Goal: Information Seeking & Learning: Learn about a topic

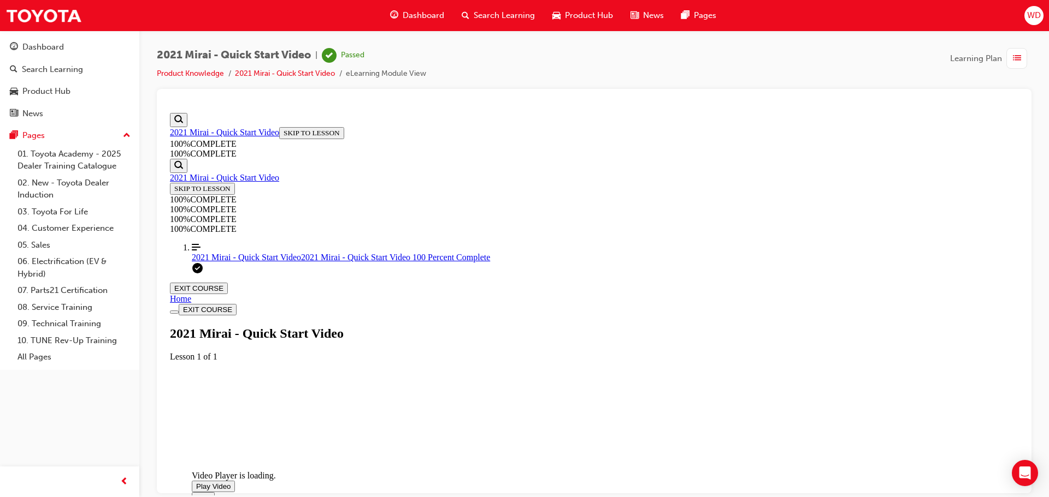
drag, startPoint x: 165, startPoint y: 108, endPoint x: 643, endPoint y: 335, distance: 529.1
click at [196, 482] on span "Video player. You can use the space bar to toggle playback and arrow keys to sc…" at bounding box center [196, 486] width 0 height 8
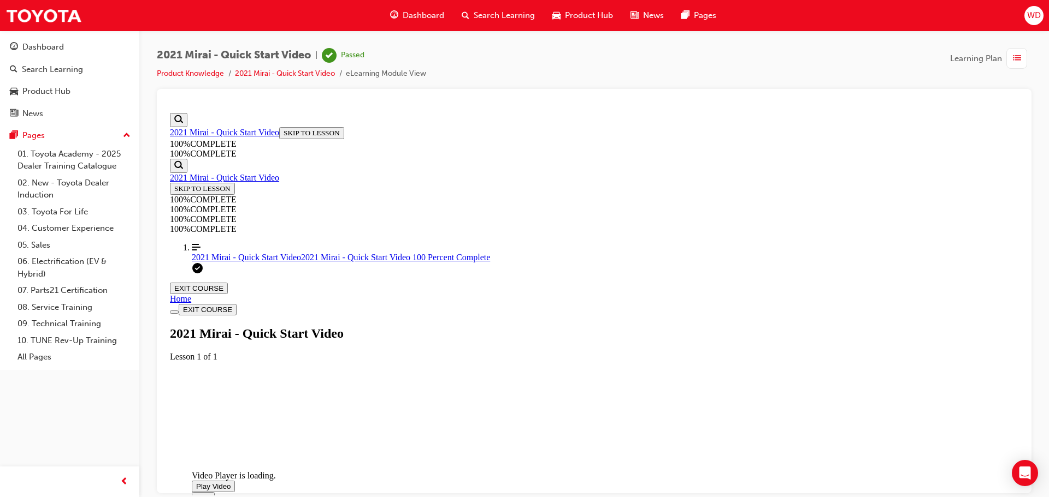
click at [240, 262] on link "Align left Three vertical lines aligned to the left 2021 Mirai - Quick Start Vi…" at bounding box center [605, 252] width 826 height 20
click at [228, 282] on button "EXIT COURSE" at bounding box center [199, 287] width 58 height 11
click at [186, 78] on link "Product Knowledge" at bounding box center [190, 73] width 67 height 9
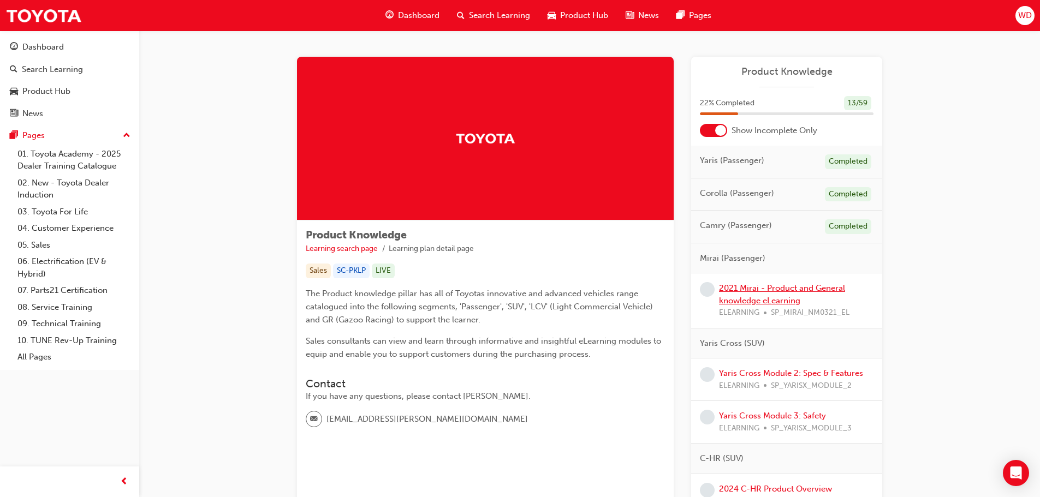
click at [778, 286] on link "2021 Mirai - Product and General knowledge eLearning" at bounding box center [782, 294] width 126 height 22
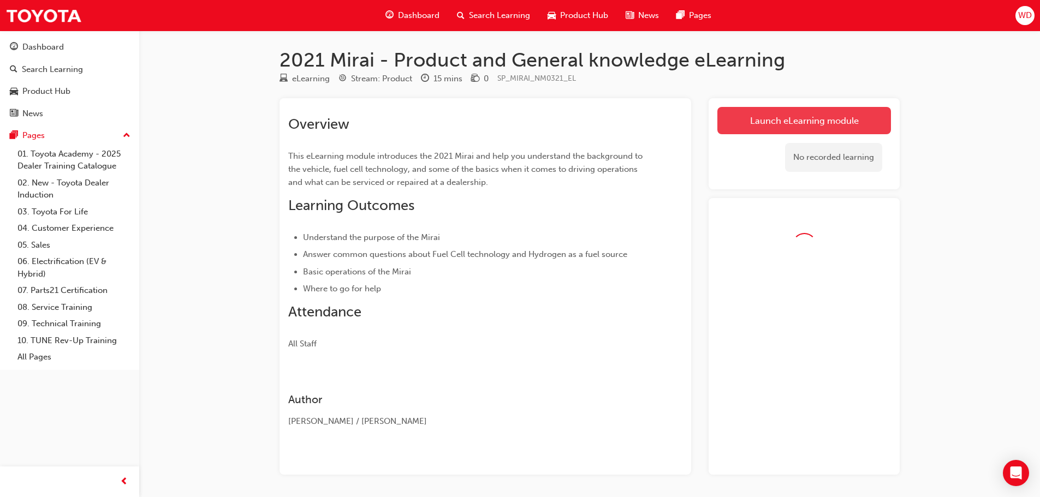
click at [823, 109] on link "Launch eLearning module" at bounding box center [805, 120] width 174 height 27
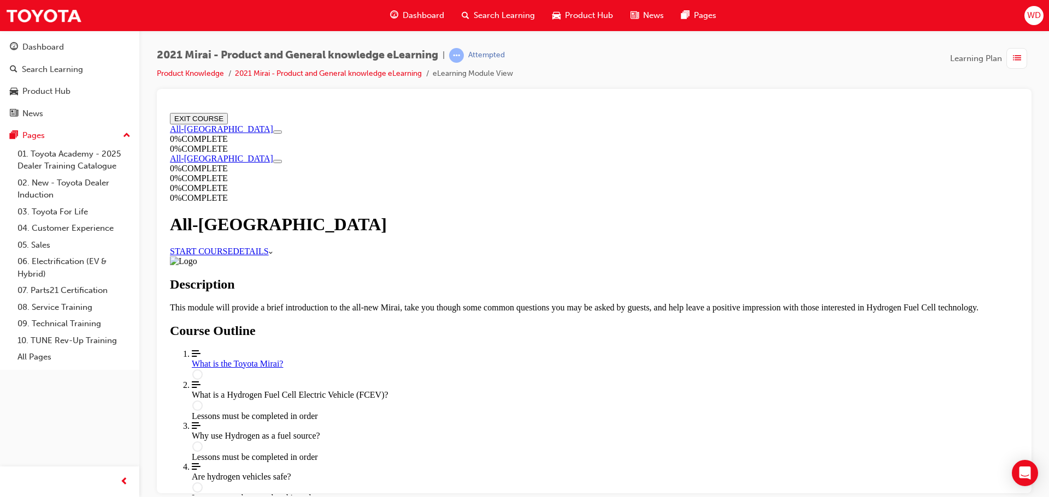
click at [233, 246] on link "START COURSE" at bounding box center [201, 250] width 63 height 9
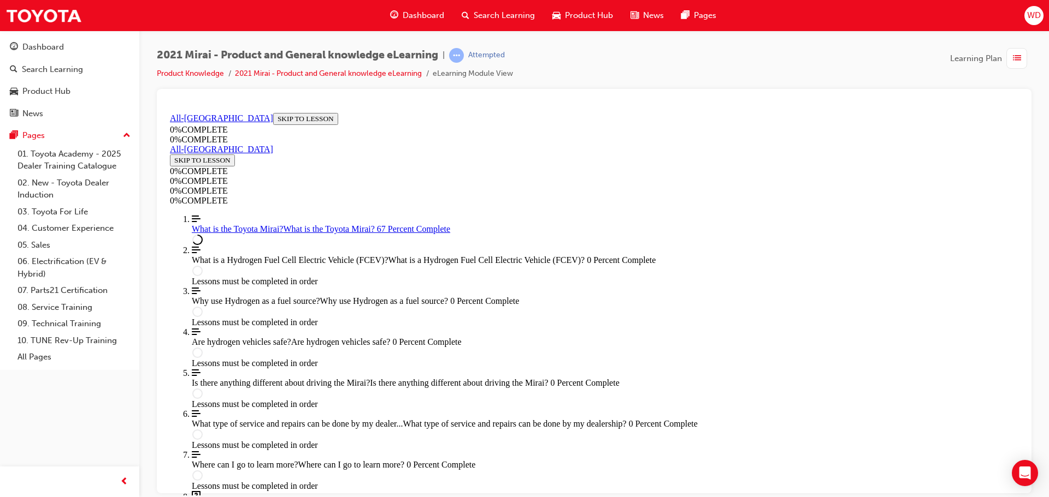
scroll to position [1348, 0]
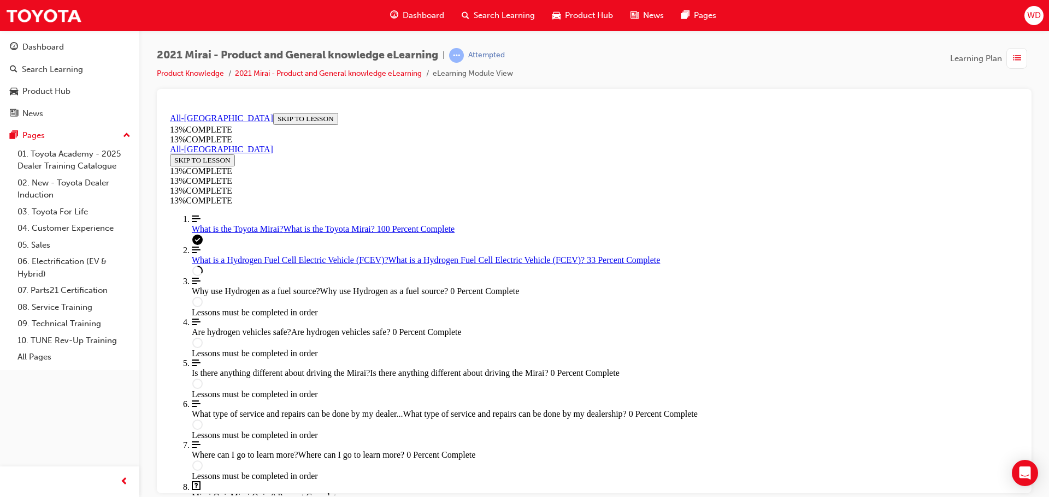
scroll to position [966, 0]
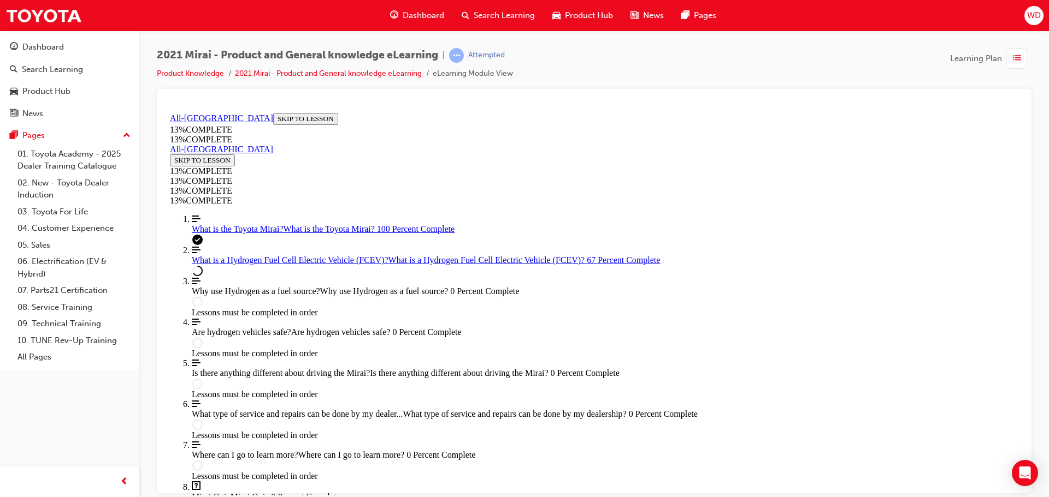
scroll to position [1556, 0]
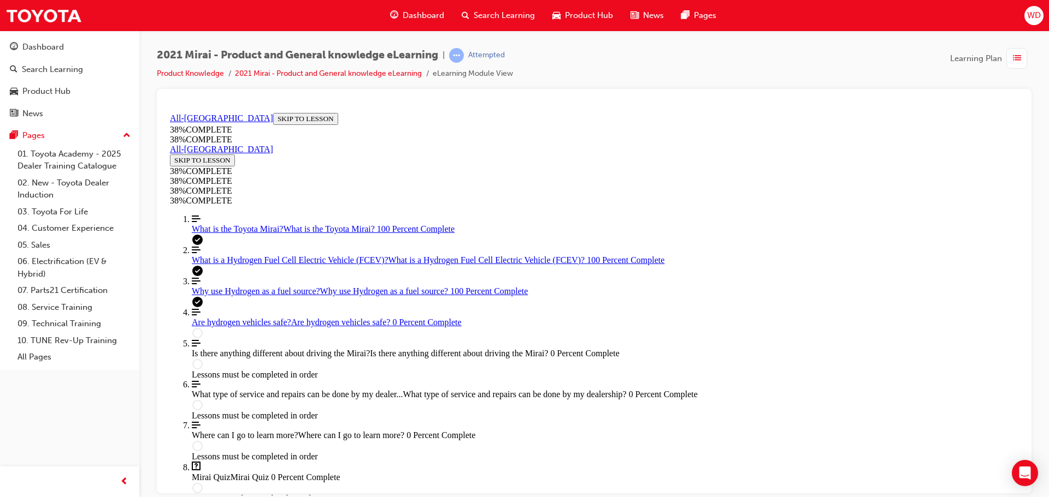
scroll to position [38, 0]
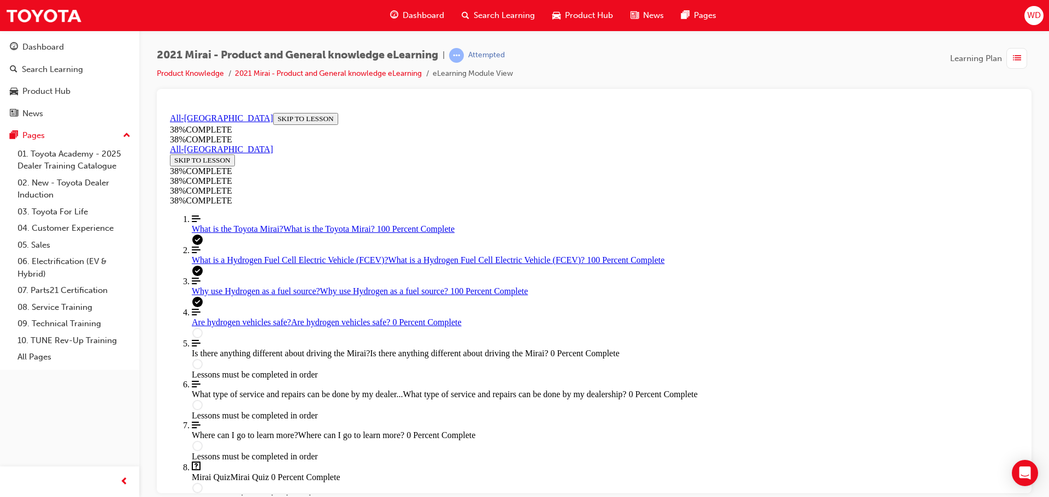
scroll to position [181, 0]
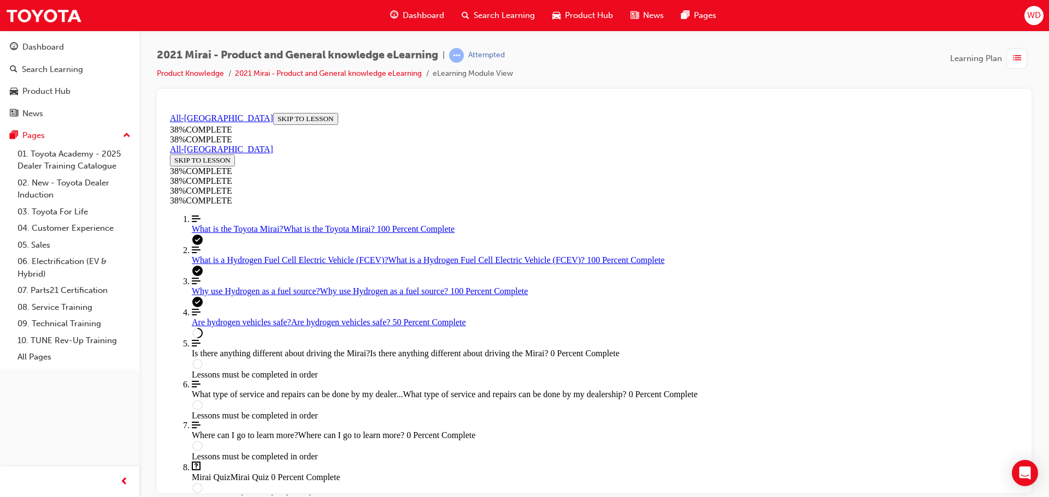
scroll to position [484, 0]
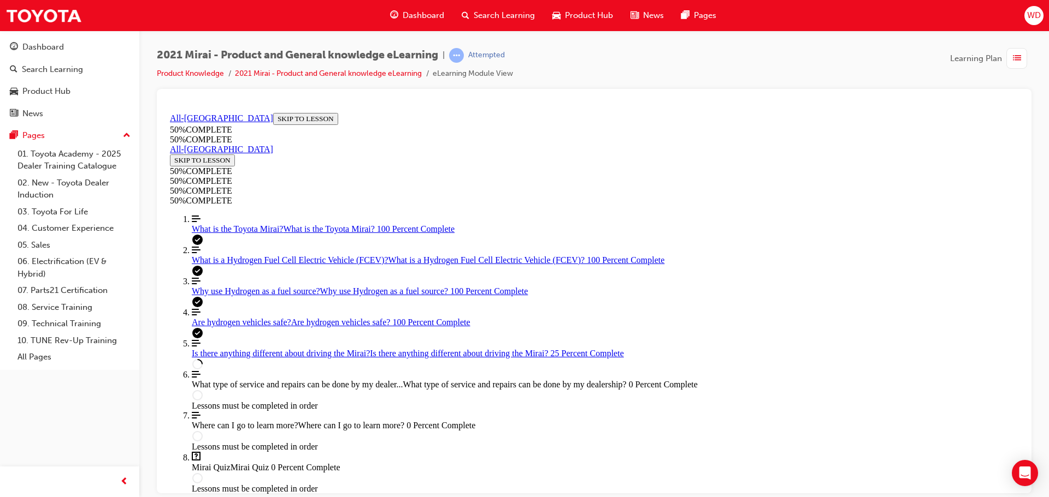
scroll to position [638, 0]
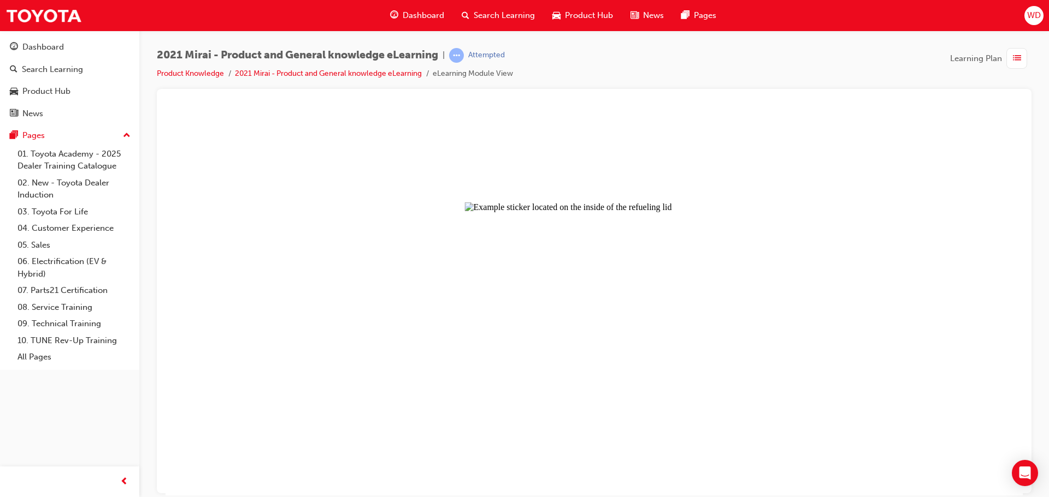
click at [701, 171] on button "Unzoom image" at bounding box center [593, 301] width 857 height 387
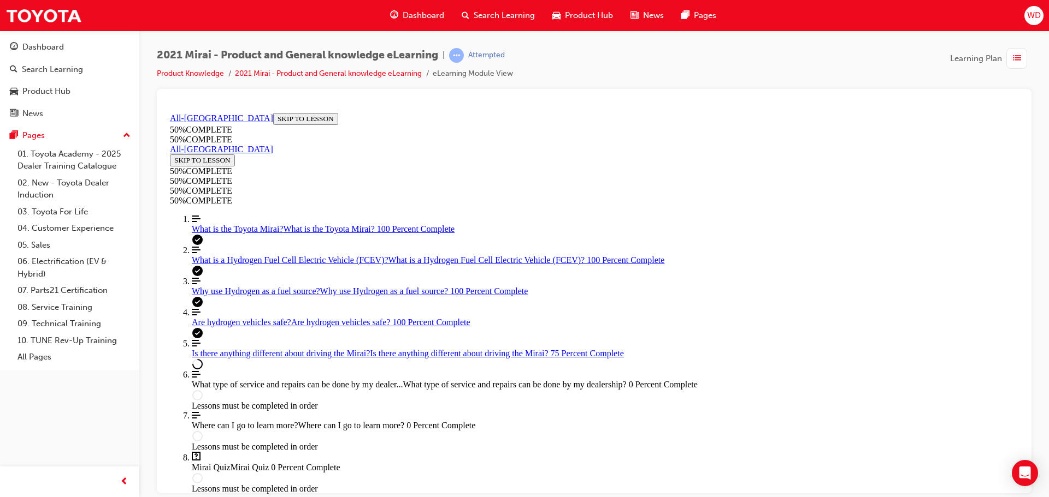
scroll to position [394, 0]
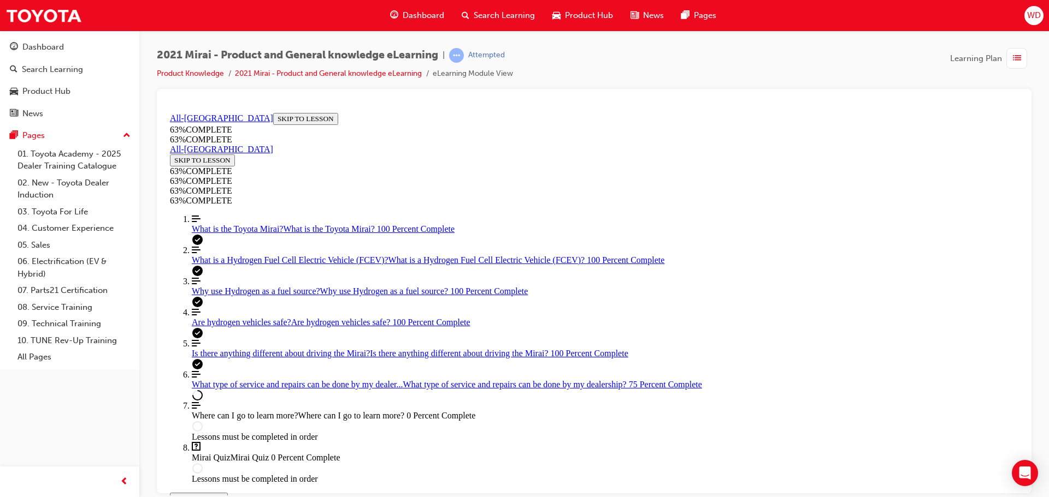
scroll to position [661, 0]
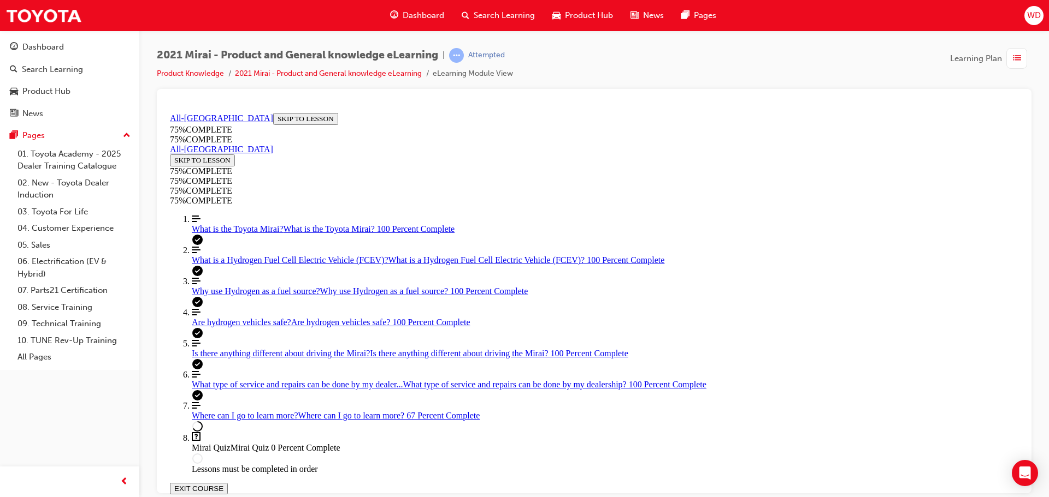
scroll to position [0, 0]
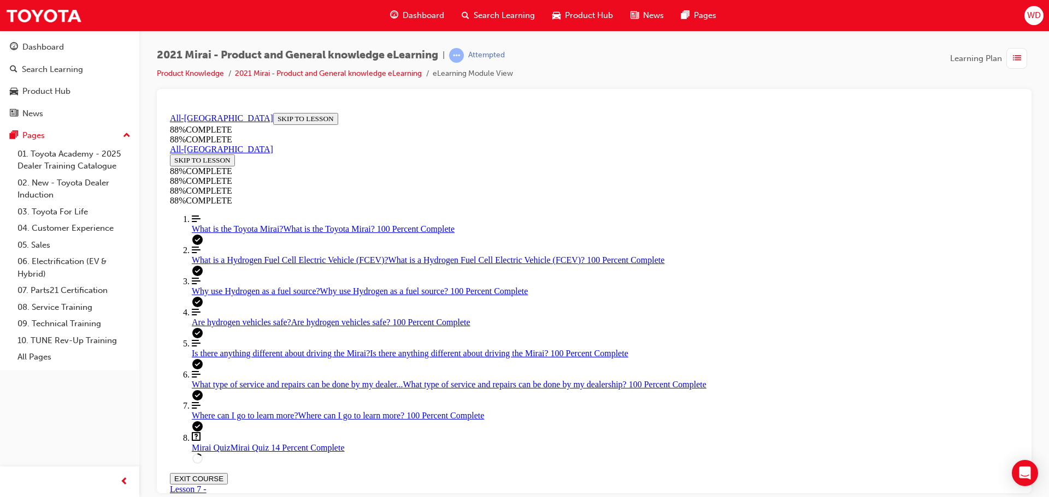
scroll to position [94, 0]
drag, startPoint x: 516, startPoint y: 222, endPoint x: 770, endPoint y: 196, distance: 255.2
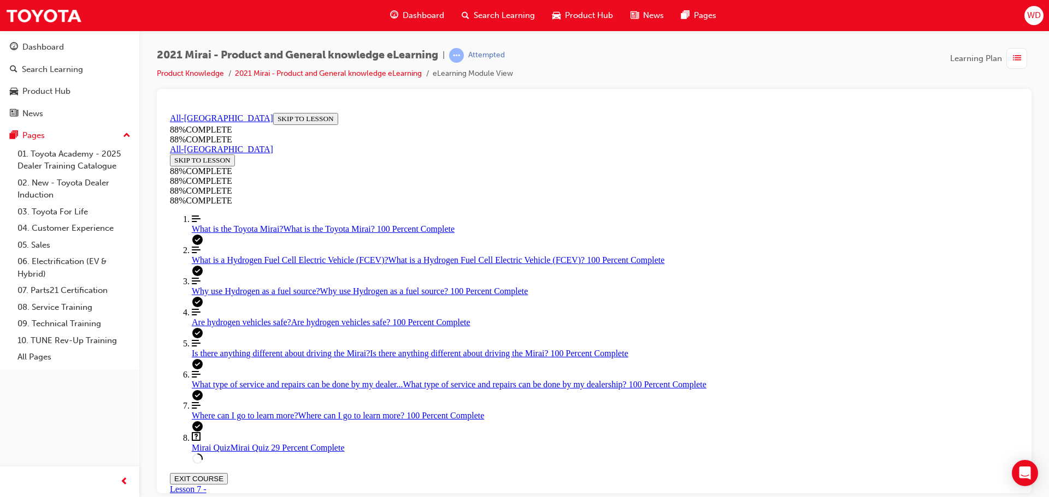
scroll to position [204, 0]
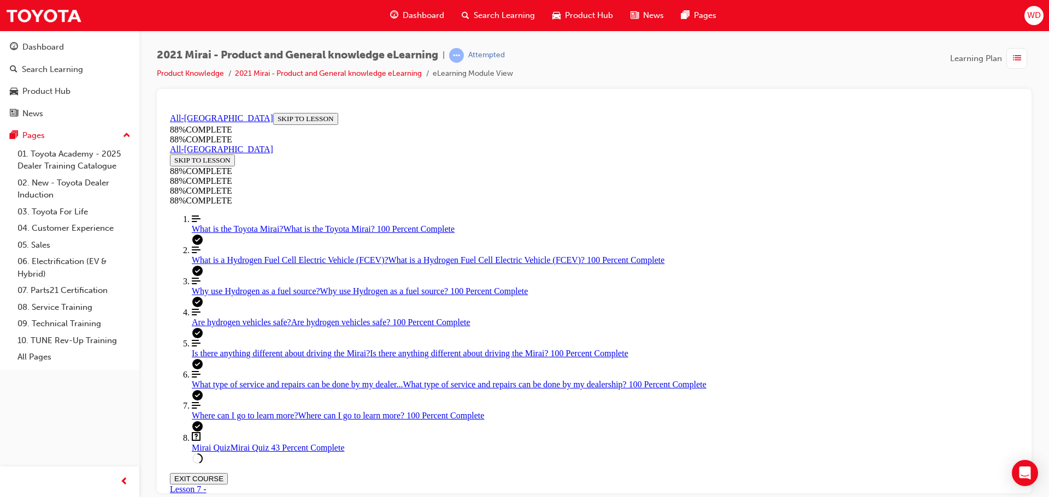
scroll to position [313, 0]
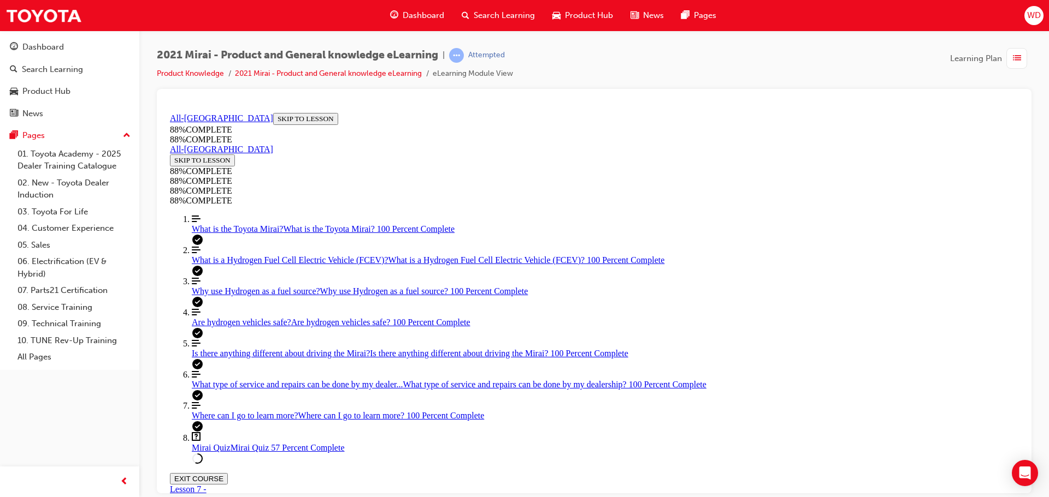
drag, startPoint x: 566, startPoint y: 328, endPoint x: 600, endPoint y: 363, distance: 48.3
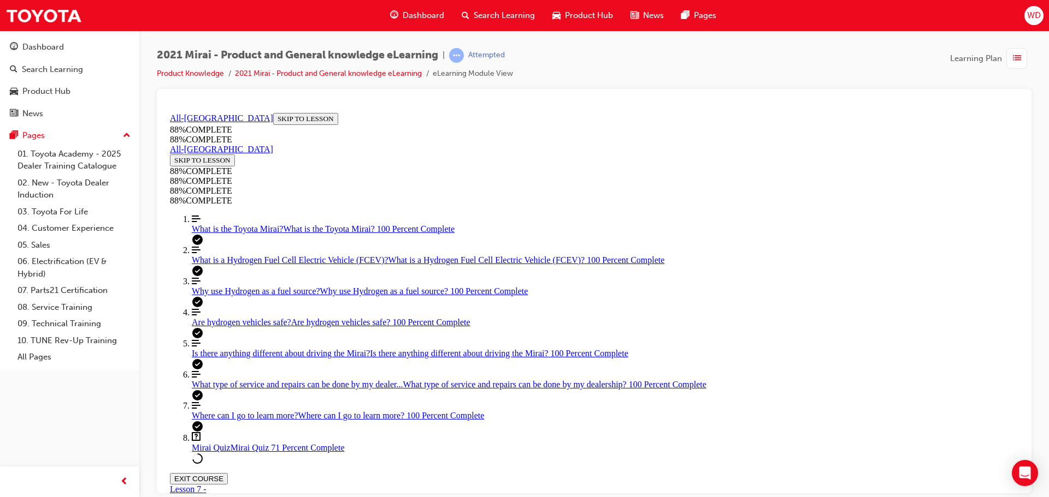
drag, startPoint x: 575, startPoint y: 338, endPoint x: 698, endPoint y: 441, distance: 160.5
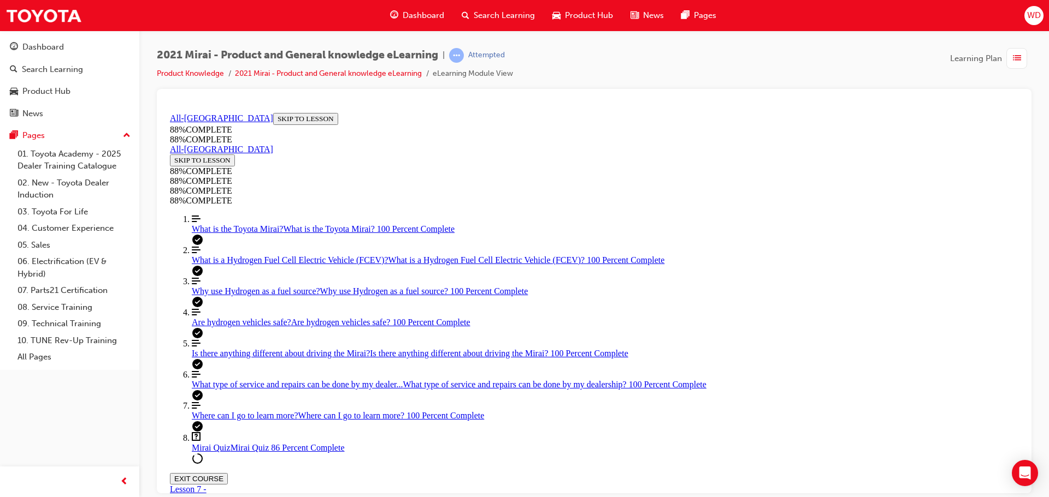
drag, startPoint x: 557, startPoint y: 341, endPoint x: 630, endPoint y: 342, distance: 73.2
drag, startPoint x: 607, startPoint y: 352, endPoint x: 696, endPoint y: 375, distance: 91.5
drag, startPoint x: 550, startPoint y: 343, endPoint x: 633, endPoint y: 343, distance: 83.0
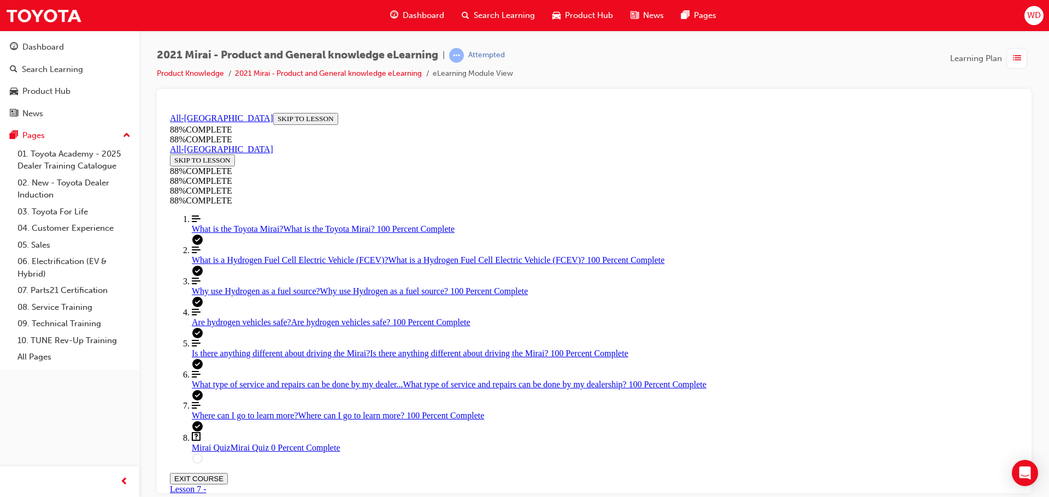
drag, startPoint x: 546, startPoint y: 277, endPoint x: 553, endPoint y: 319, distance: 42.2
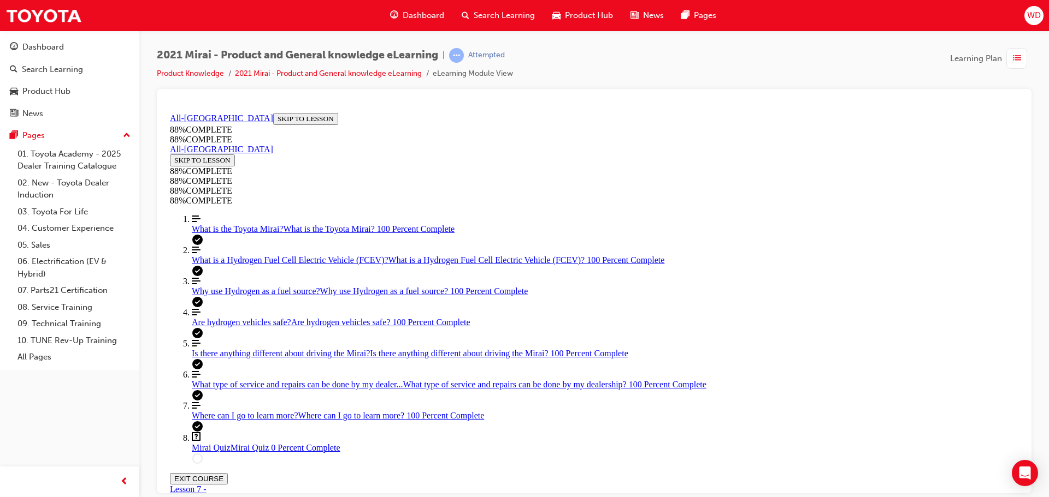
drag, startPoint x: 546, startPoint y: 219, endPoint x: 553, endPoint y: 245, distance: 27.2
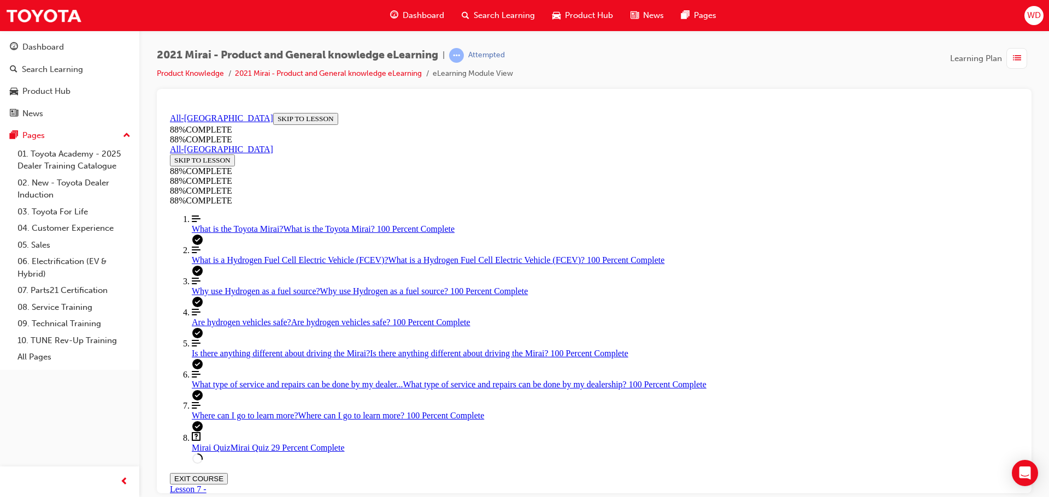
scroll to position [293, 0]
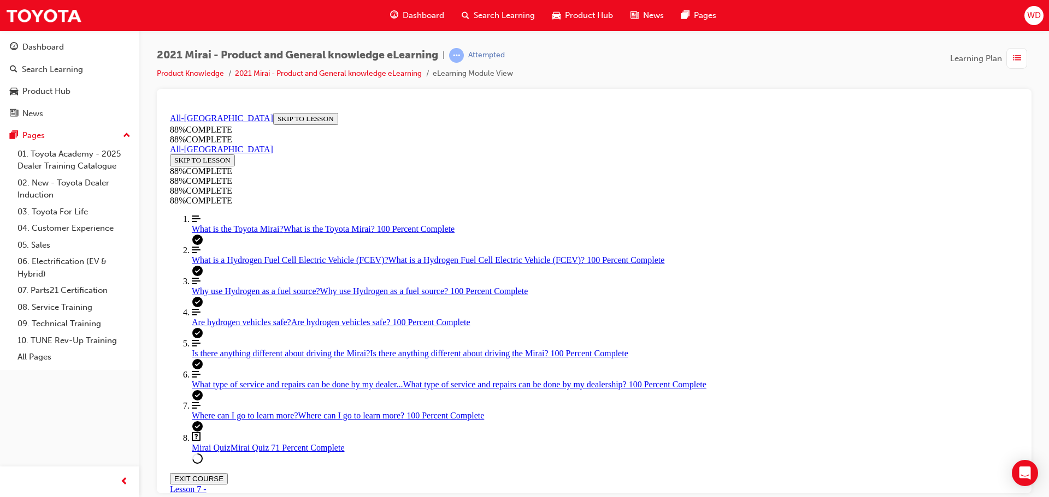
drag, startPoint x: 558, startPoint y: 342, endPoint x: 655, endPoint y: 385, distance: 106.3
drag, startPoint x: 573, startPoint y: 343, endPoint x: 689, endPoint y: 441, distance: 151.5
drag, startPoint x: 571, startPoint y: 336, endPoint x: 641, endPoint y: 343, distance: 69.7
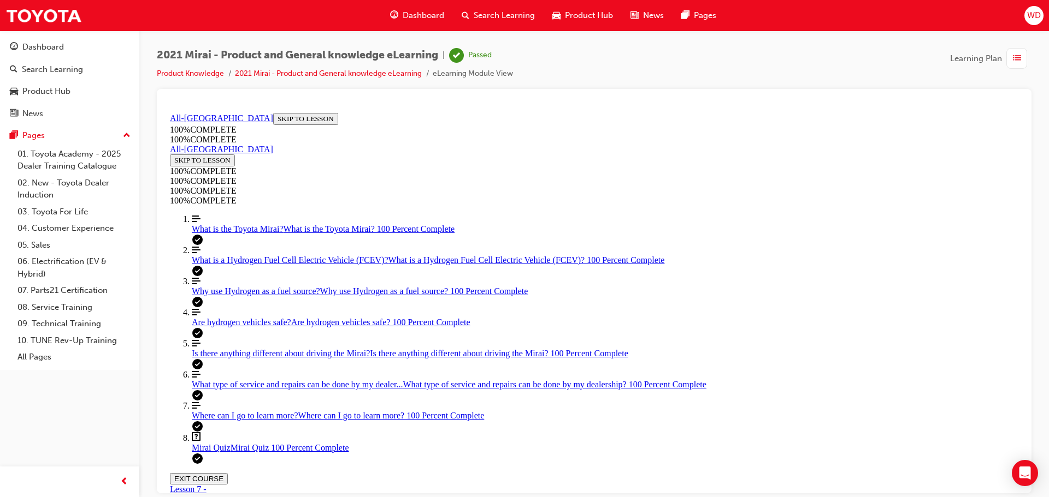
click at [228, 473] on button "EXIT COURSE" at bounding box center [199, 478] width 58 height 11
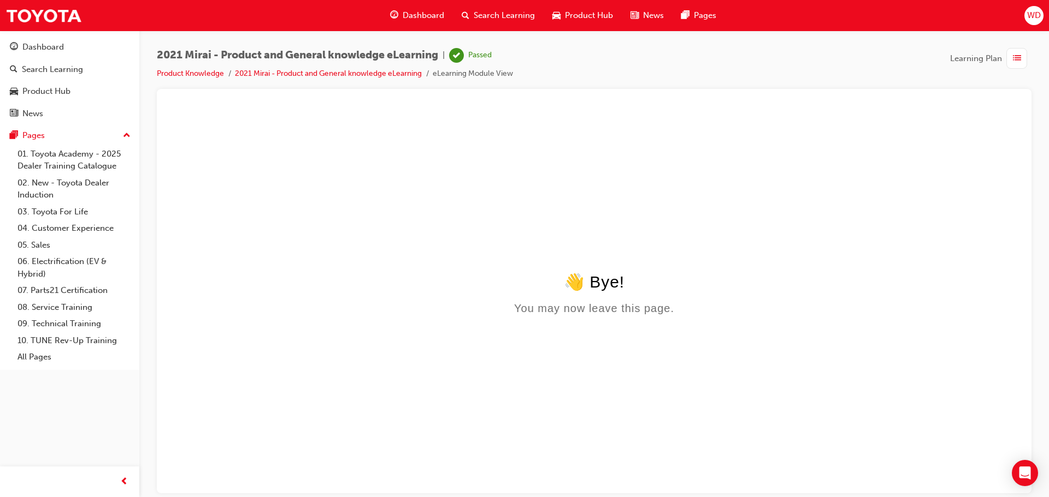
scroll to position [0, 0]
click at [210, 68] on li "Product Knowledge" at bounding box center [196, 74] width 78 height 13
click at [210, 69] on link "Product Knowledge" at bounding box center [190, 73] width 67 height 9
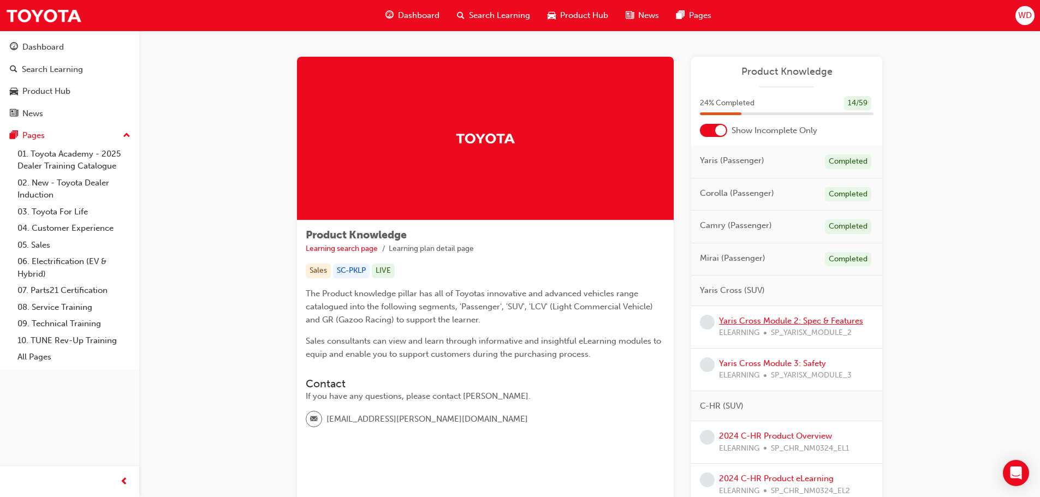
click at [800, 321] on link "Yaris Cross Module 2: Spec & Features" at bounding box center [791, 321] width 144 height 10
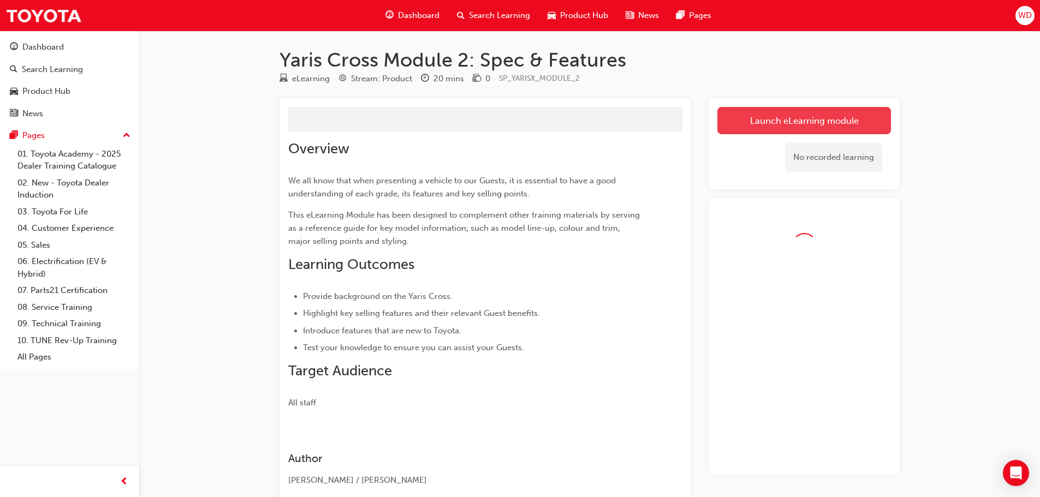
click at [803, 126] on link "Launch eLearning module" at bounding box center [805, 120] width 174 height 27
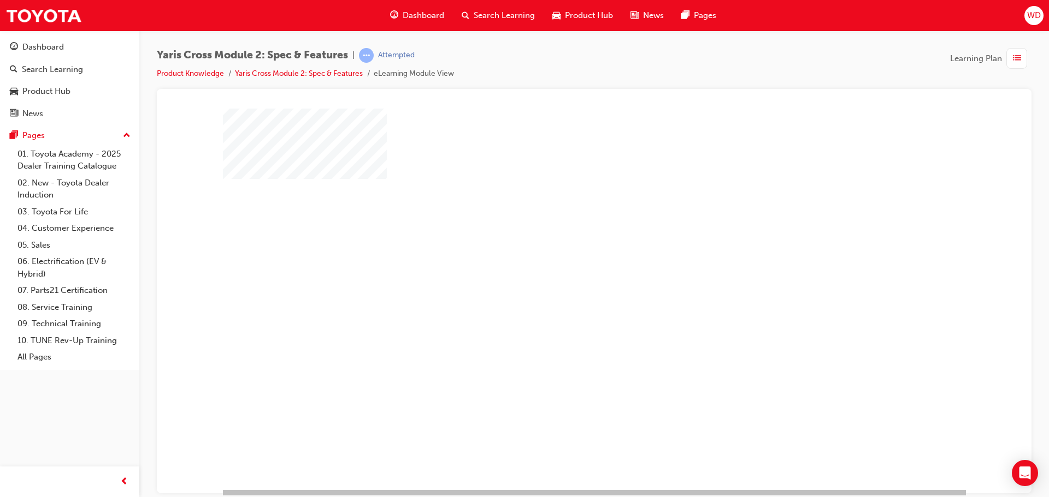
scroll to position [22, 0]
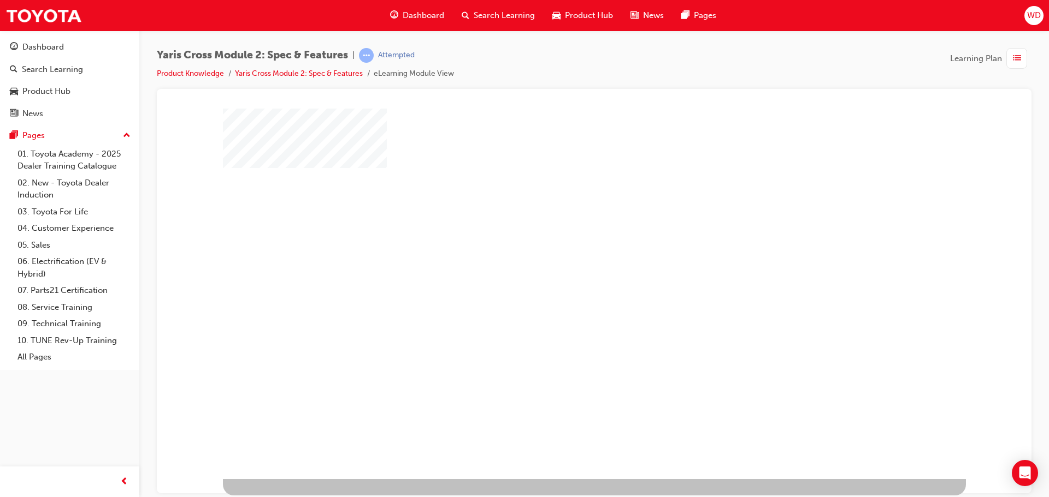
click at [562, 248] on div "play" at bounding box center [562, 248] width 0 height 0
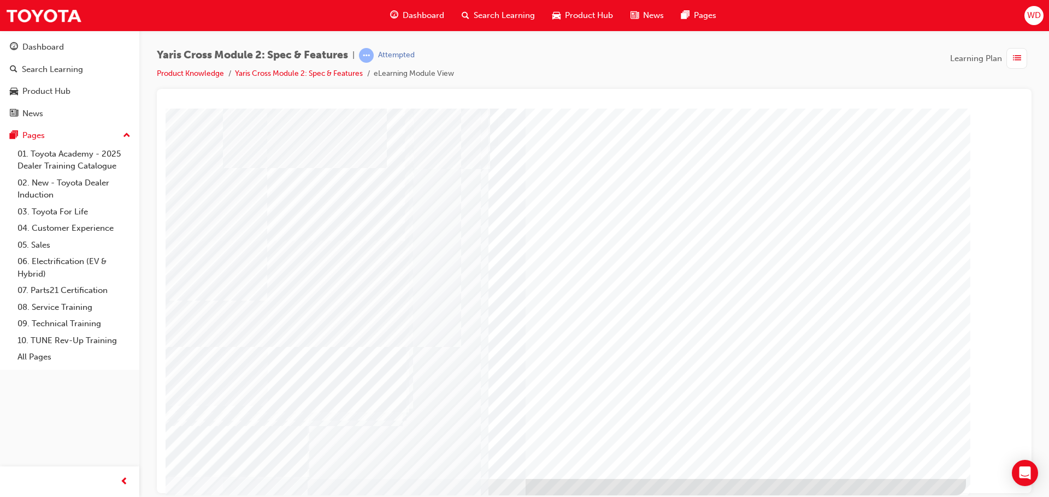
scroll to position [0, 0]
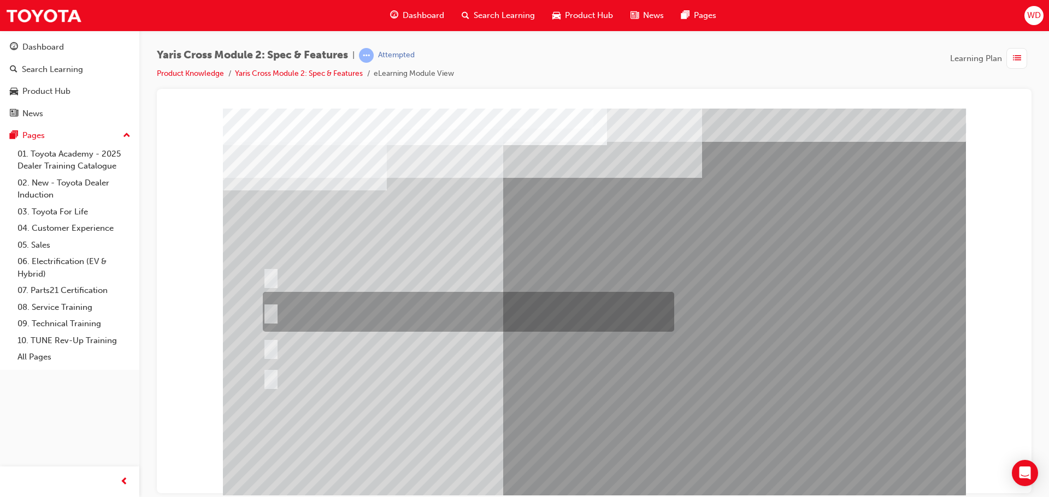
click at [329, 310] on div at bounding box center [465, 312] width 411 height 40
radio input "true"
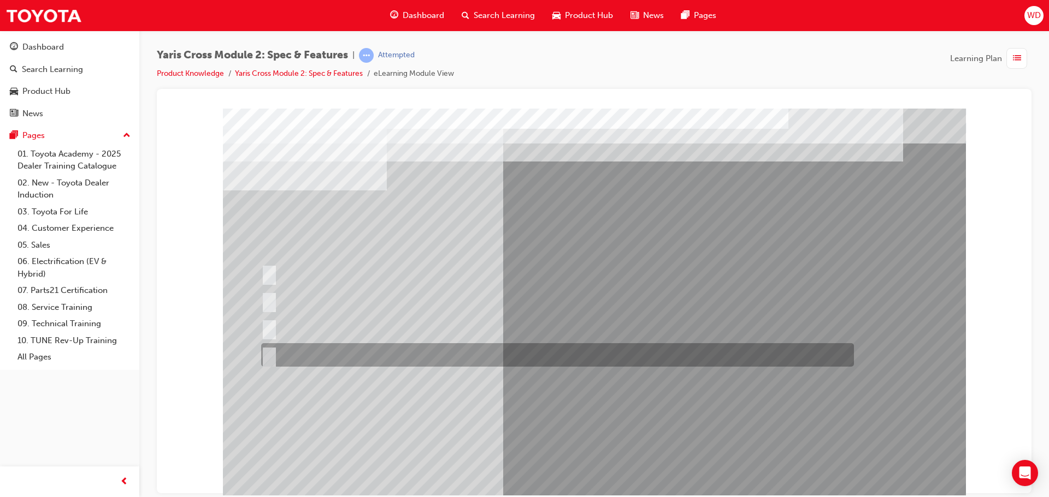
click at [352, 357] on div at bounding box center [554, 354] width 593 height 23
radio input "true"
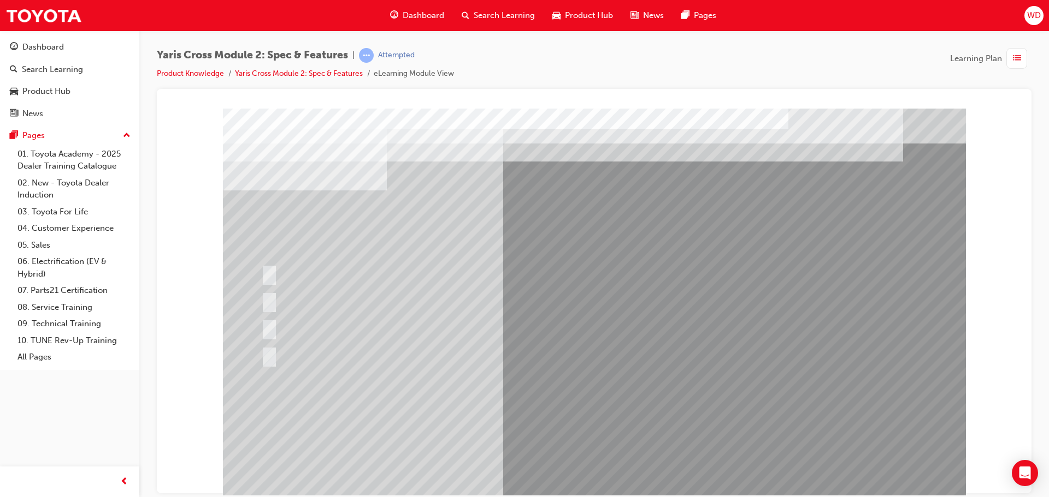
click at [609, 414] on div at bounding box center [594, 304] width 743 height 393
click at [292, 320] on div at bounding box center [554, 327] width 593 height 23
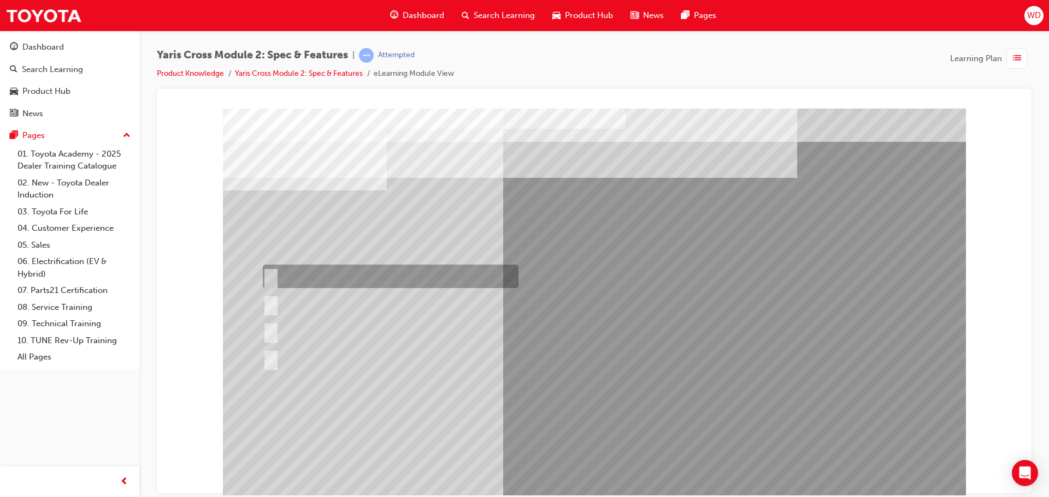
click at [288, 273] on div at bounding box center [388, 276] width 256 height 23
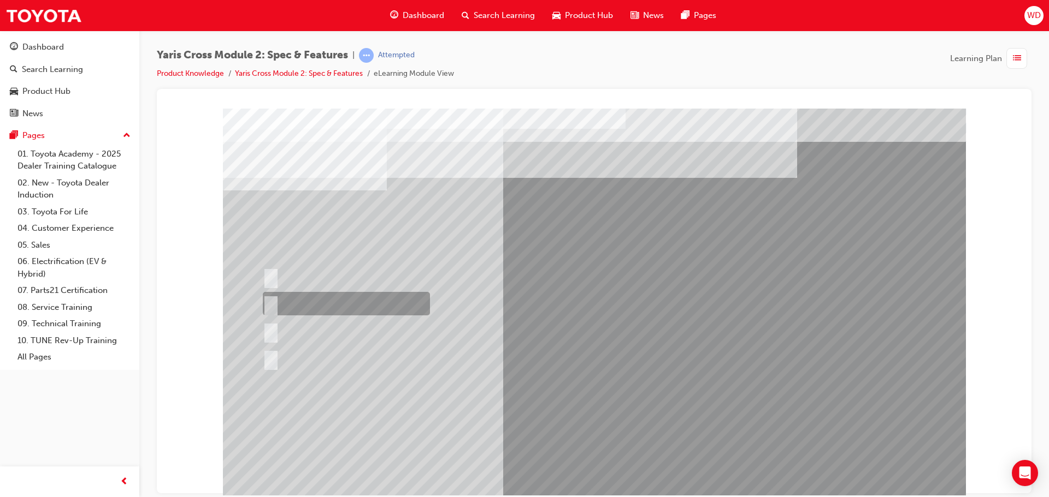
click at [294, 305] on div at bounding box center [343, 303] width 167 height 23
radio input "false"
click at [313, 330] on div at bounding box center [340, 330] width 161 height 23
radio input "false"
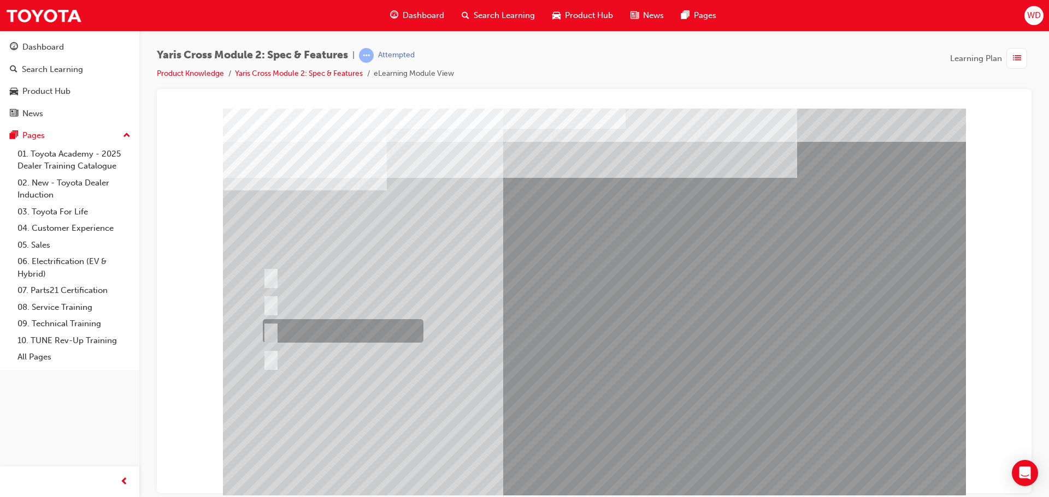
click at [315, 353] on div at bounding box center [475, 358] width 430 height 23
radio input "false"
radio input "true"
click at [339, 329] on div at bounding box center [340, 330] width 161 height 23
radio input "true"
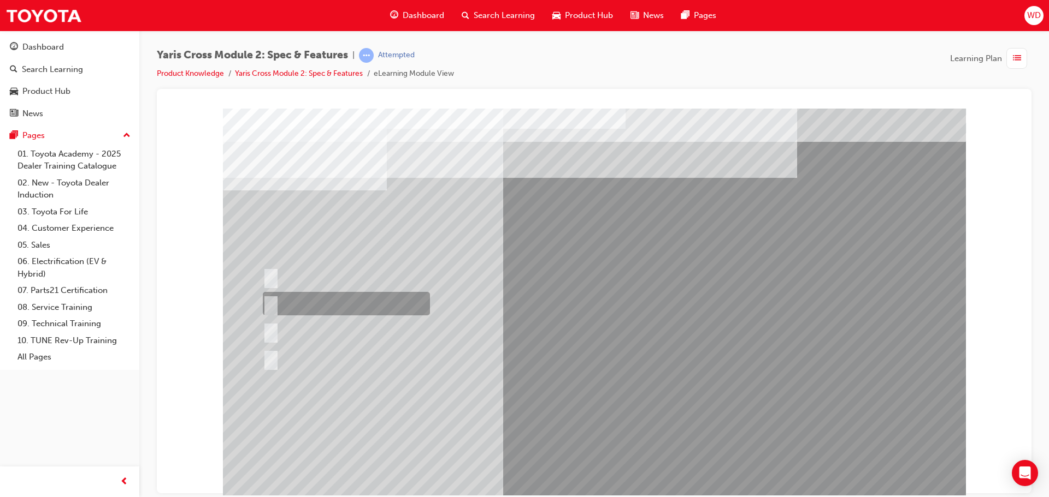
click at [336, 302] on div at bounding box center [343, 303] width 167 height 23
radio input "true"
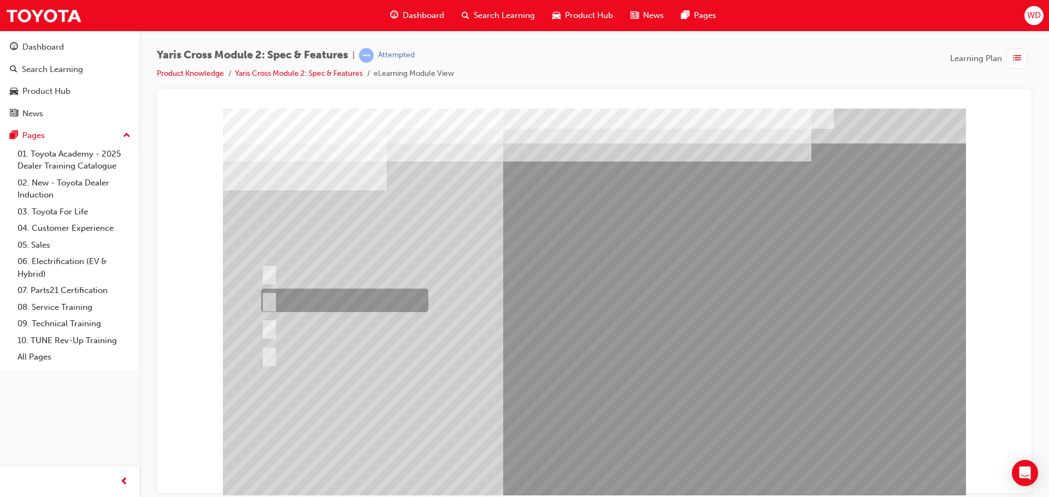
click at [302, 301] on div at bounding box center [341, 300] width 167 height 23
radio input "true"
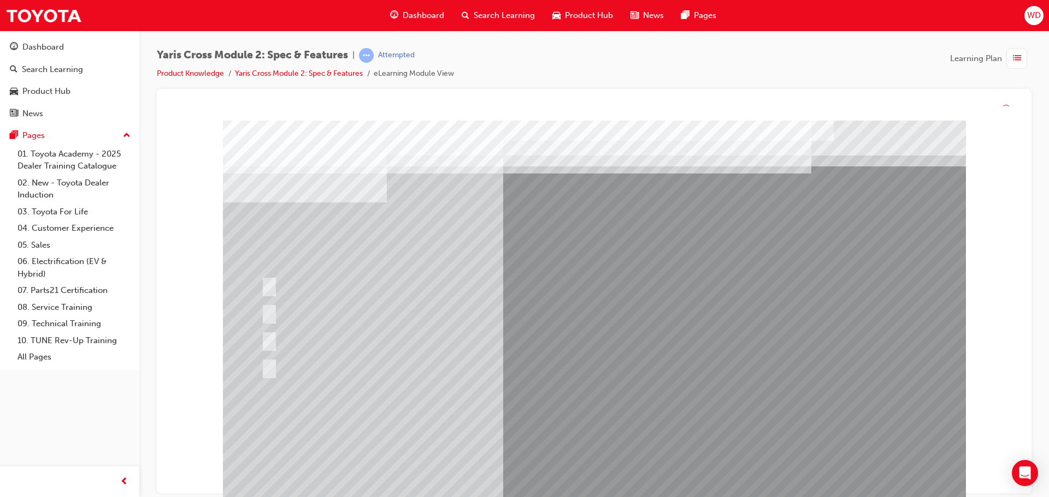
click at [595, 472] on div at bounding box center [594, 317] width 743 height 393
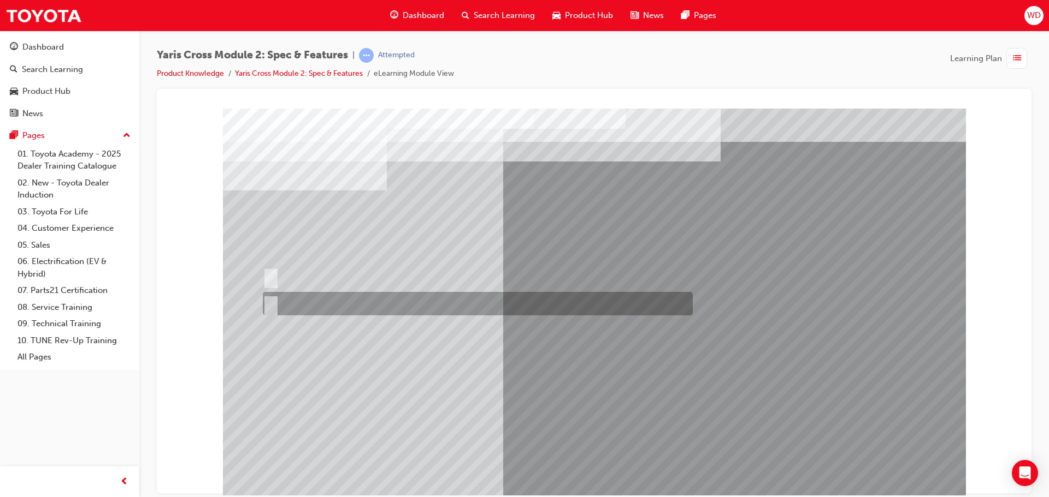
click at [309, 313] on div at bounding box center [475, 303] width 430 height 23
radio input "true"
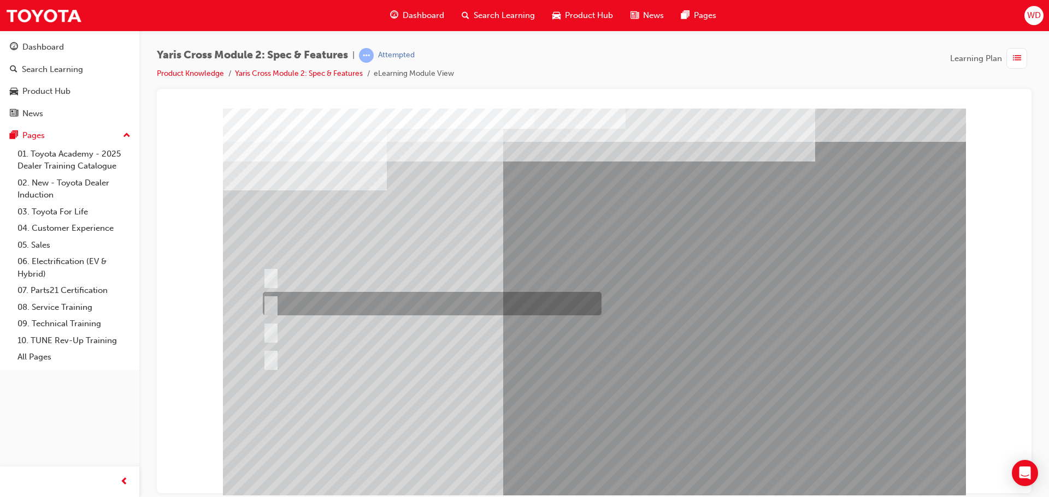
click at [300, 304] on div at bounding box center [429, 303] width 339 height 23
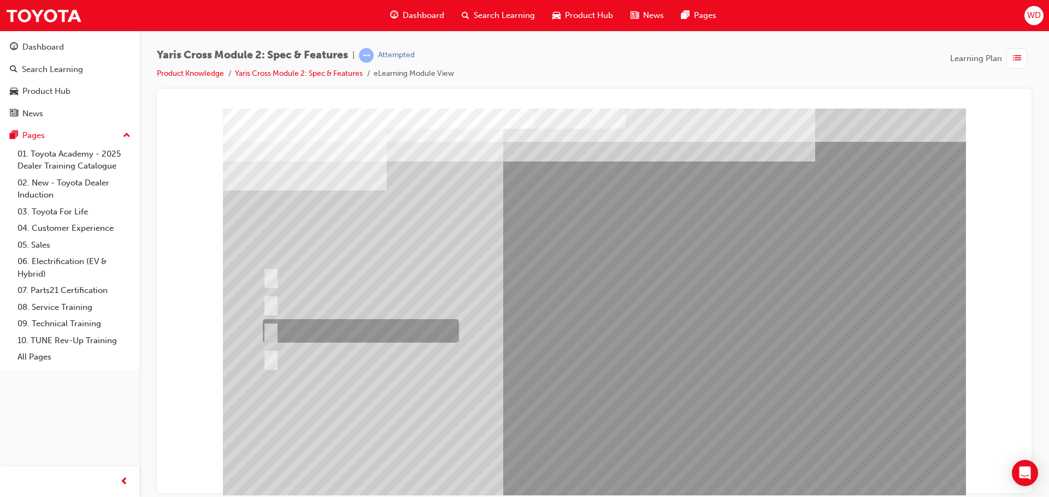
click at [317, 329] on div at bounding box center [358, 330] width 196 height 23
radio input "false"
radio input "true"
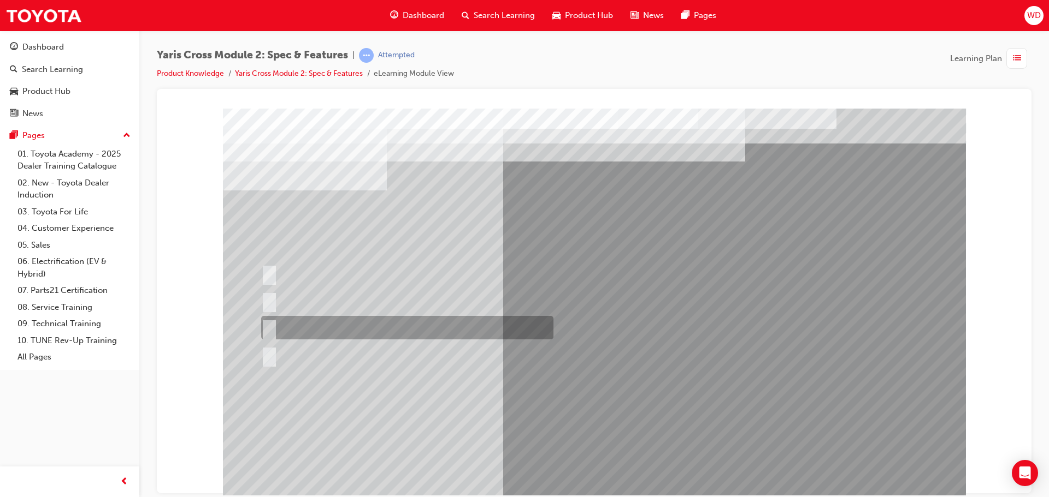
click at [296, 347] on div at bounding box center [578, 354] width 641 height 23
radio input "true"
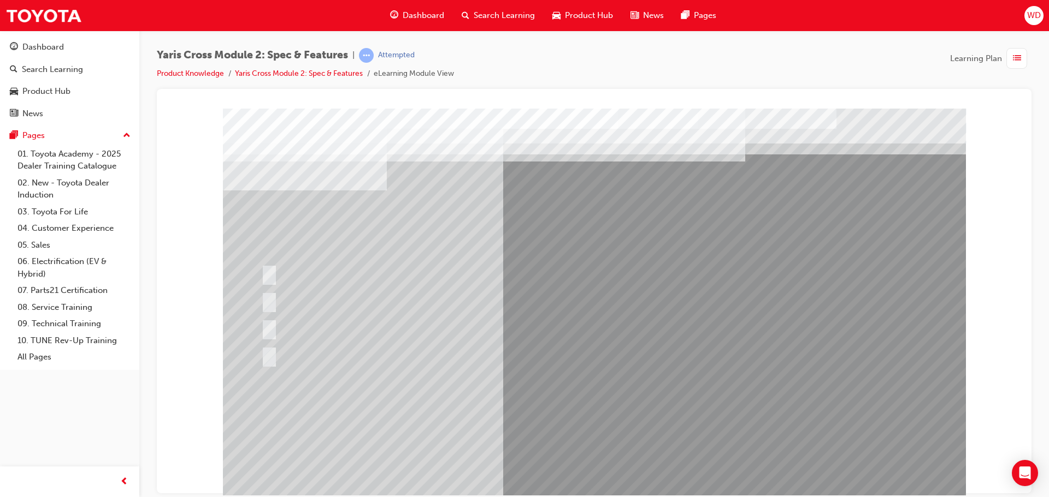
click at [596, 405] on div at bounding box center [594, 304] width 743 height 393
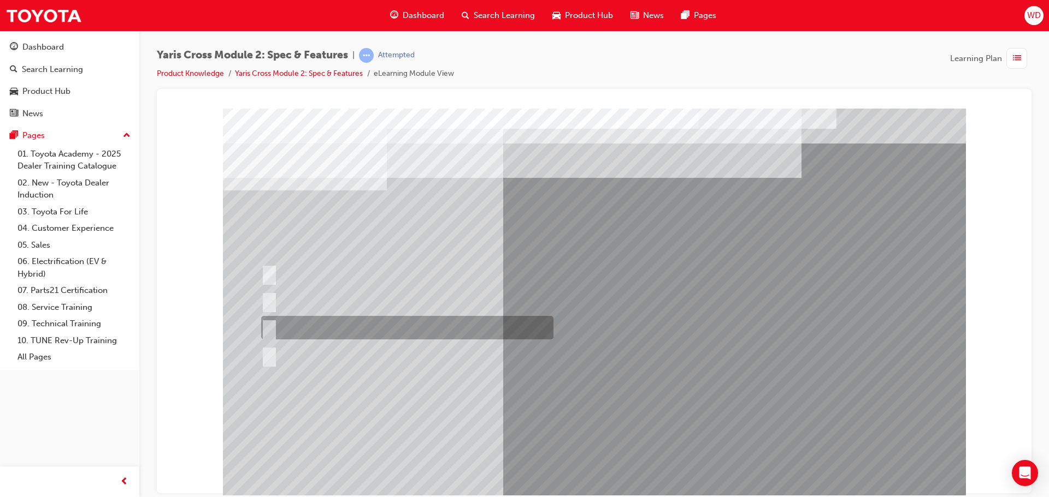
click at [336, 327] on div at bounding box center [404, 327] width 292 height 23
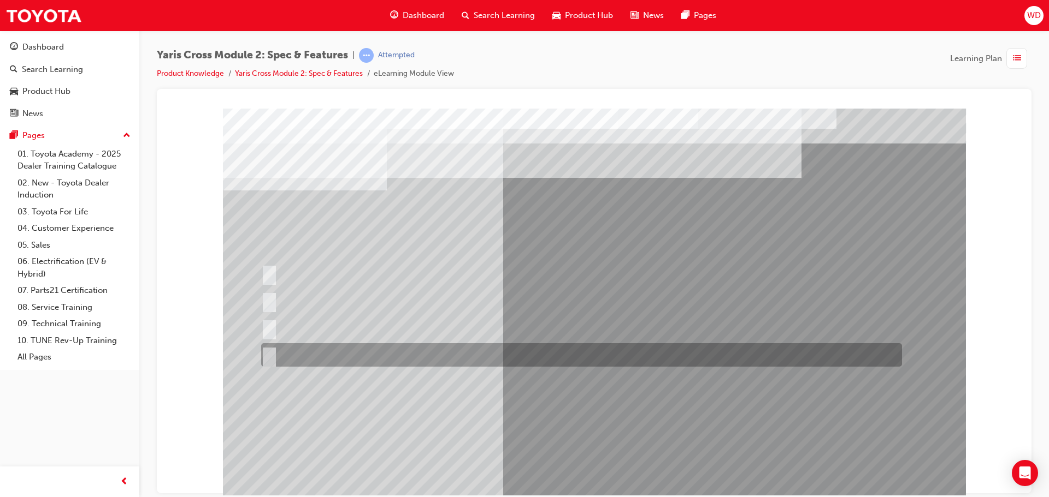
click at [361, 345] on div at bounding box center [578, 354] width 641 height 23
radio input "false"
radio input "true"
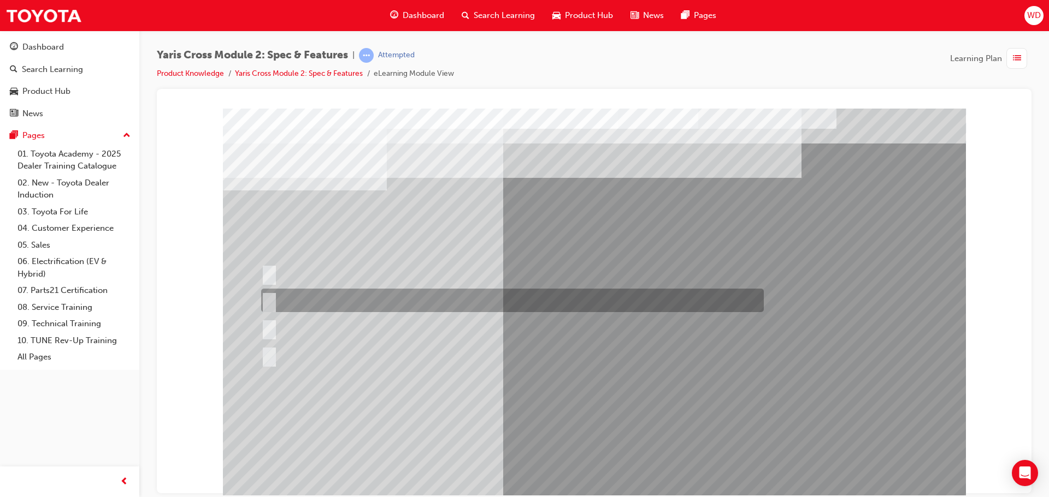
click at [357, 296] on div at bounding box center [509, 300] width 502 height 23
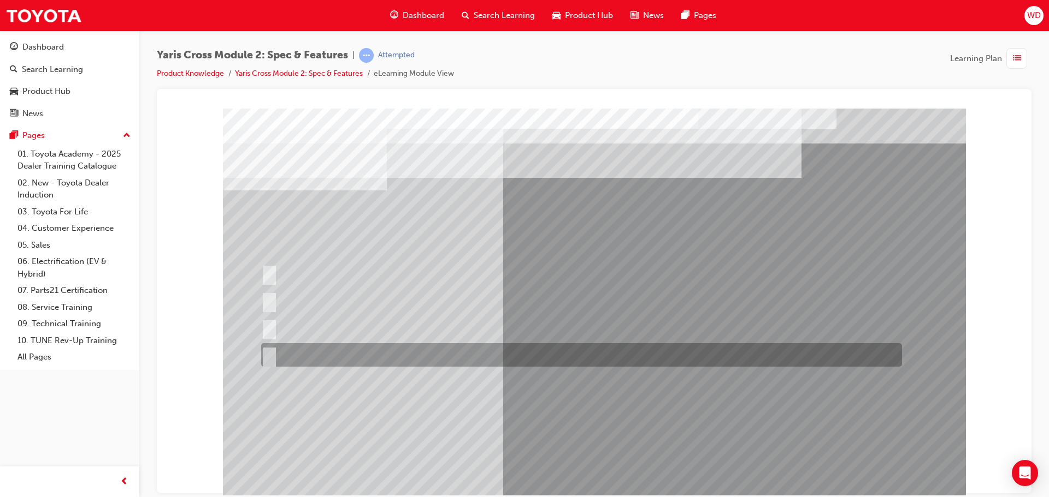
click at [381, 359] on div at bounding box center [578, 354] width 641 height 23
radio input "false"
radio input "true"
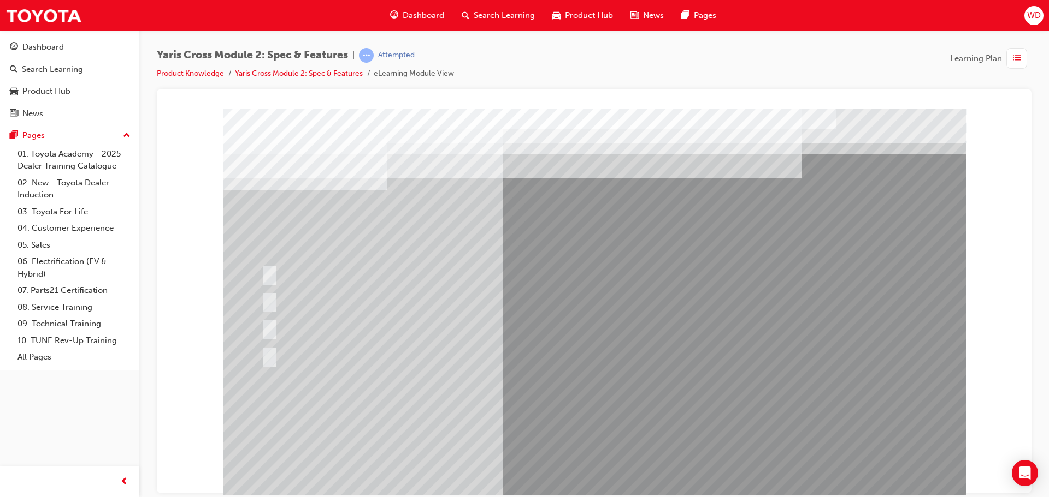
click at [585, 479] on div at bounding box center [594, 304] width 743 height 393
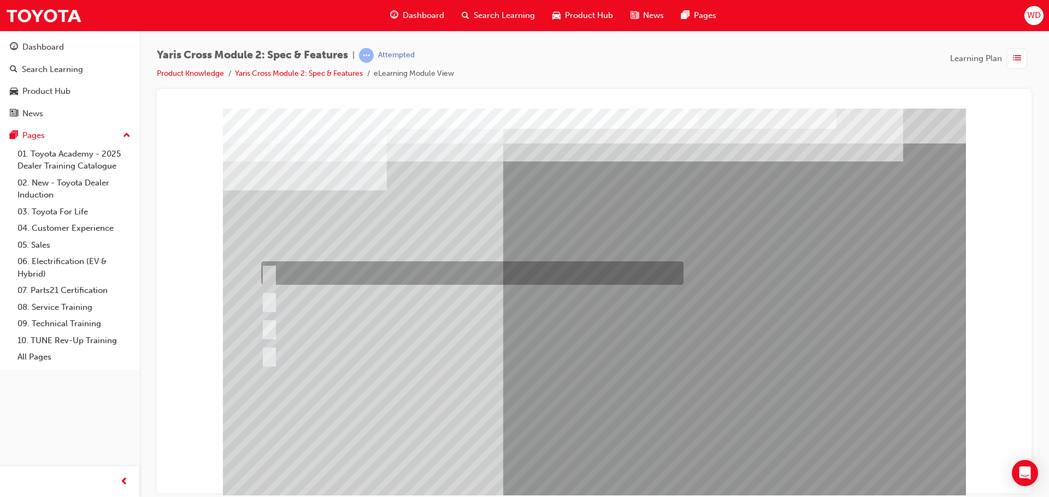
click at [330, 271] on div at bounding box center [469, 273] width 422 height 23
radio input "true"
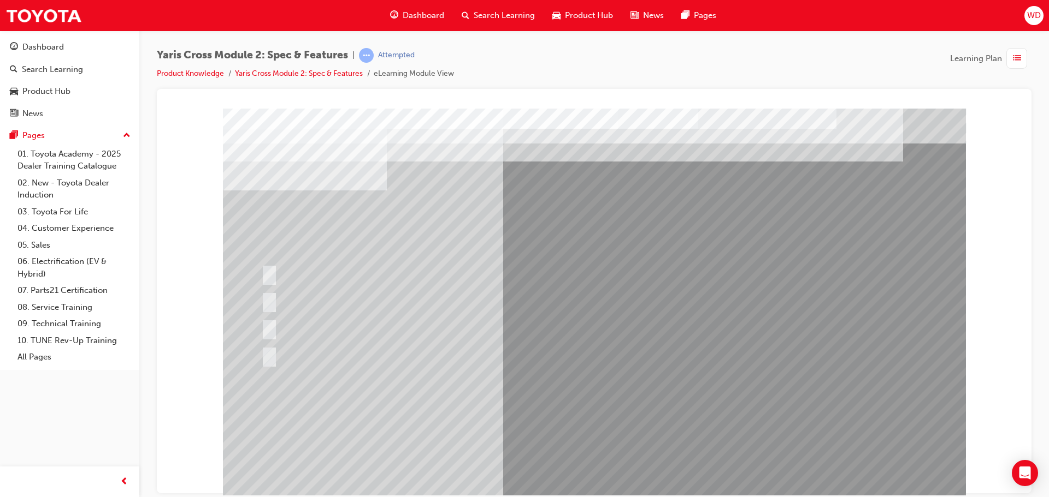
click at [582, 404] on div at bounding box center [594, 304] width 743 height 393
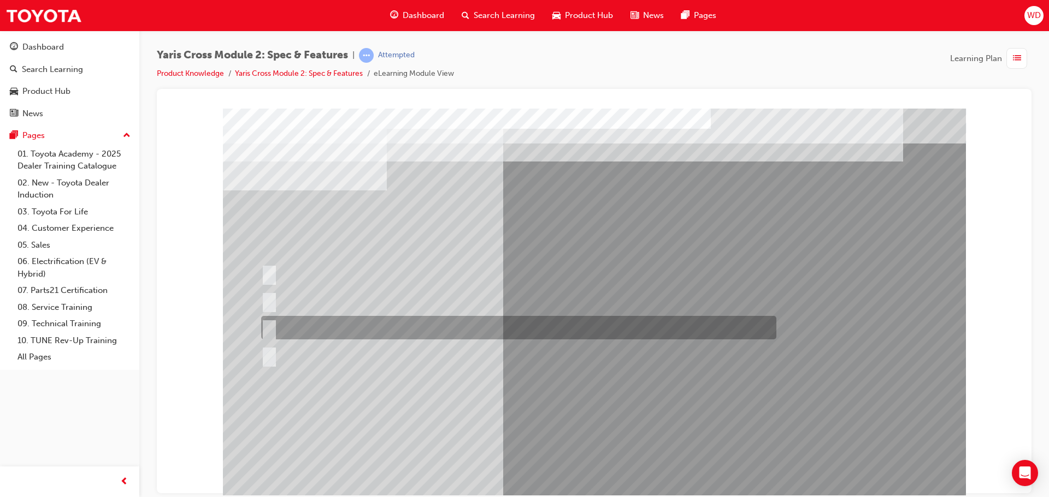
drag, startPoint x: 381, startPoint y: 317, endPoint x: 381, endPoint y: 323, distance: 5.5
click at [381, 317] on div at bounding box center [515, 327] width 515 height 23
radio input "true"
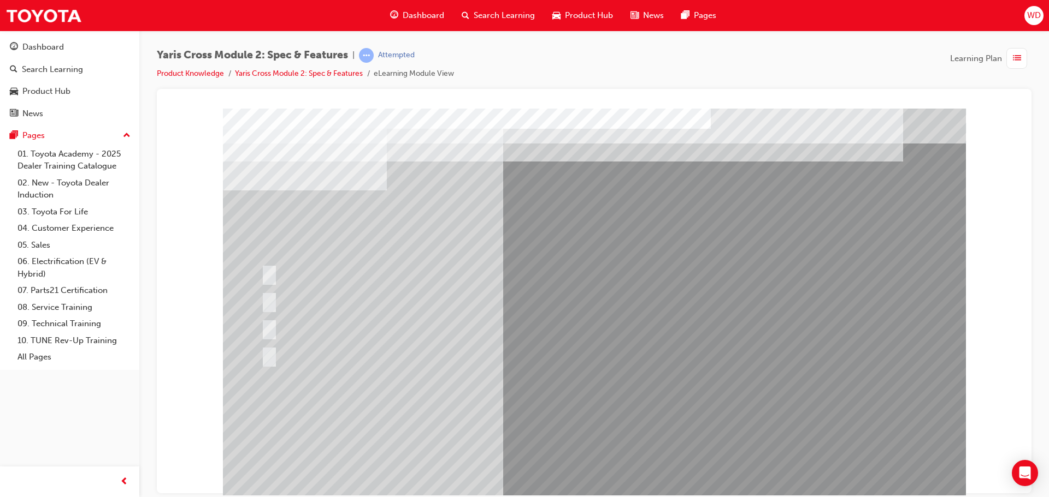
click at [587, 400] on div at bounding box center [594, 304] width 743 height 393
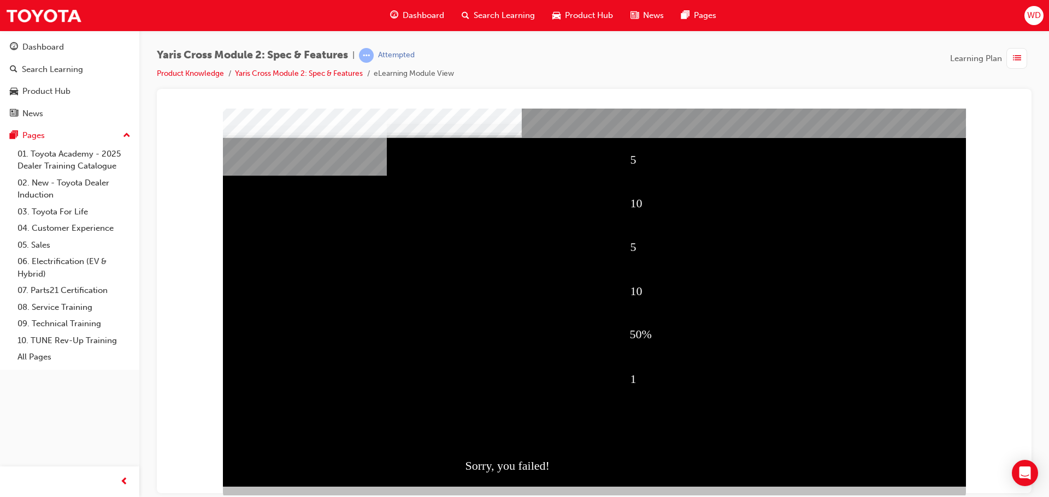
scroll to position [22, 0]
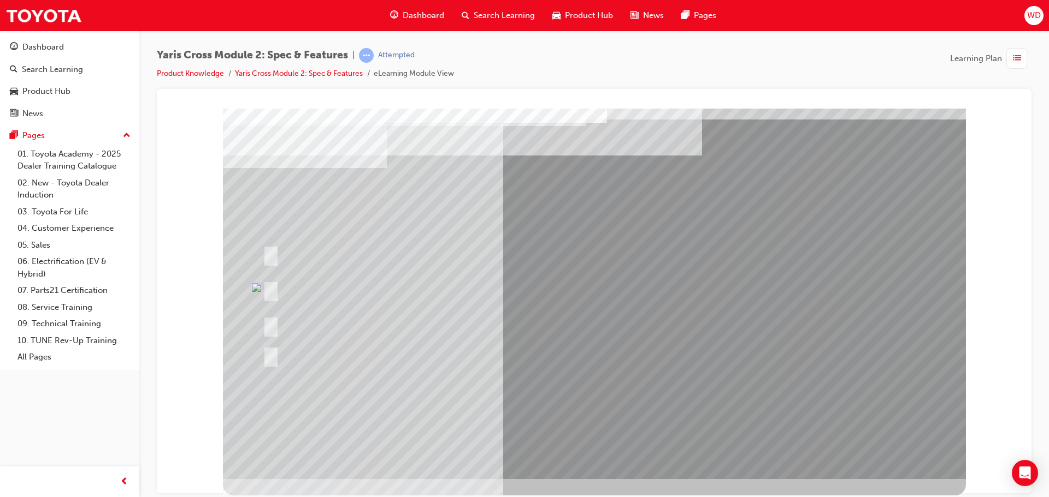
click at [347, 293] on div at bounding box center [465, 290] width 411 height 40
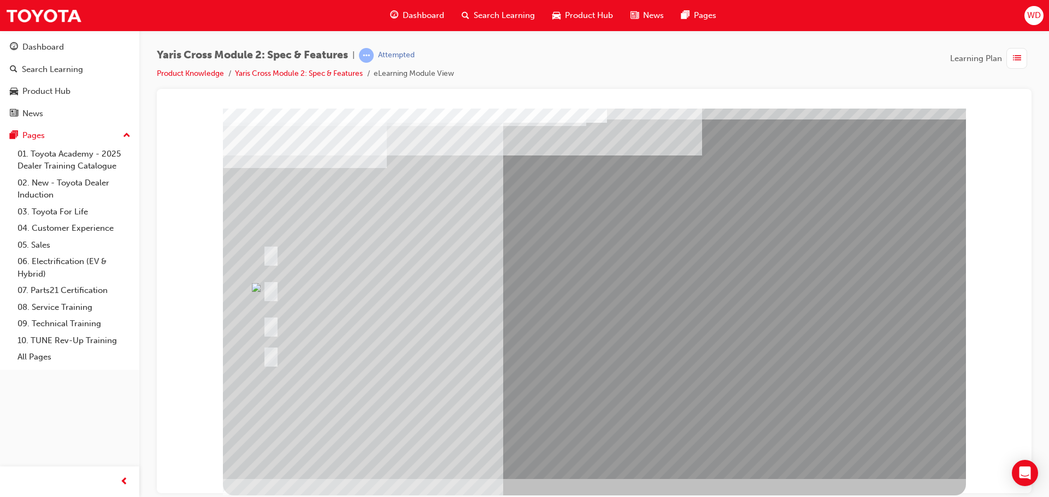
drag, startPoint x: 555, startPoint y: 402, endPoint x: 550, endPoint y: 380, distance: 22.4
click at [551, 387] on div at bounding box center [594, 282] width 743 height 393
click at [523, 328] on div at bounding box center [594, 282] width 743 height 393
click at [433, 295] on div at bounding box center [465, 290] width 411 height 40
click at [269, 283] on div at bounding box center [465, 290] width 411 height 40
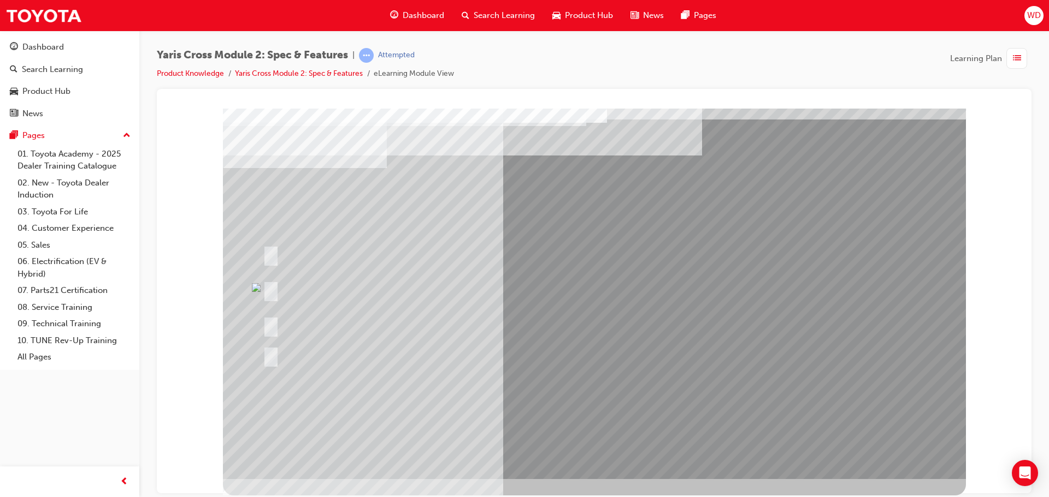
click at [386, 193] on div at bounding box center [594, 282] width 743 height 393
drag, startPoint x: 543, startPoint y: 135, endPoint x: 550, endPoint y: 130, distance: 8.6
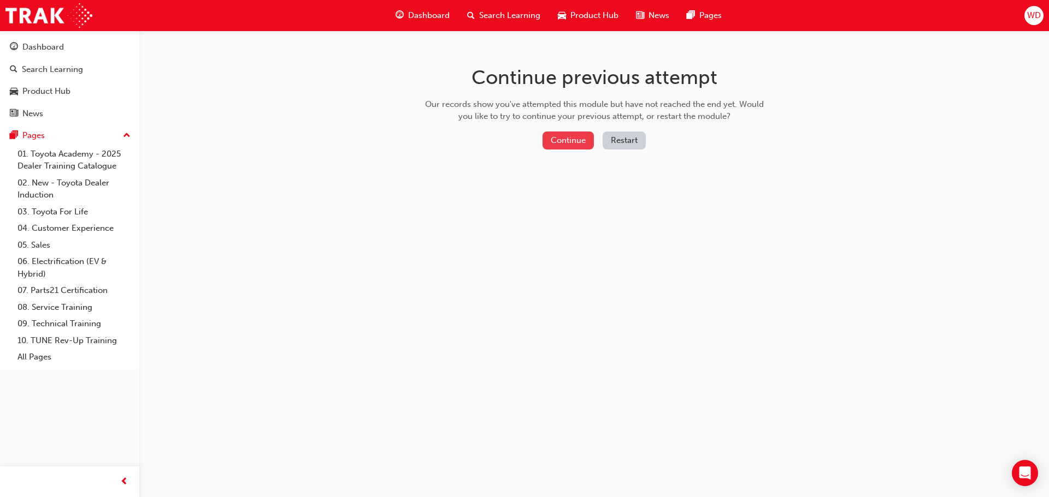
click at [553, 145] on button "Continue" at bounding box center [567, 141] width 51 height 18
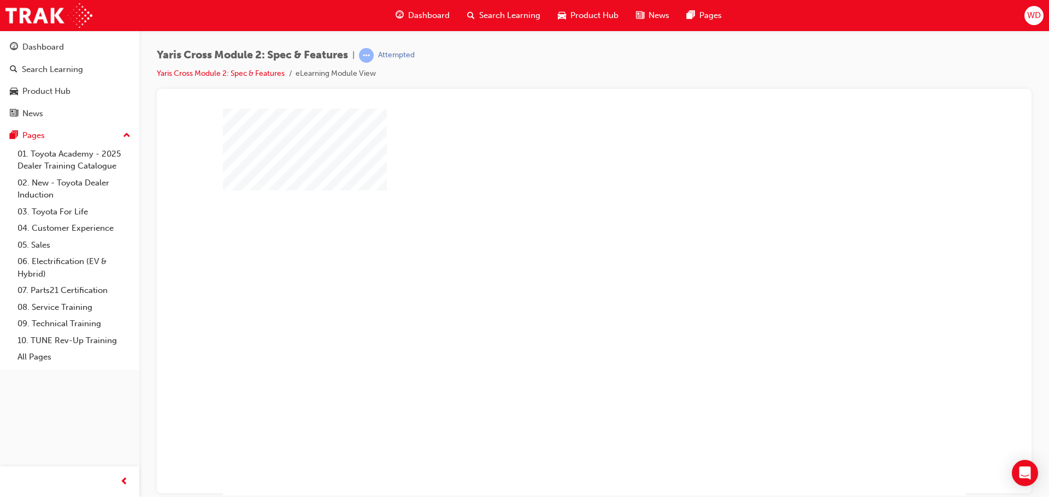
click at [562, 270] on div "play" at bounding box center [562, 270] width 0 height 0
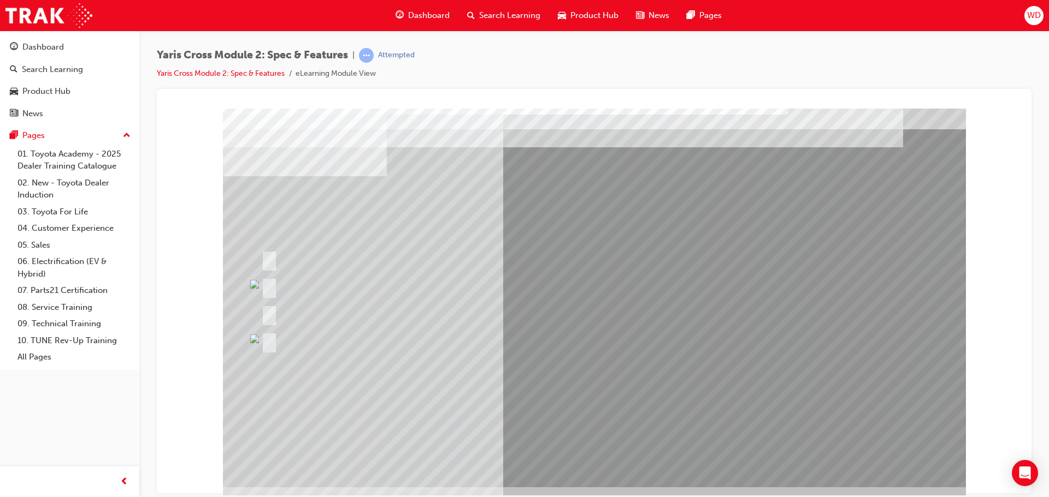
scroll to position [22, 0]
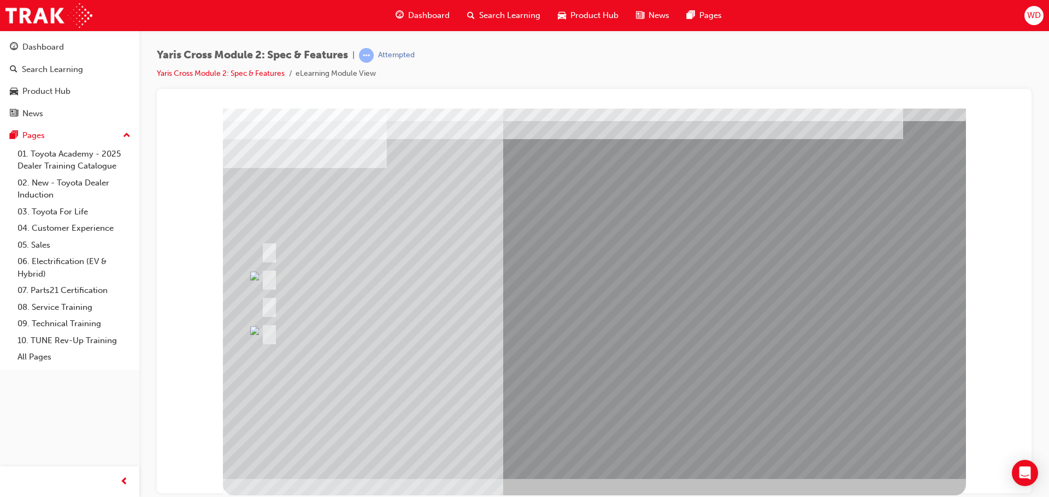
drag, startPoint x: 578, startPoint y: 181, endPoint x: 601, endPoint y: 203, distance: 32.1
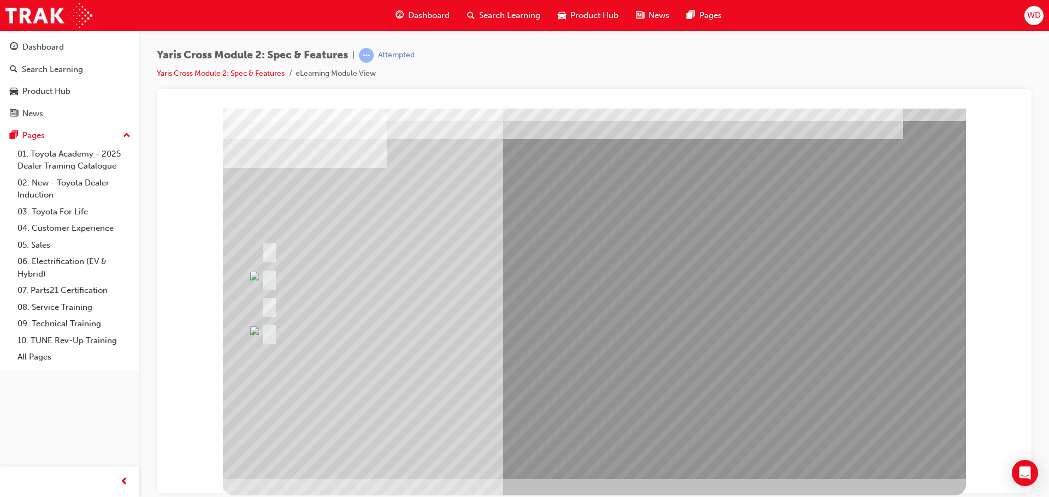
drag, startPoint x: 720, startPoint y: 168, endPoint x: 759, endPoint y: 166, distance: 38.3
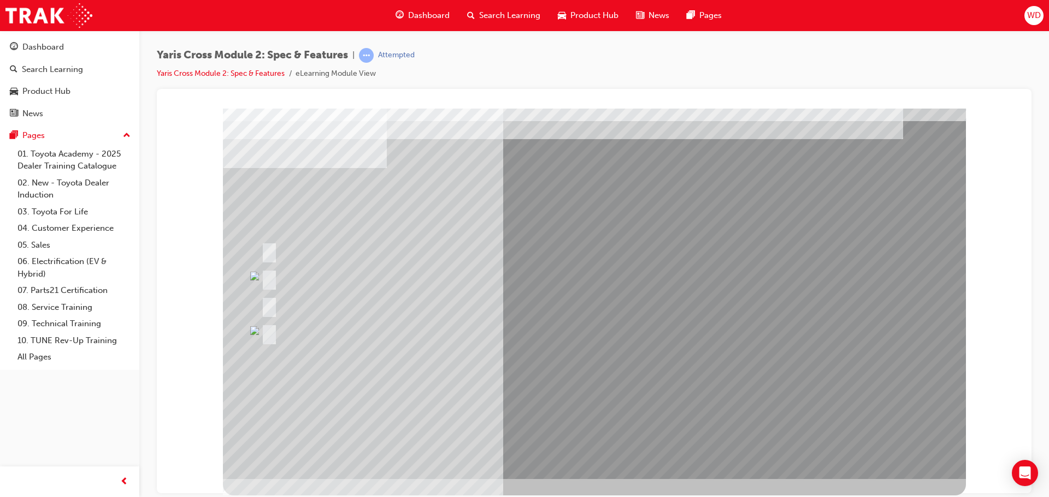
drag, startPoint x: 759, startPoint y: 166, endPoint x: 844, endPoint y: 175, distance: 85.6
drag, startPoint x: 844, startPoint y: 175, endPoint x: 850, endPoint y: 214, distance: 39.9
click at [850, 211] on div at bounding box center [594, 282] width 743 height 393
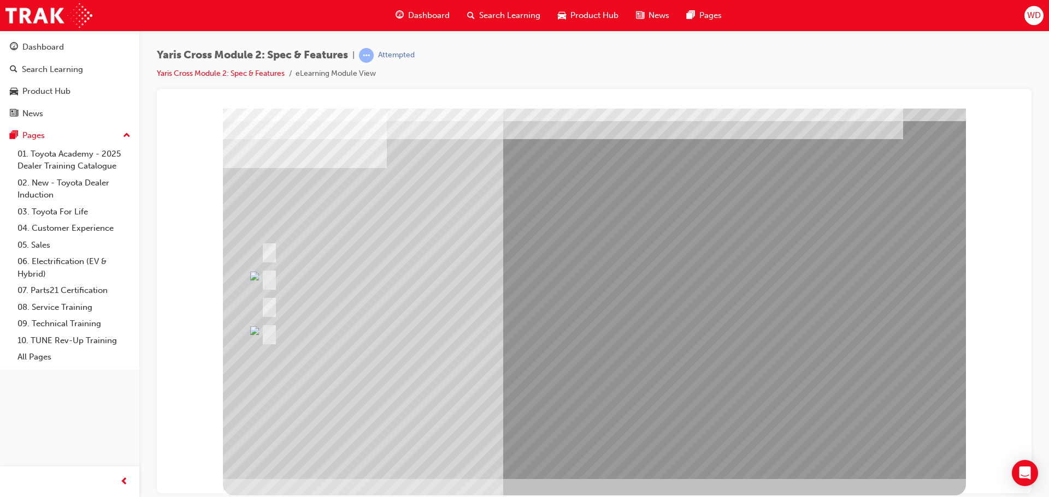
drag, startPoint x: 407, startPoint y: 211, endPoint x: 347, endPoint y: 192, distance: 63.4
click at [354, 193] on div at bounding box center [594, 282] width 743 height 393
click at [220, 77] on link "Yaris Cross Module 2: Spec & Features" at bounding box center [221, 73] width 128 height 9
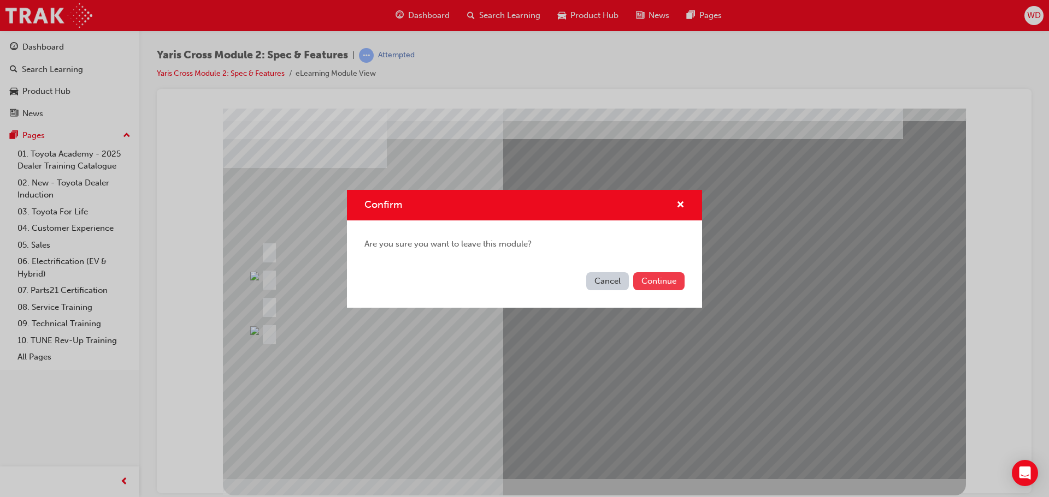
click at [661, 284] on button "Continue" at bounding box center [658, 282] width 51 height 18
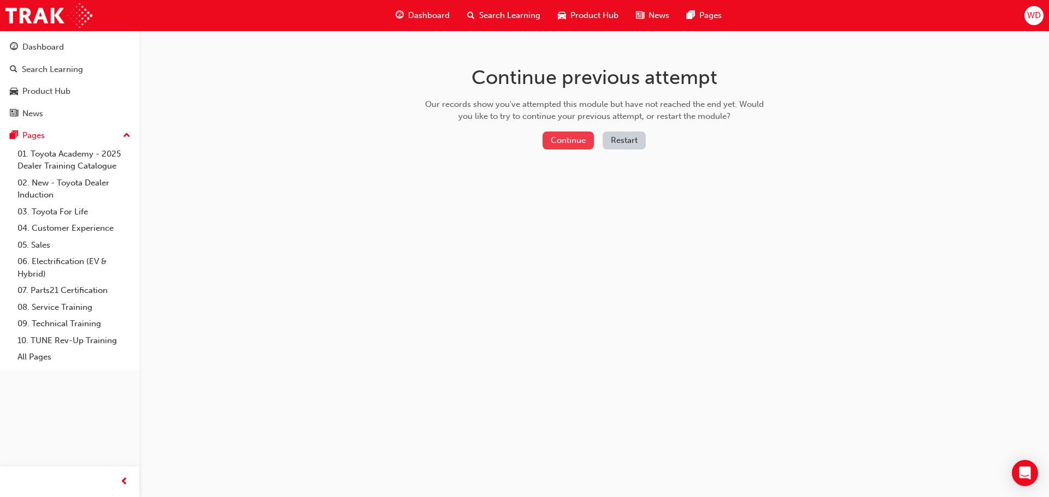
click at [574, 146] on button "Continue" at bounding box center [567, 141] width 51 height 18
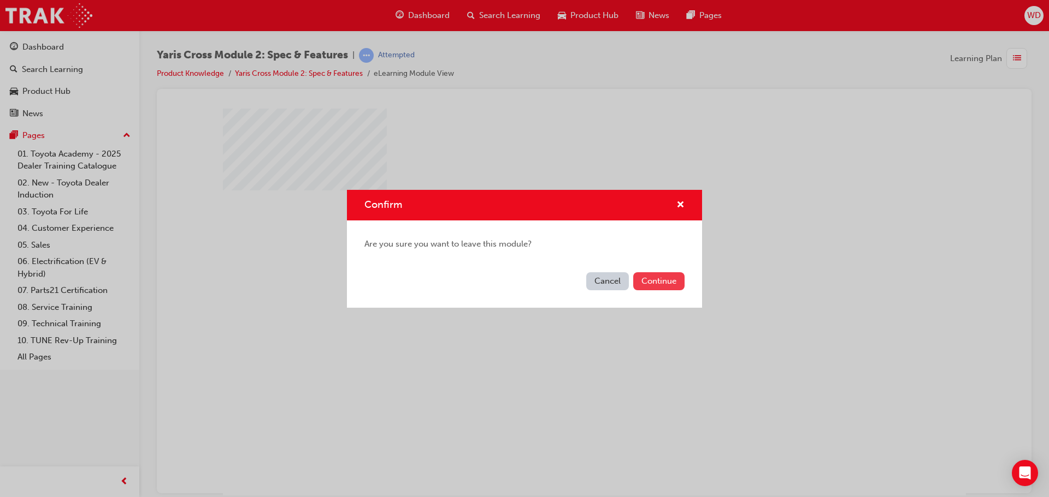
click at [645, 283] on button "Continue" at bounding box center [658, 282] width 51 height 18
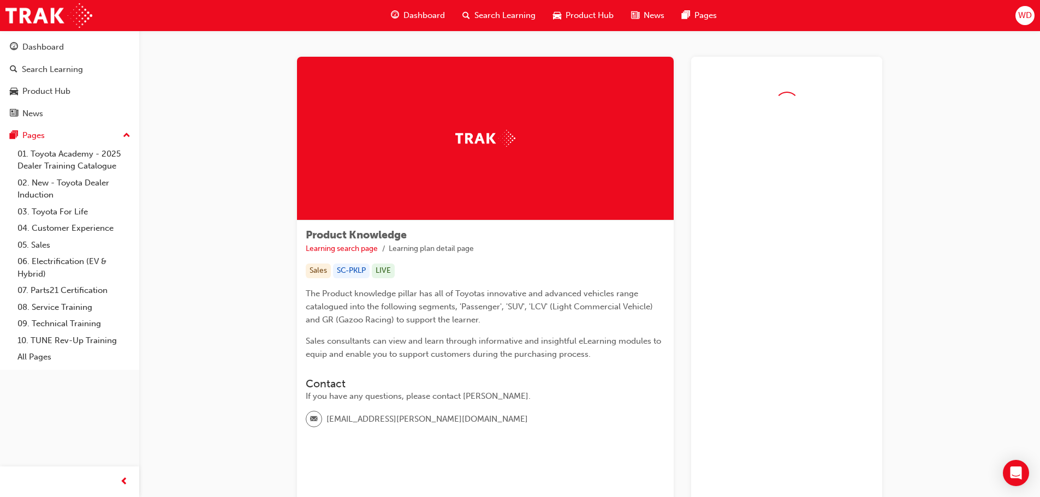
click at [415, 2] on div "Dashboard Search Learning Product Hub News Pages" at bounding box center [554, 15] width 352 height 31
click at [416, 9] on div "Dashboard" at bounding box center [418, 15] width 72 height 22
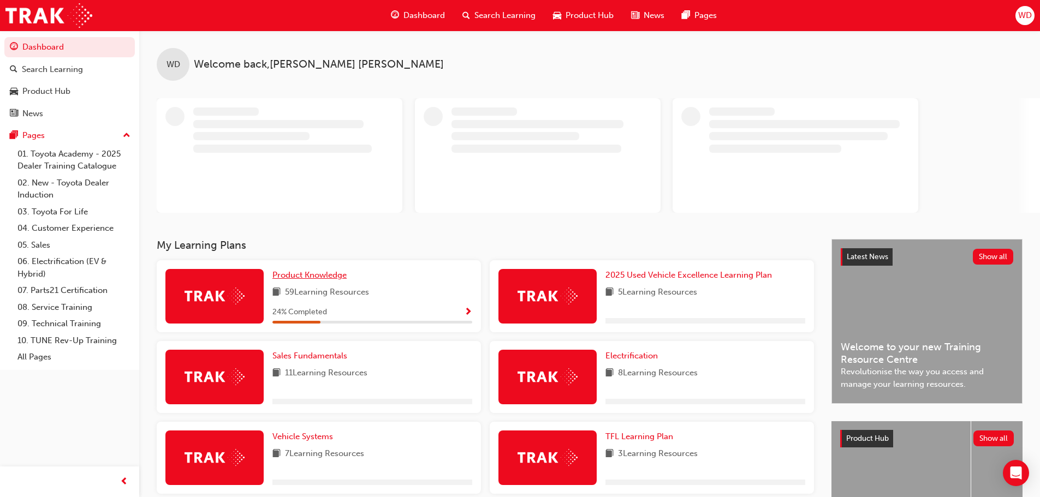
click at [328, 278] on span "Product Knowledge" at bounding box center [310, 275] width 74 height 10
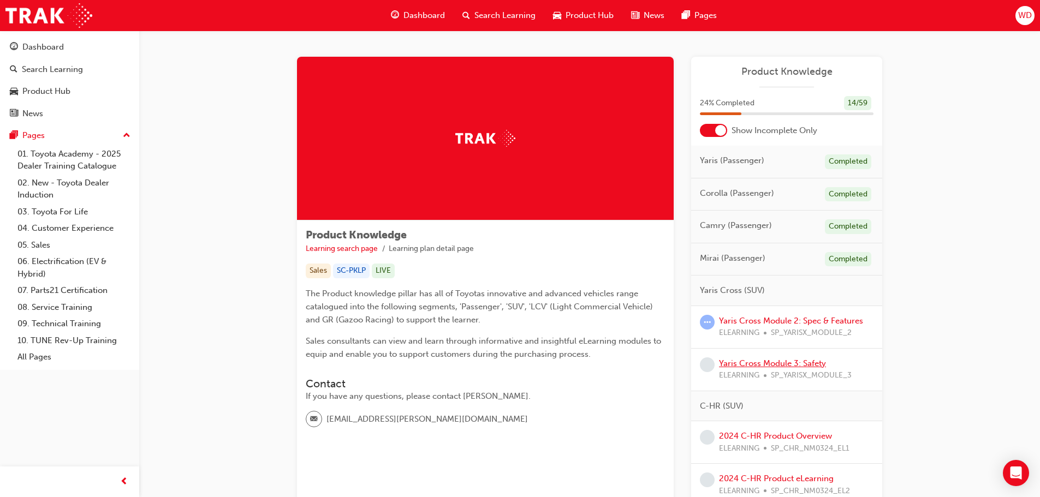
click at [783, 366] on link "Yaris Cross Module 3: Safety" at bounding box center [772, 364] width 107 height 10
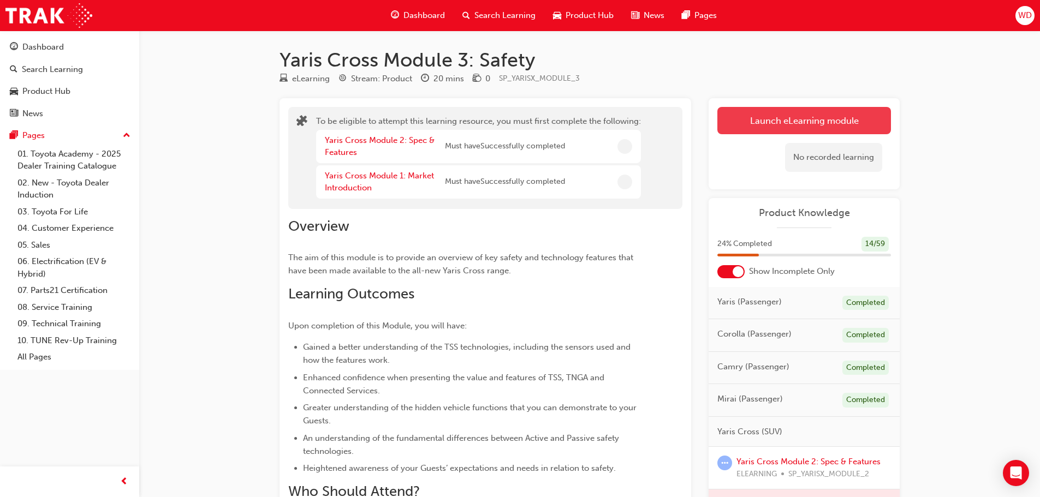
click at [810, 133] on button "Launch eLearning module" at bounding box center [805, 120] width 174 height 27
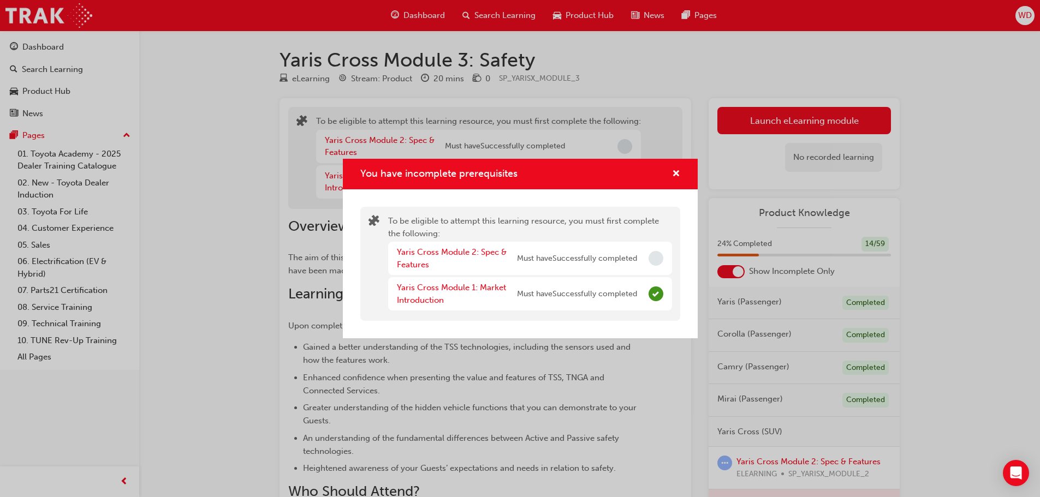
click at [683, 175] on div "You have incomplete prerequisites" at bounding box center [520, 174] width 355 height 31
click at [673, 174] on span "cross-icon" at bounding box center [676, 175] width 8 height 10
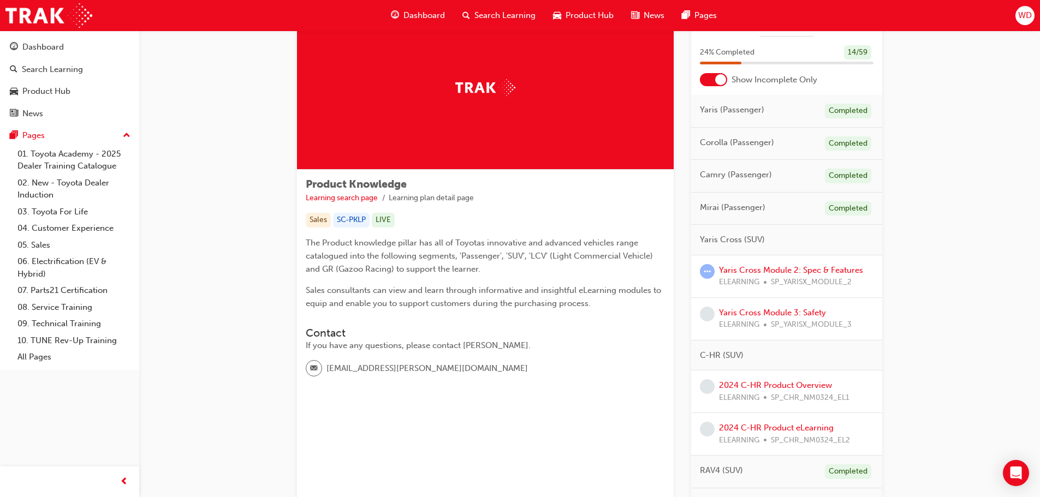
scroll to position [218, 0]
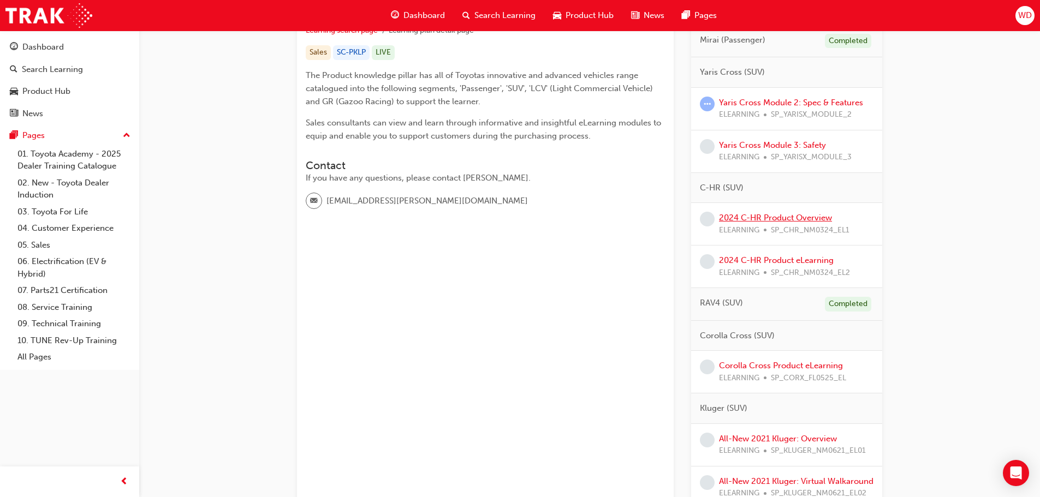
click at [768, 220] on link "2024 C-HR Product Overview" at bounding box center [775, 218] width 113 height 10
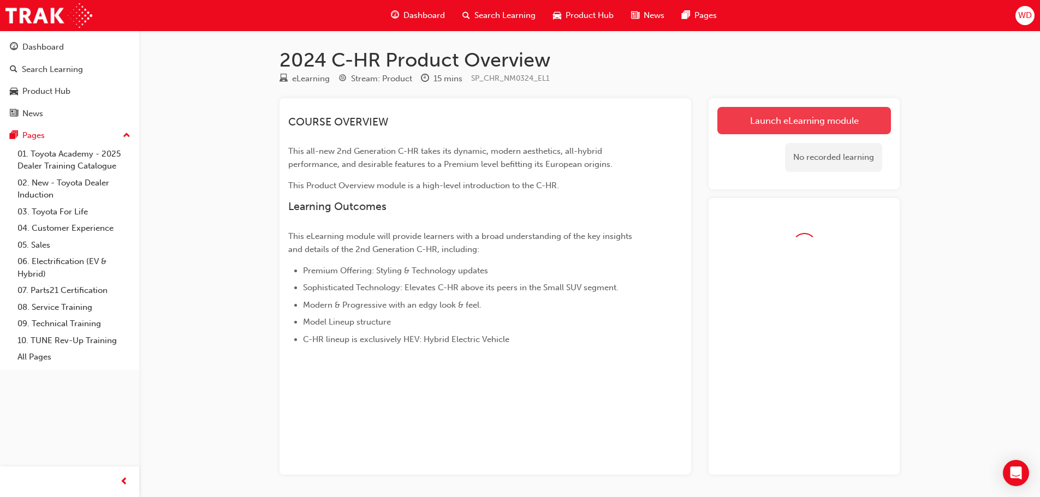
click at [774, 121] on link "Launch eLearning module" at bounding box center [805, 120] width 174 height 27
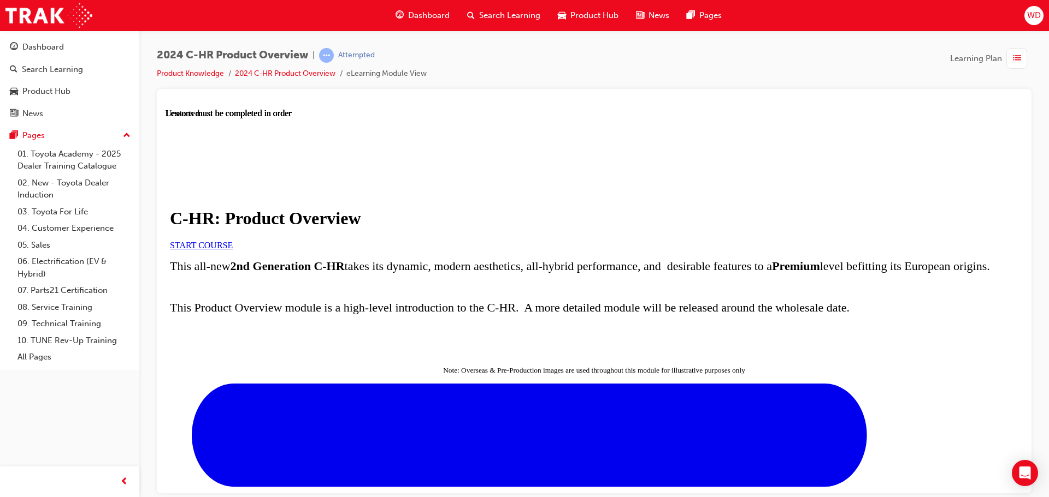
click at [471, 250] on div "C-HR: Product Overview START COURSE" at bounding box center [594, 229] width 848 height 42
click at [233, 250] on span "START COURSE" at bounding box center [201, 244] width 63 height 9
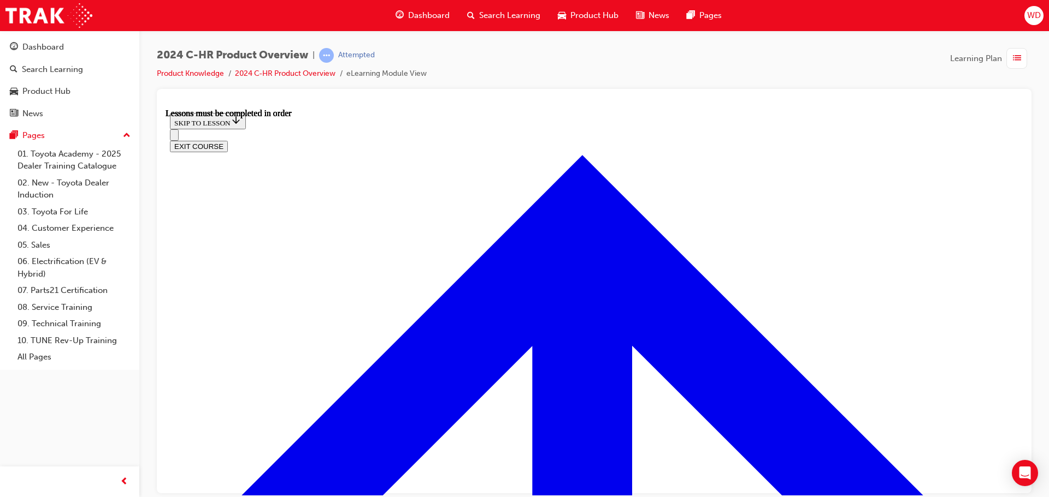
scroll to position [748, 0]
drag, startPoint x: 250, startPoint y: 449, endPoint x: 772, endPoint y: 454, distance: 522.1
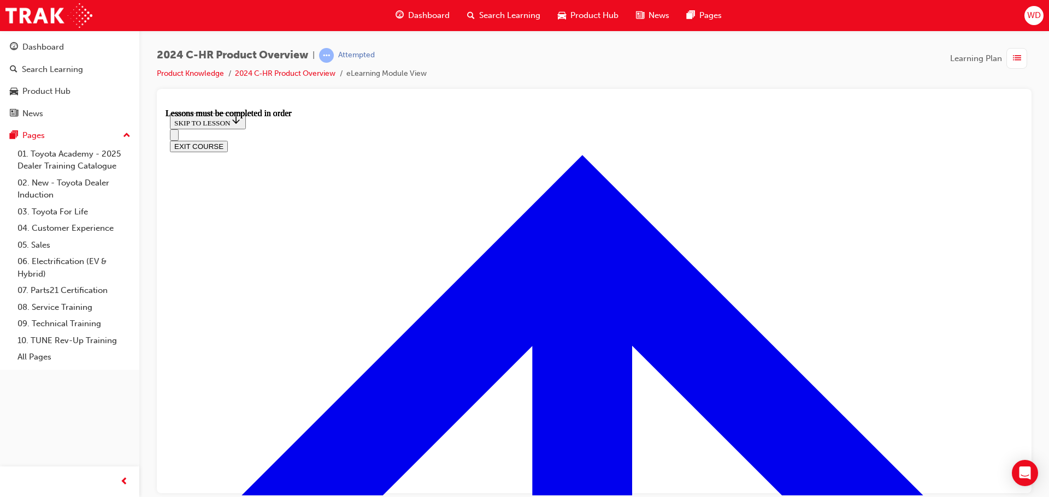
drag, startPoint x: 262, startPoint y: 447, endPoint x: 325, endPoint y: 446, distance: 62.8
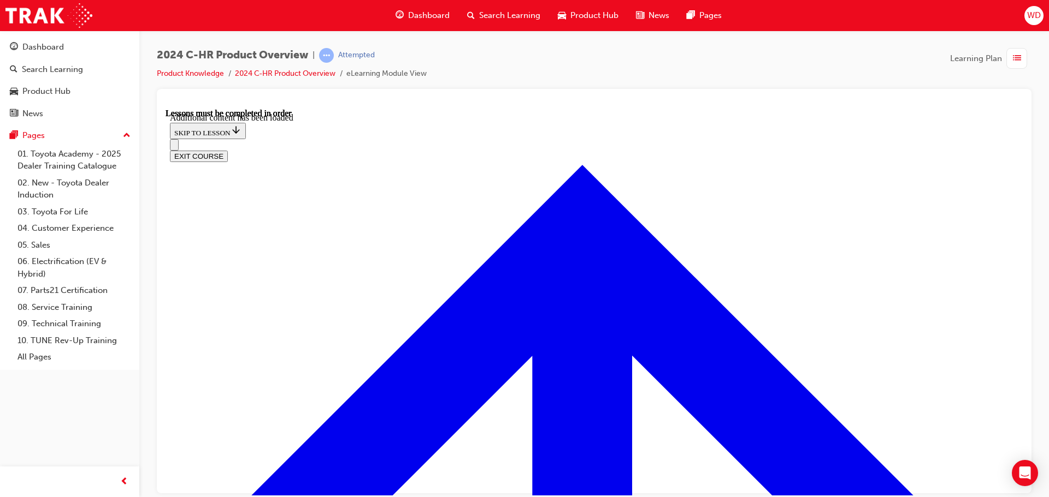
scroll to position [997, 0]
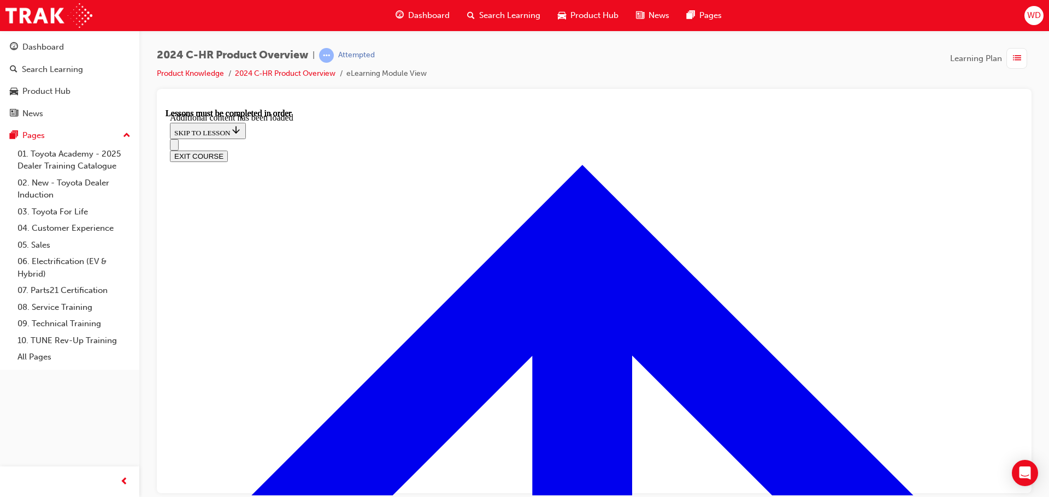
drag, startPoint x: 488, startPoint y: 324, endPoint x: 538, endPoint y: 334, distance: 50.7
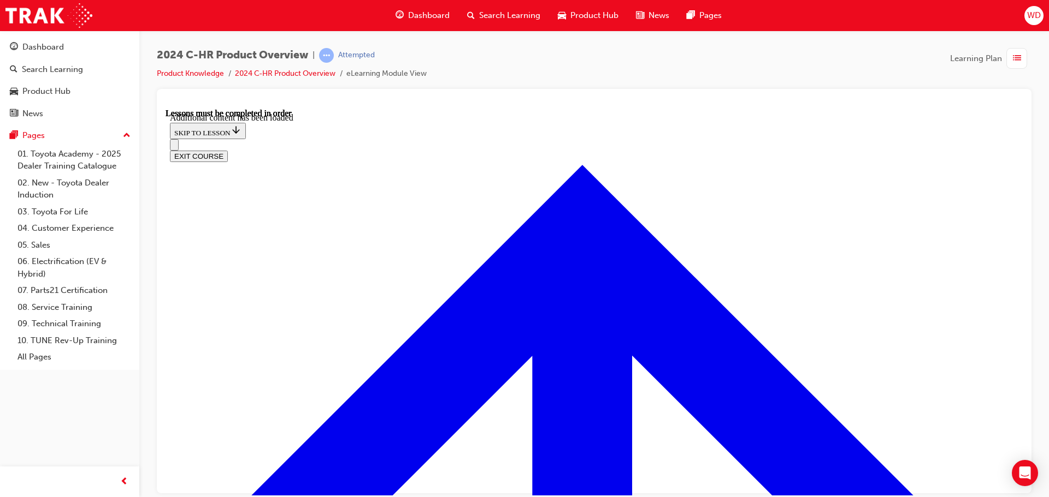
scroll to position [3848, 0]
radio input "true"
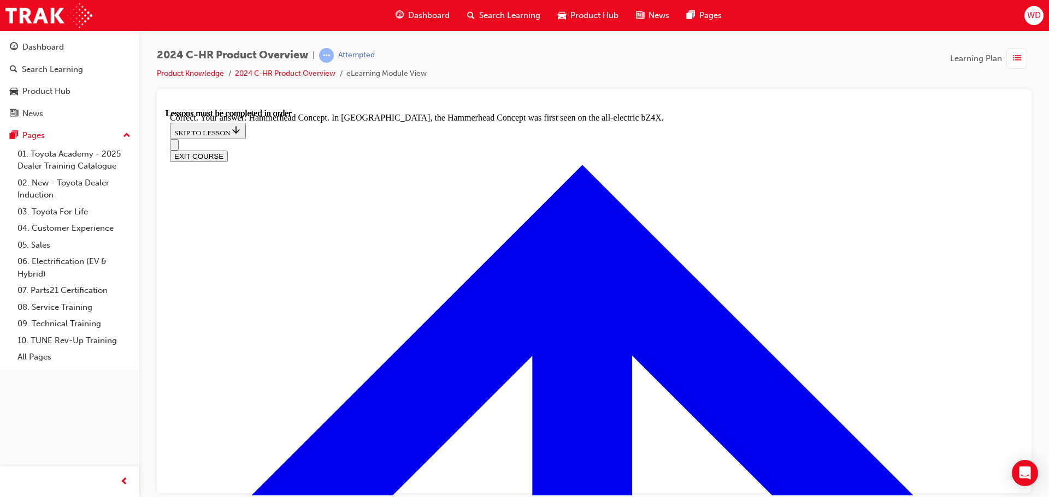
scroll to position [4285, 0]
radio input "true"
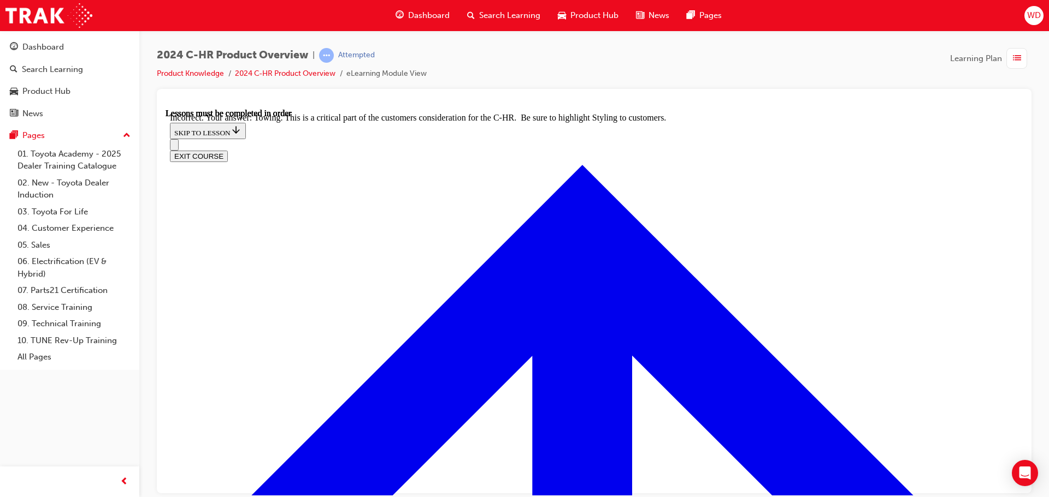
scroll to position [4394, 0]
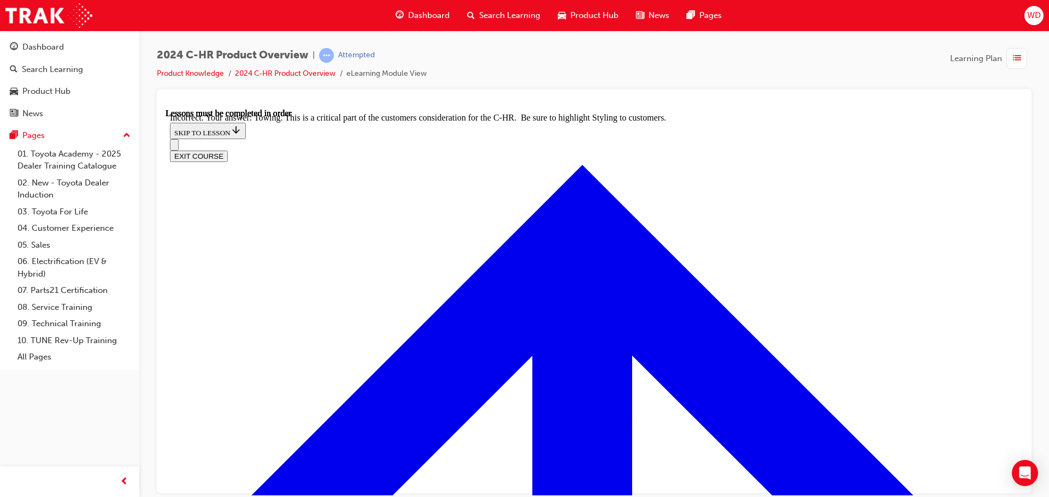
radio input "true"
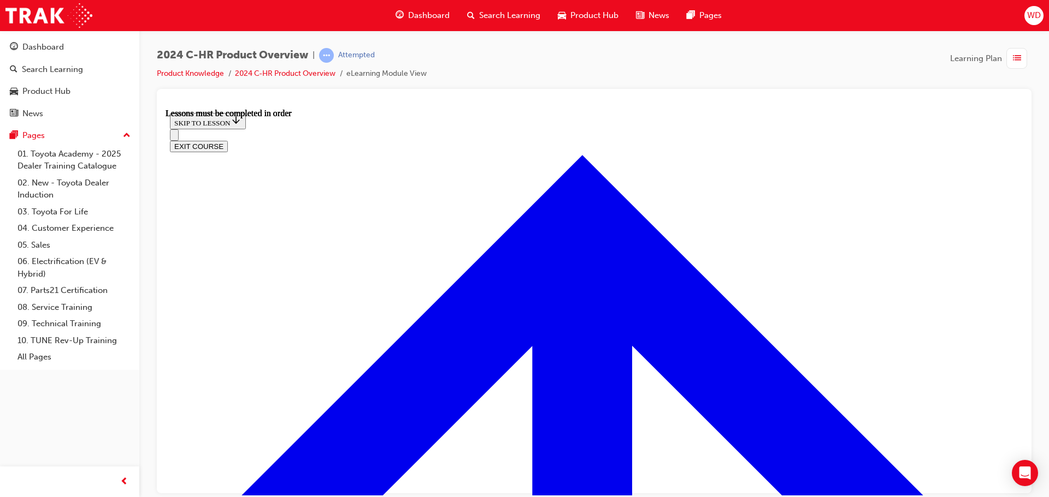
scroll to position [1879, 0]
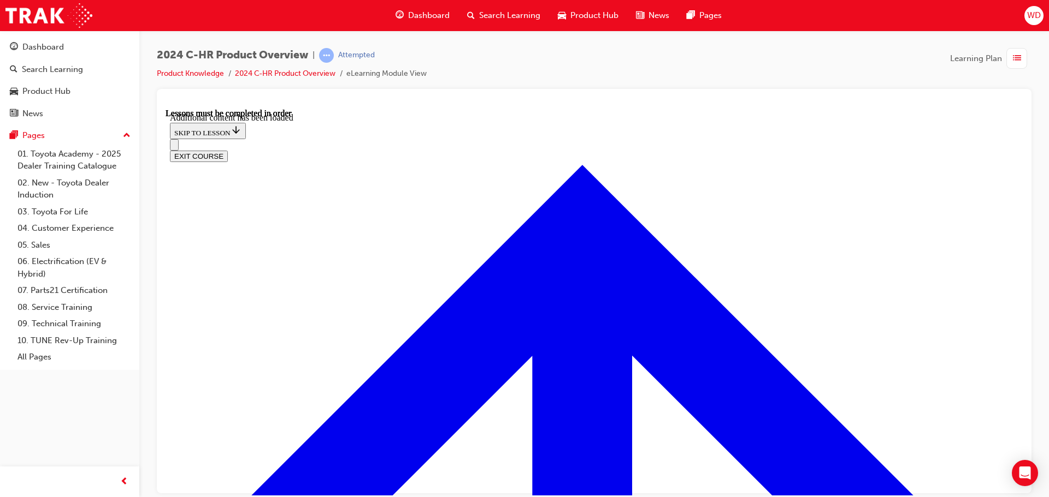
scroll to position [2148, 0]
radio input "true"
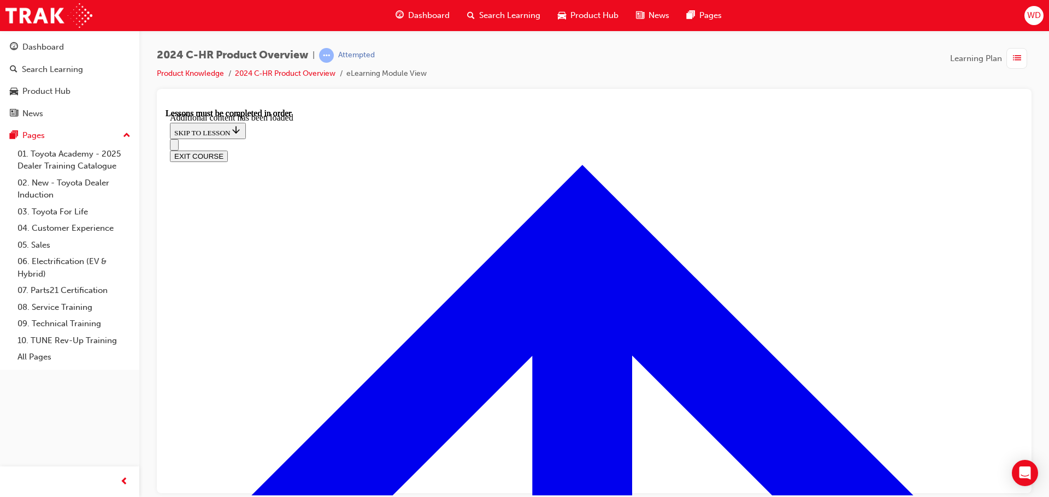
radio input "true"
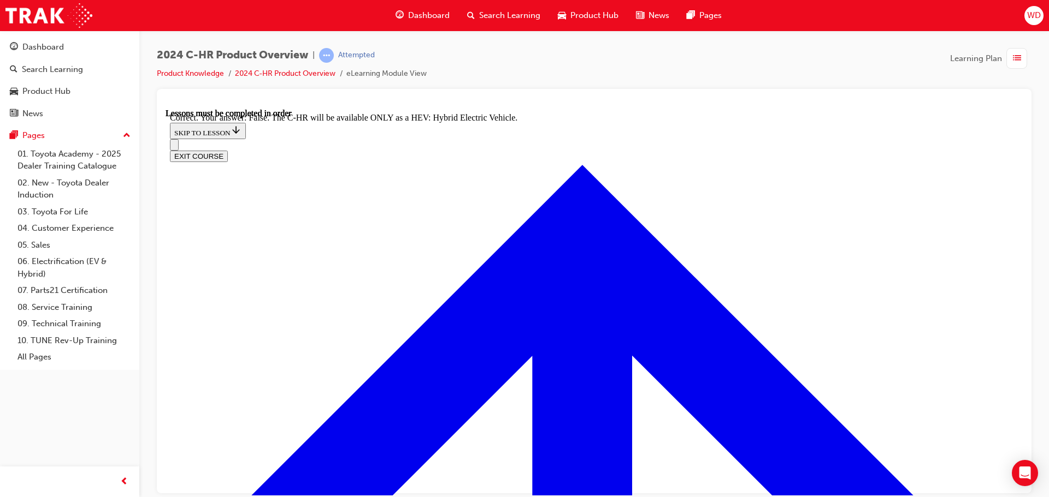
checkbox input "false"
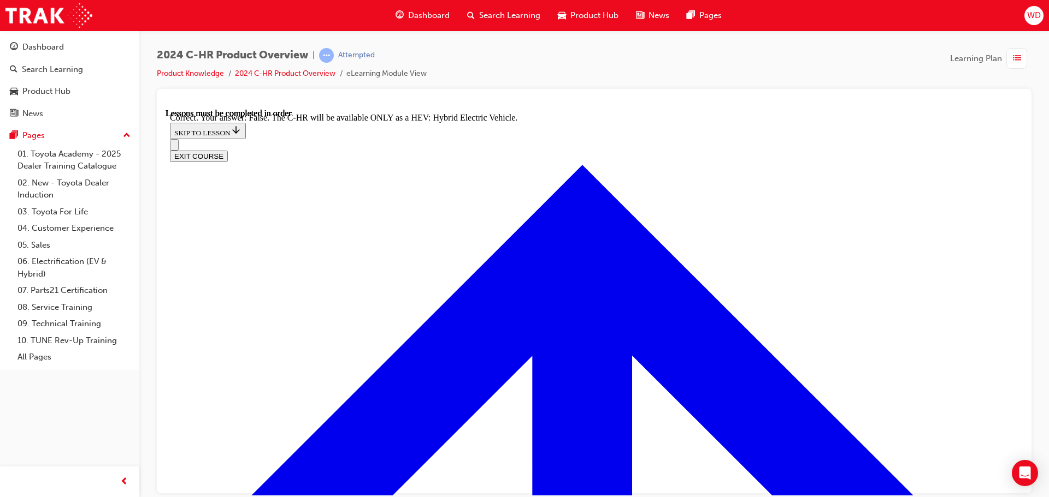
checkbox input "true"
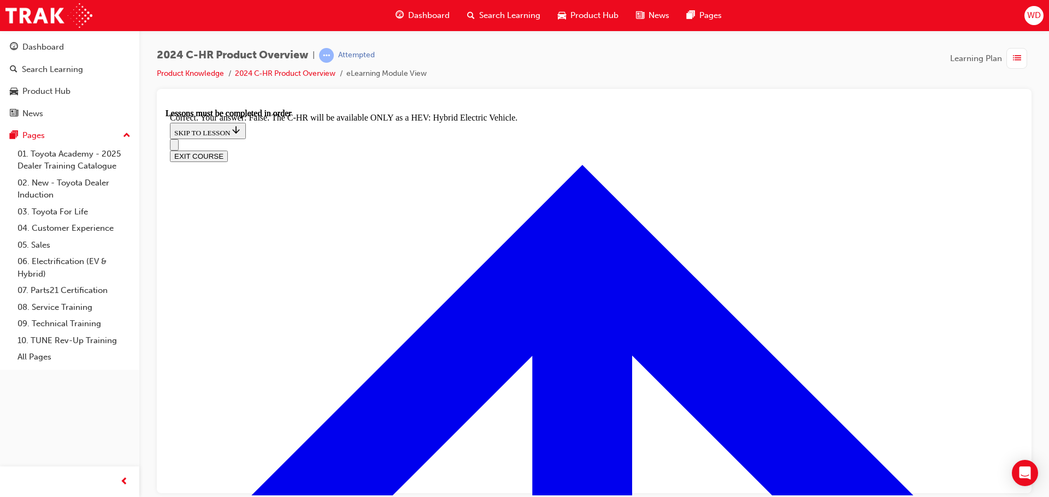
checkbox input "false"
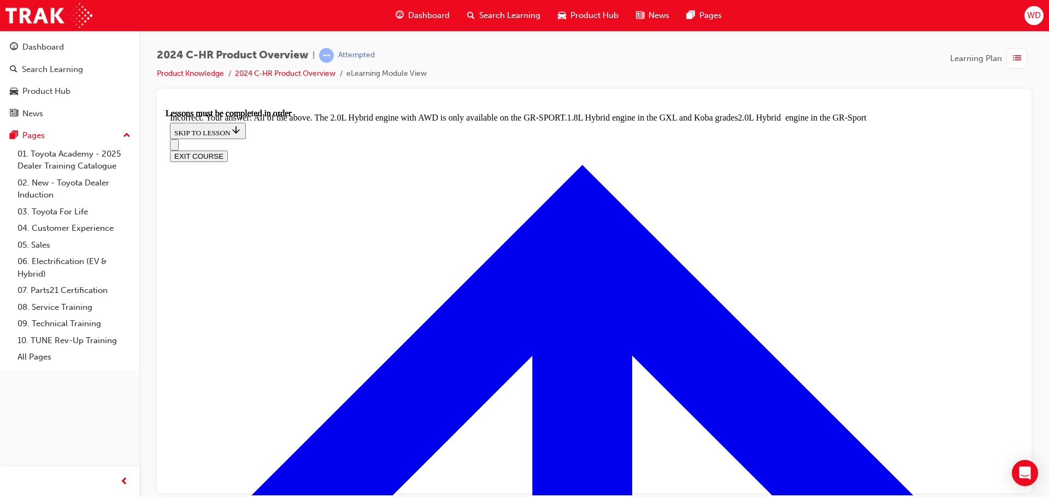
scroll to position [2713, 0]
drag, startPoint x: 478, startPoint y: 328, endPoint x: 658, endPoint y: 324, distance: 179.7
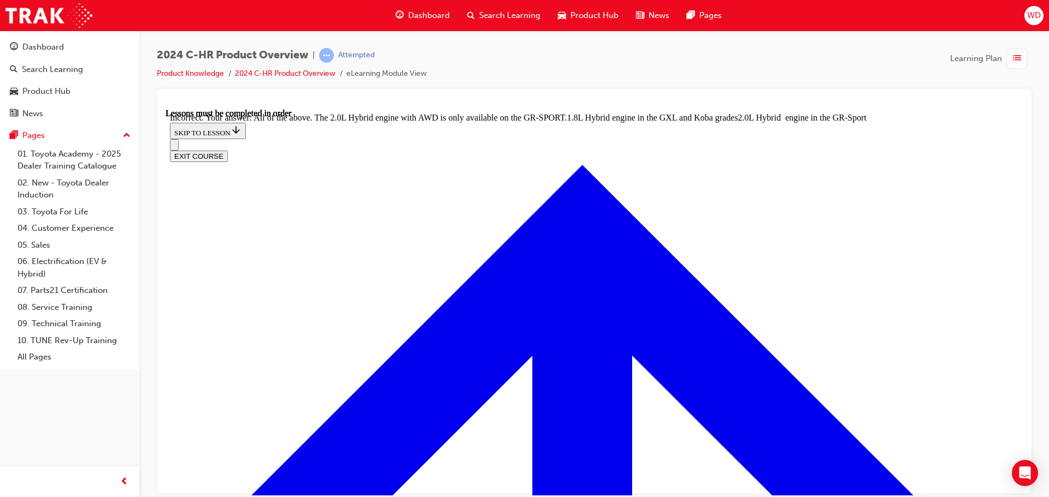
scroll to position [2502, 0]
checkbox input "true"
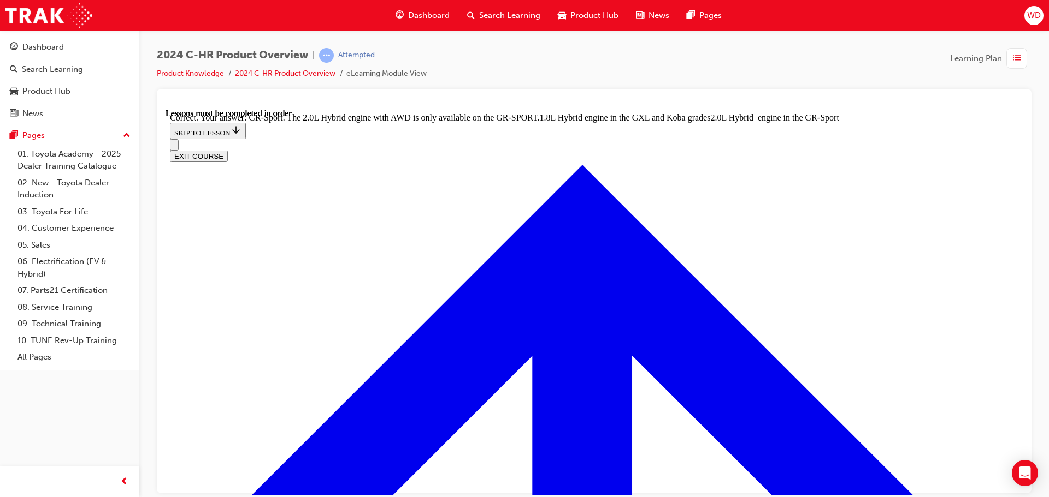
scroll to position [2939, 0]
drag, startPoint x: 420, startPoint y: 318, endPoint x: 583, endPoint y: 315, distance: 162.8
drag, startPoint x: 412, startPoint y: 319, endPoint x: 660, endPoint y: 323, distance: 247.4
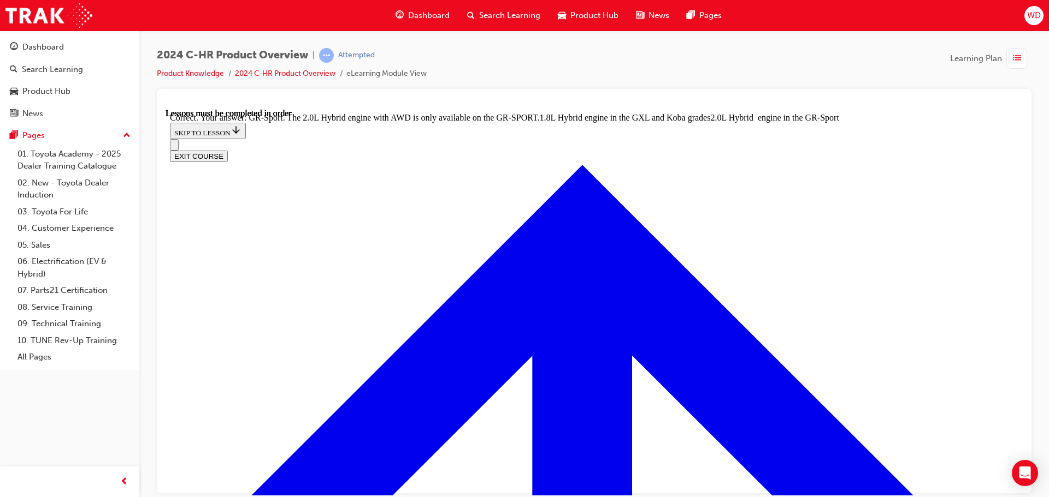
radio input "true"
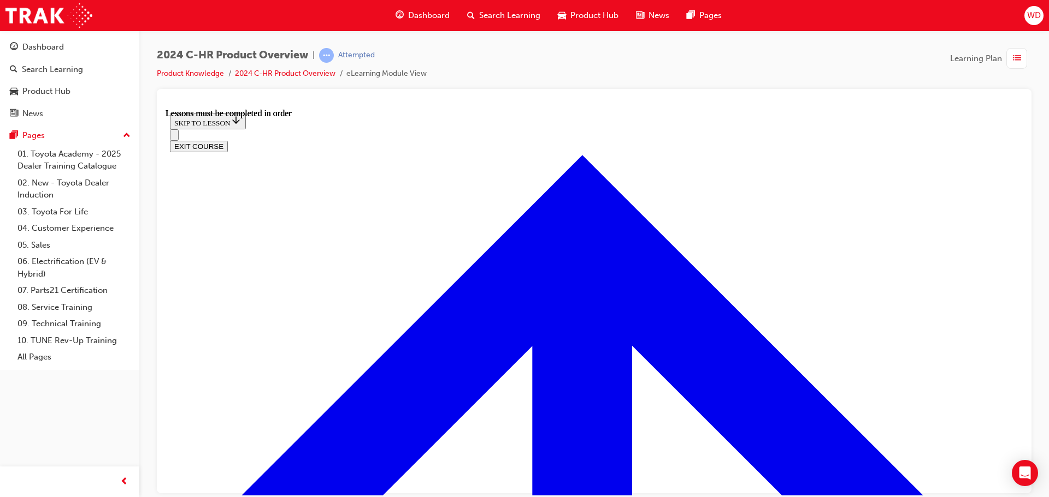
scroll to position [202, 0]
drag, startPoint x: 422, startPoint y: 280, endPoint x: 416, endPoint y: 305, distance: 25.4
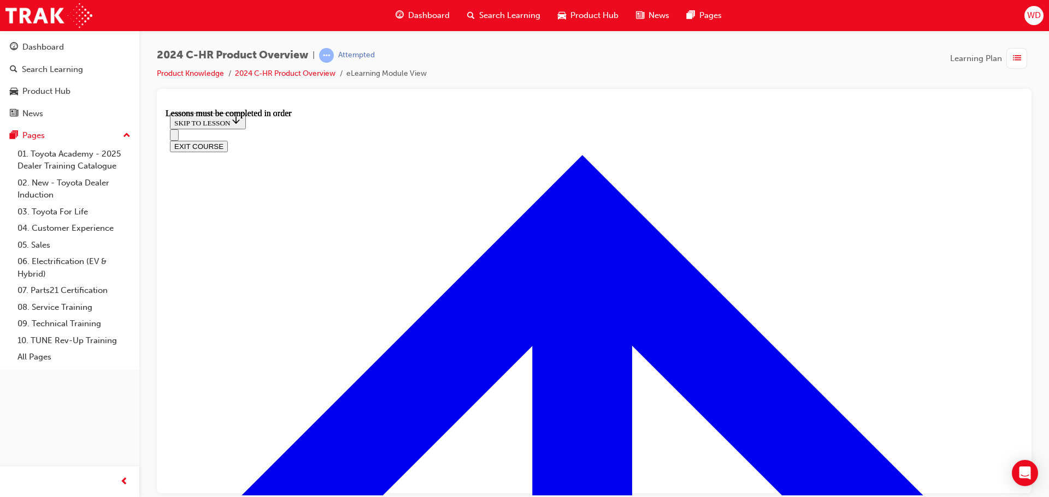
scroll to position [530, 0]
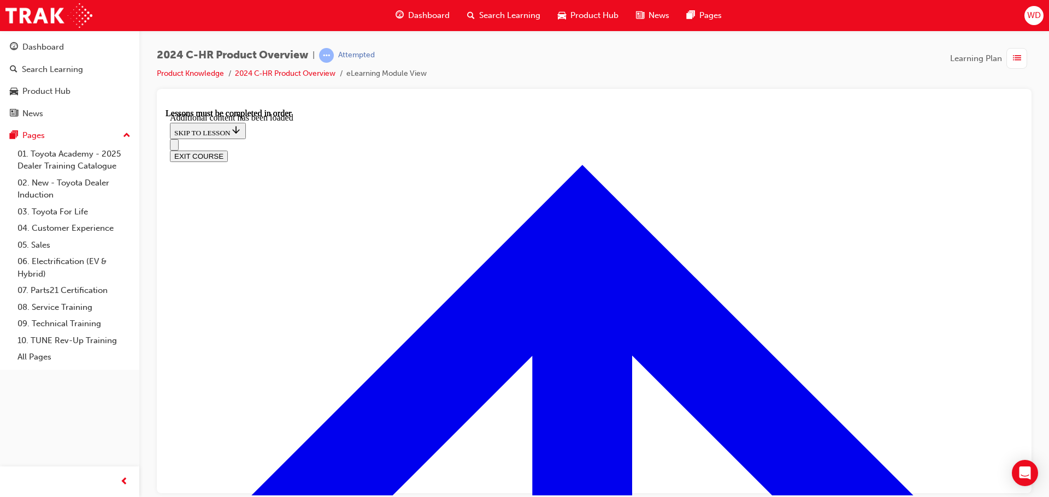
scroll to position [950, 0]
radio input "true"
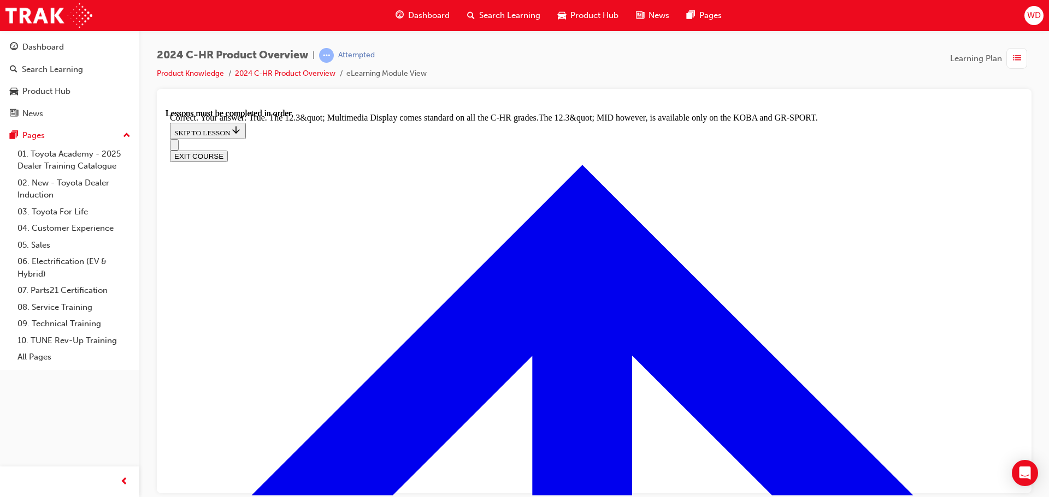
scroll to position [1113, 0]
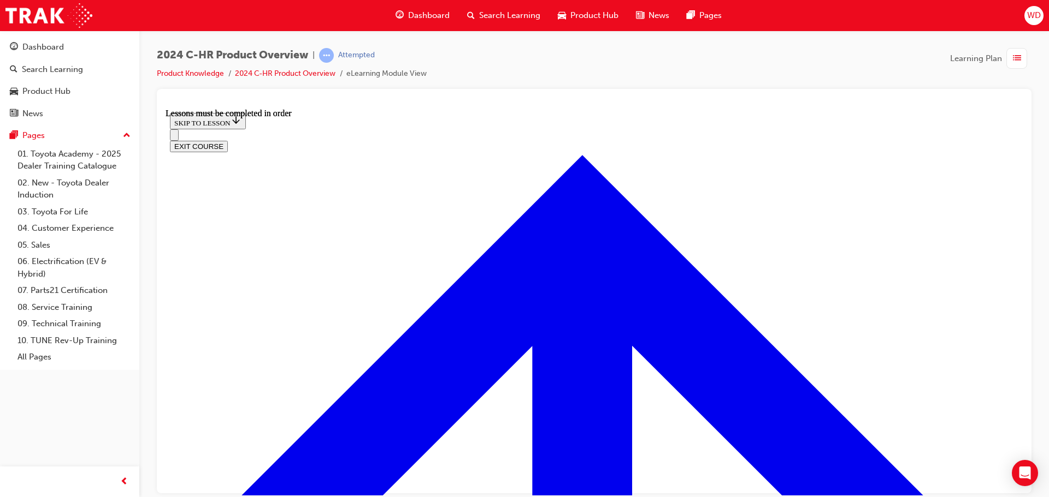
scroll to position [1731, 0]
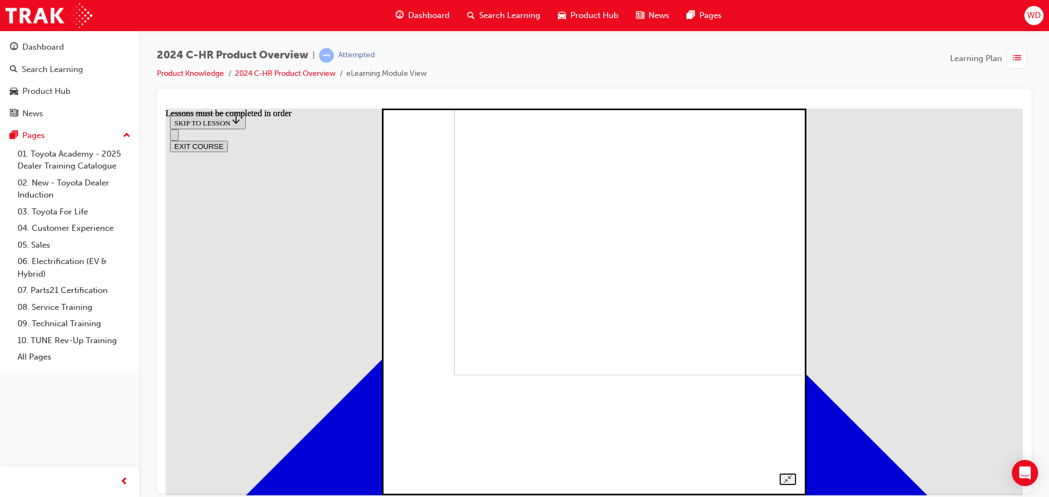
click at [613, 296] on img at bounding box center [647, 181] width 387 height 387
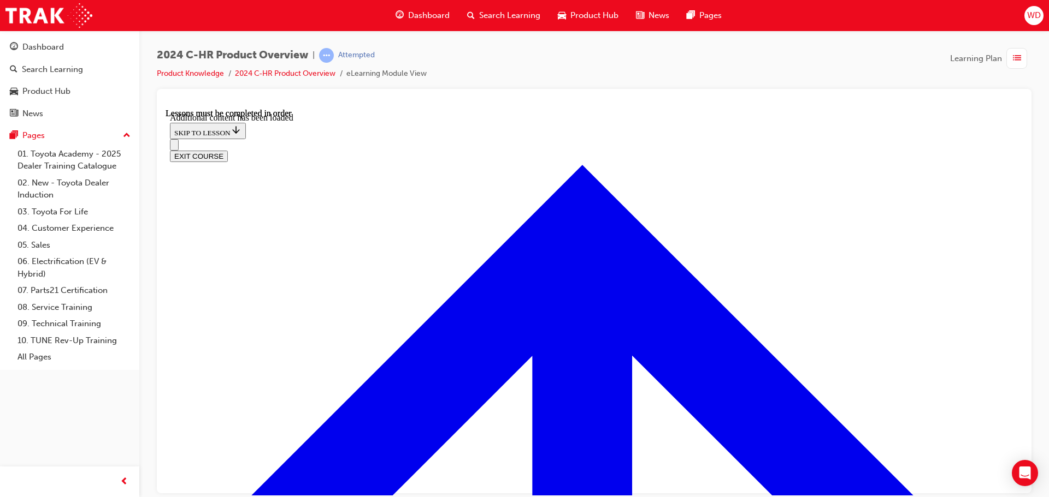
scroll to position [2193, 0]
checkbox input "true"
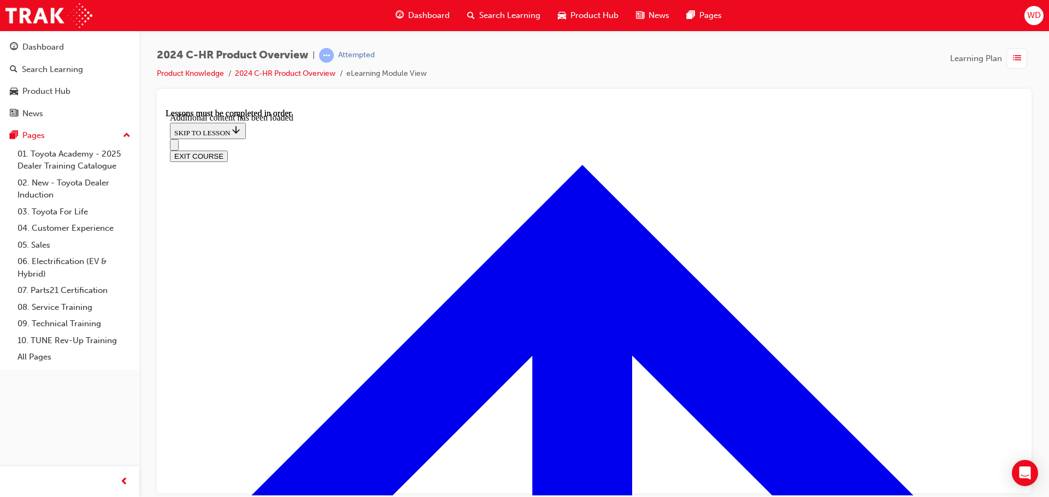
checkbox input "true"
drag, startPoint x: 467, startPoint y: 350, endPoint x: 466, endPoint y: 335, distance: 15.3
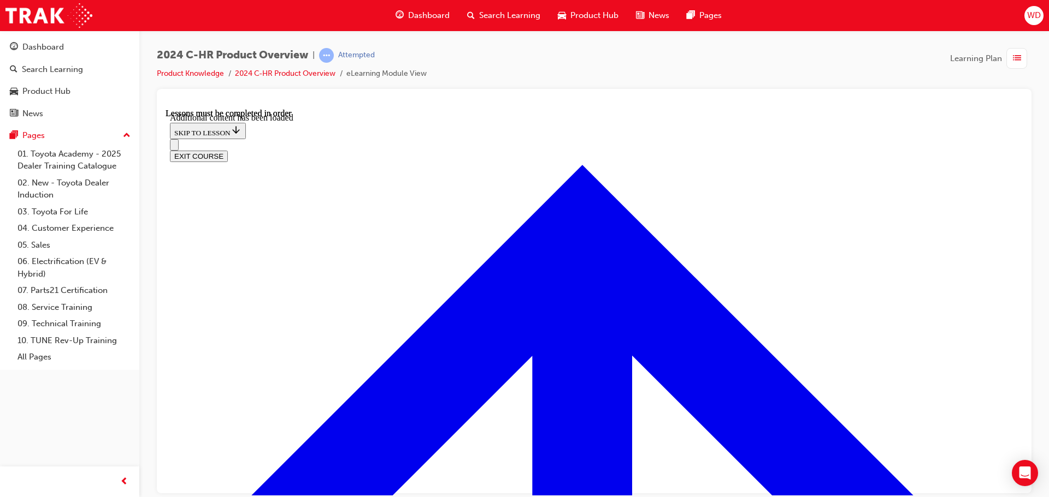
checkbox input "false"
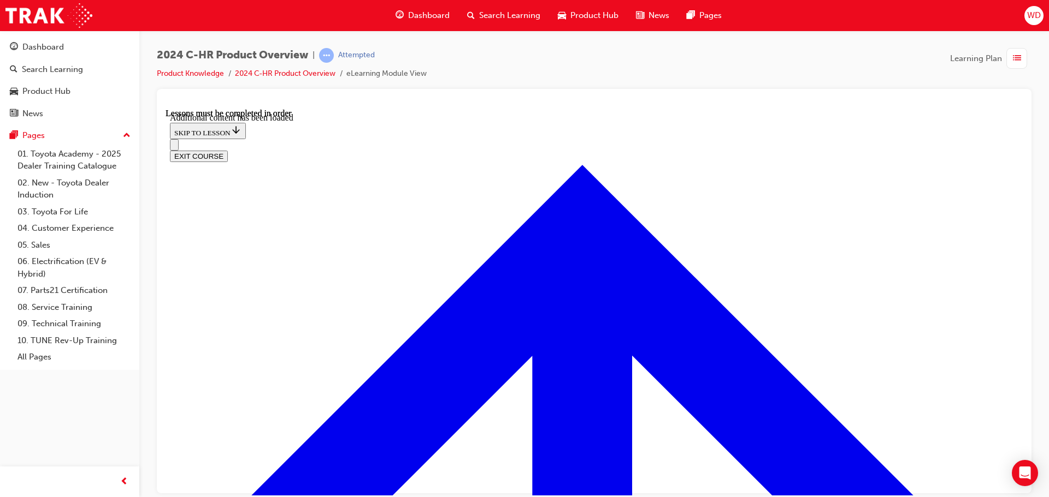
checkbox input "false"
checkbox input "true"
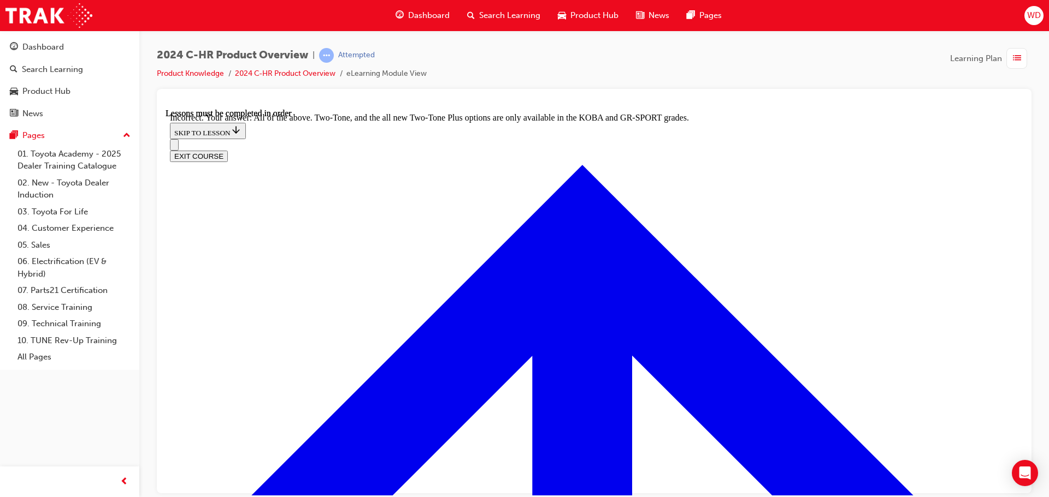
checkbox input "true"
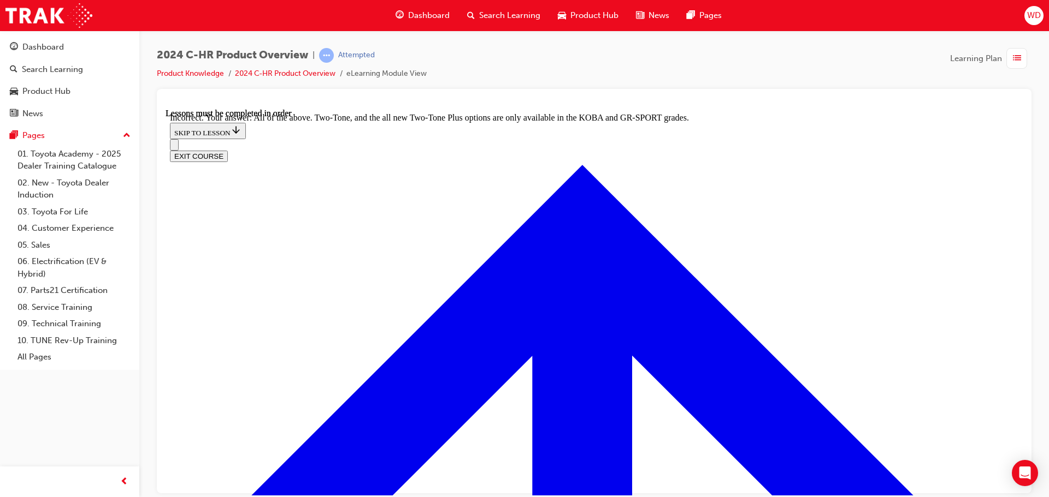
checkbox input "true"
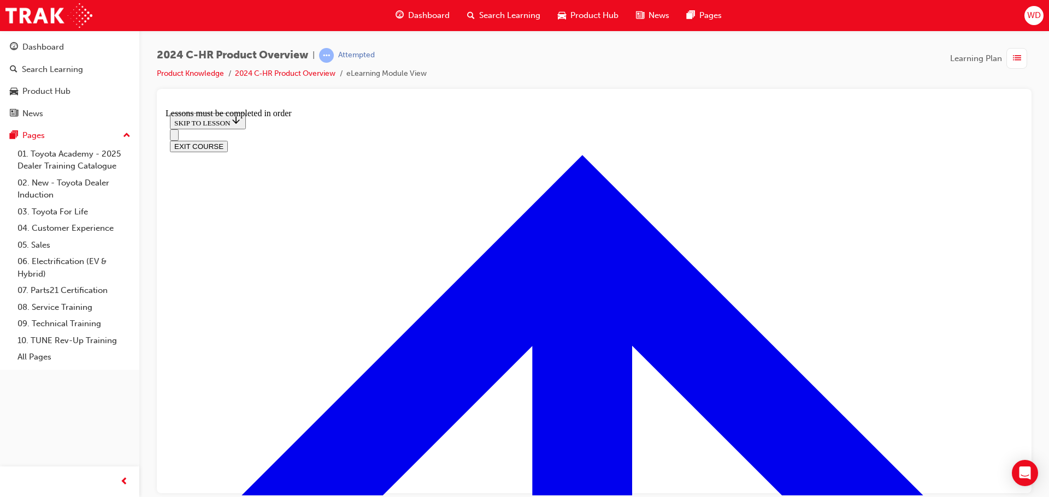
scroll to position [786, 0]
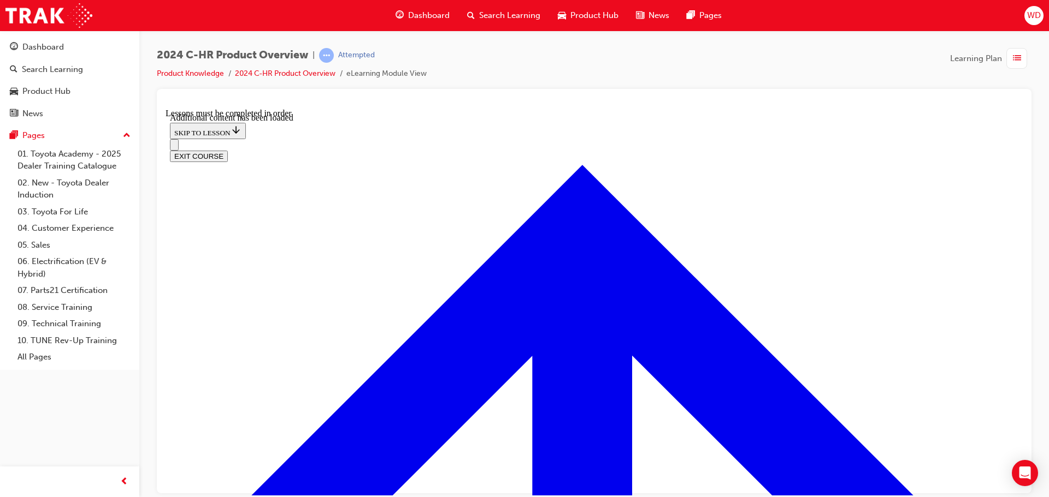
scroll to position [1062, 0]
drag, startPoint x: 475, startPoint y: 331, endPoint x: 522, endPoint y: 369, distance: 60.6
radio input "true"
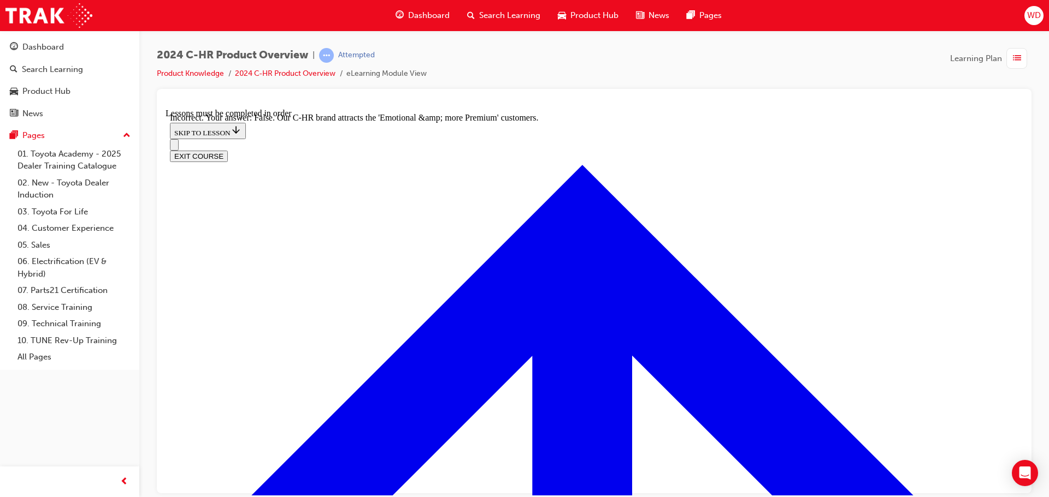
radio input "true"
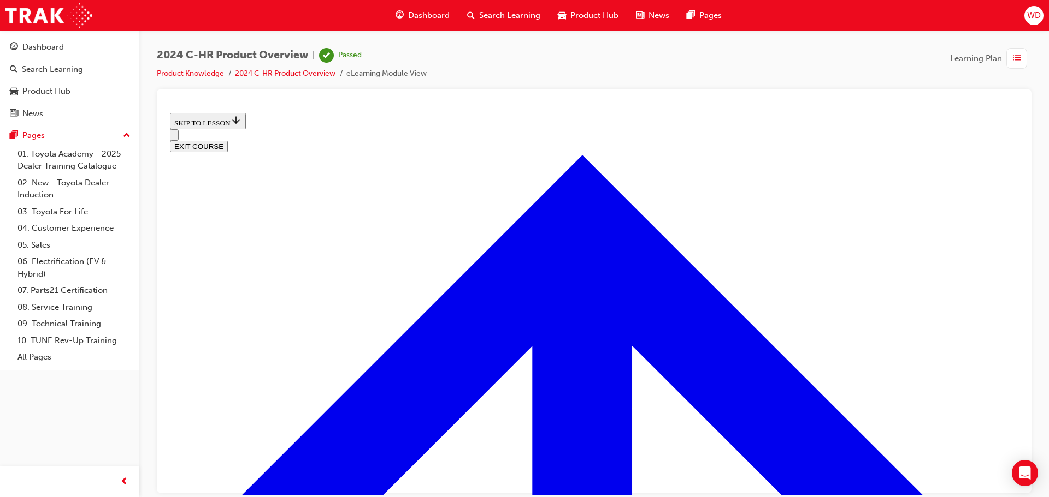
scroll to position [399, 0]
click at [228, 140] on button "EXIT COURSE" at bounding box center [199, 145] width 58 height 11
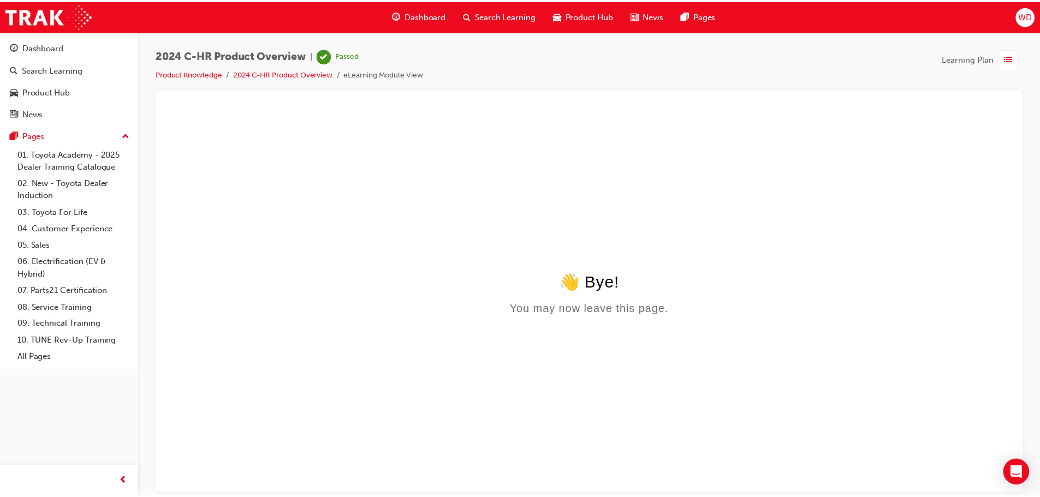
scroll to position [0, 0]
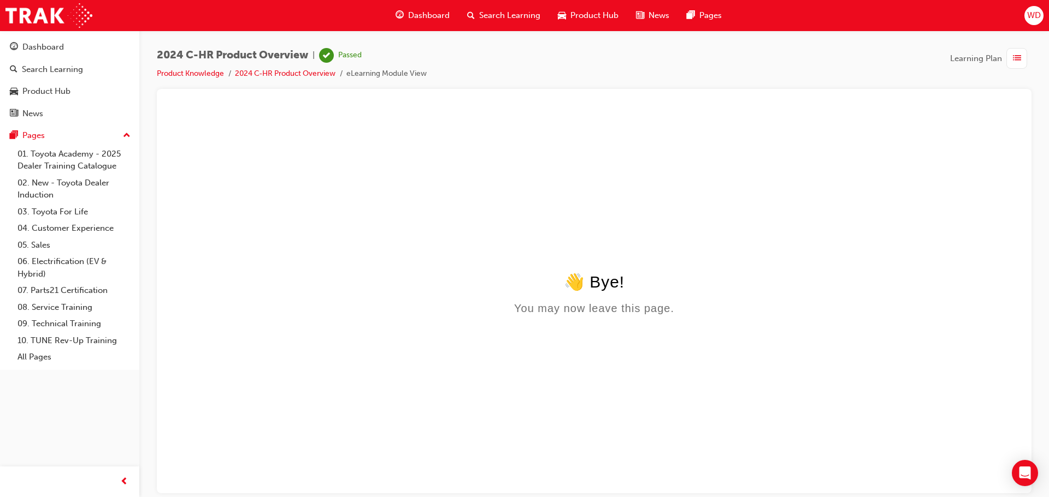
drag, startPoint x: 732, startPoint y: 176, endPoint x: 739, endPoint y: 176, distance: 6.6
drag, startPoint x: 739, startPoint y: 176, endPoint x: 645, endPoint y: 211, distance: 99.7
click at [645, 211] on html "👋 Bye! You may now leave this page." at bounding box center [593, 213] width 857 height 211
click at [193, 73] on link "Product Knowledge" at bounding box center [190, 73] width 67 height 9
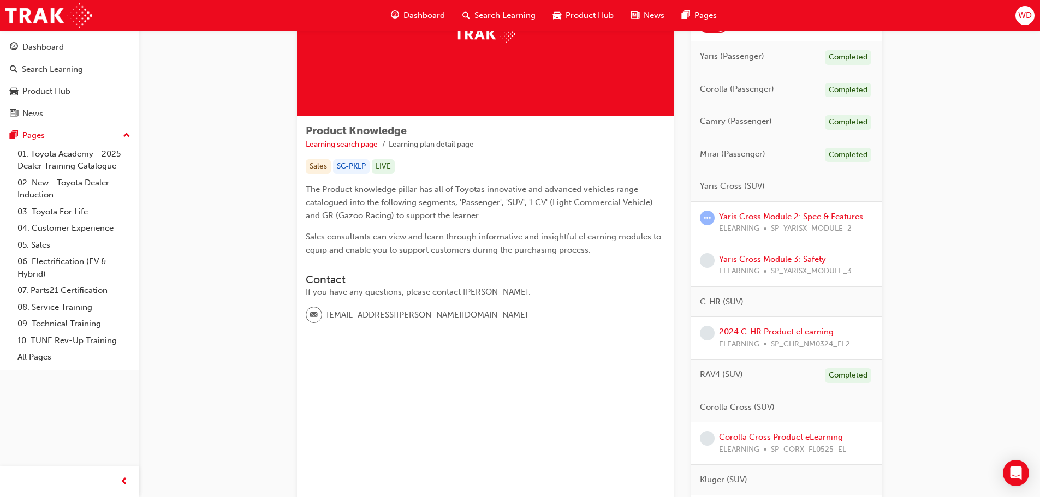
scroll to position [109, 0]
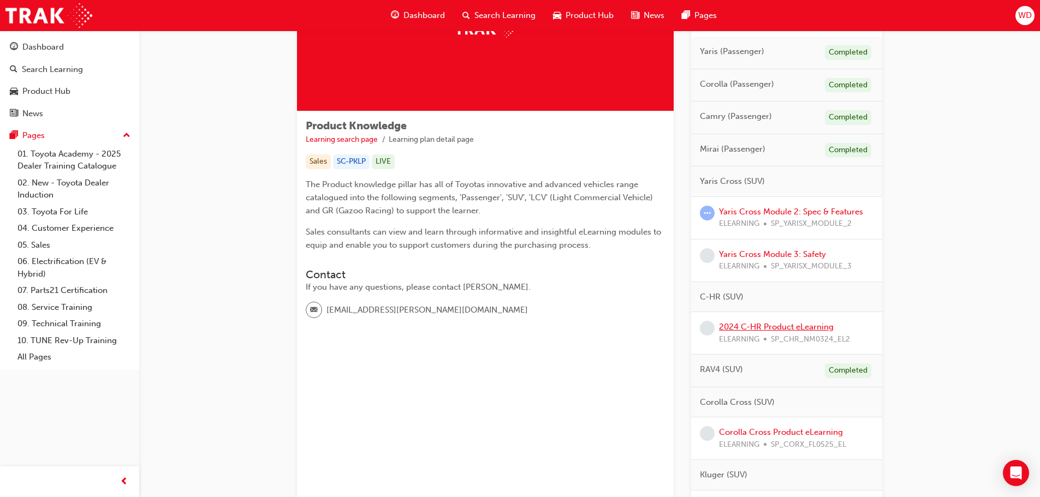
click at [794, 328] on link "2024 C-HR Product eLearning" at bounding box center [776, 327] width 115 height 10
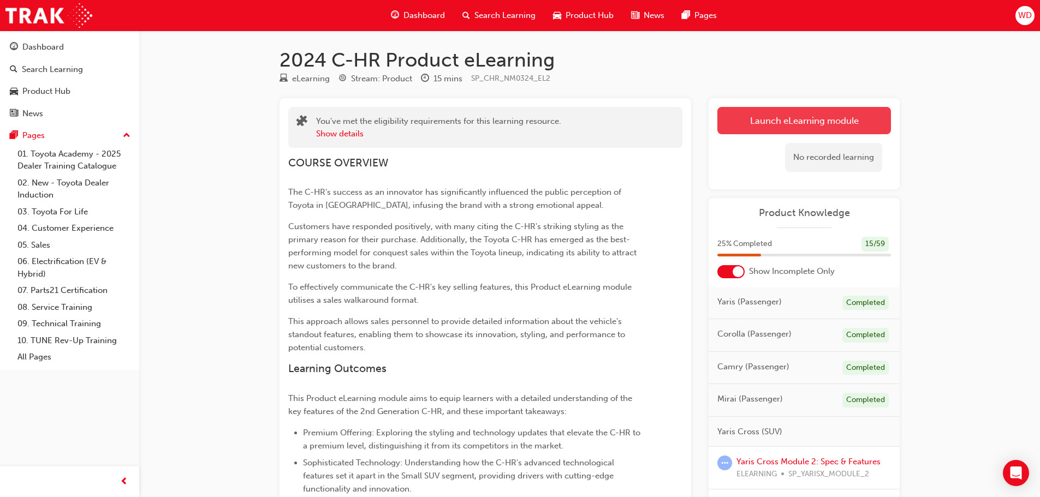
click at [777, 120] on link "Launch eLearning module" at bounding box center [805, 120] width 174 height 27
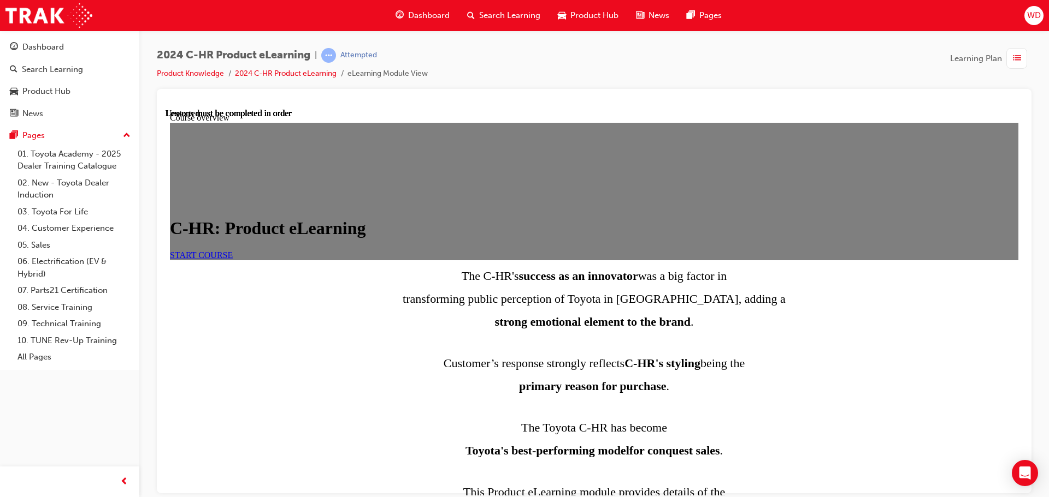
click at [233, 259] on span "START COURSE" at bounding box center [201, 254] width 63 height 9
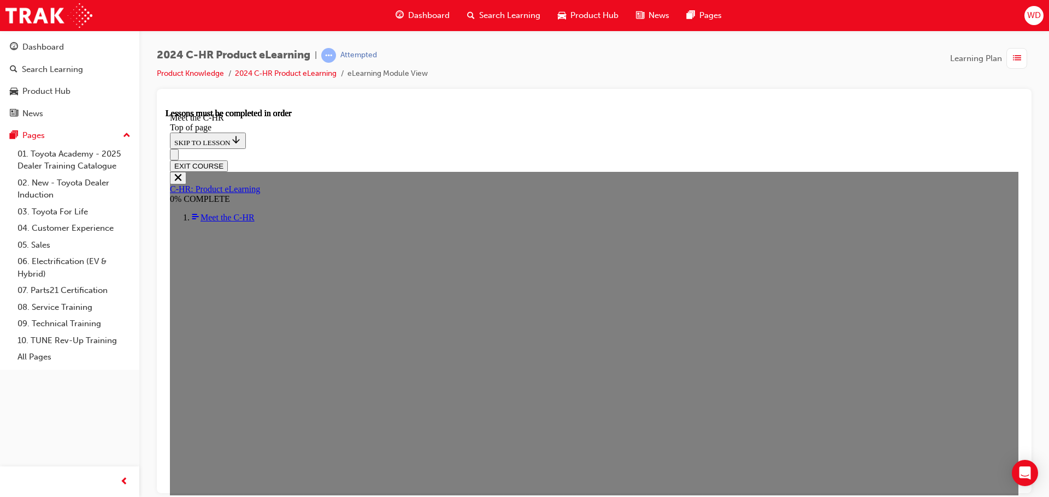
scroll to position [1727, 0]
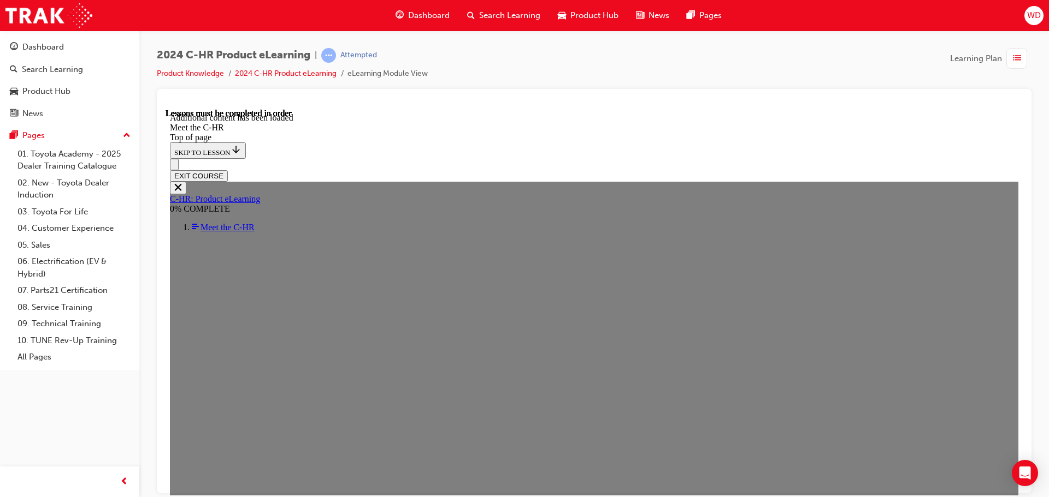
scroll to position [2934, 0]
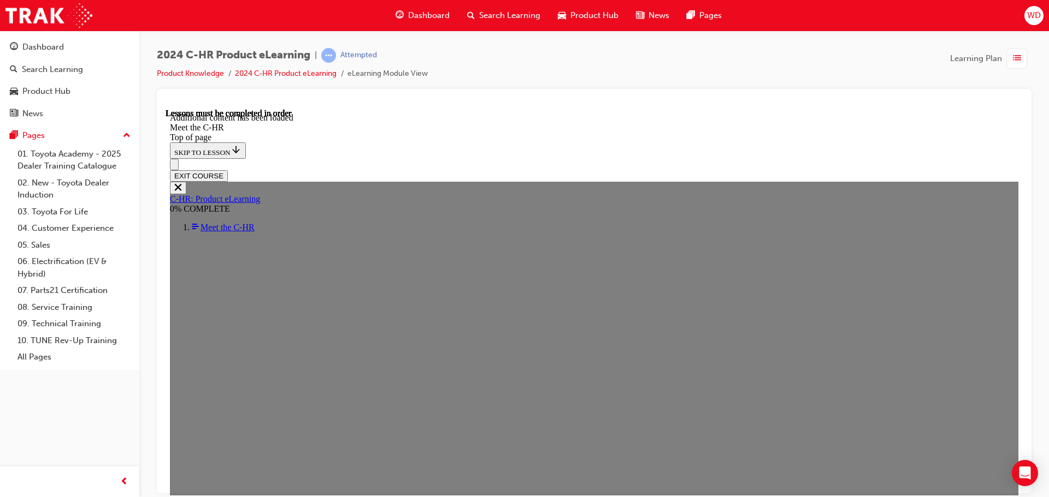
drag, startPoint x: 549, startPoint y: 352, endPoint x: 550, endPoint y: 363, distance: 11.6
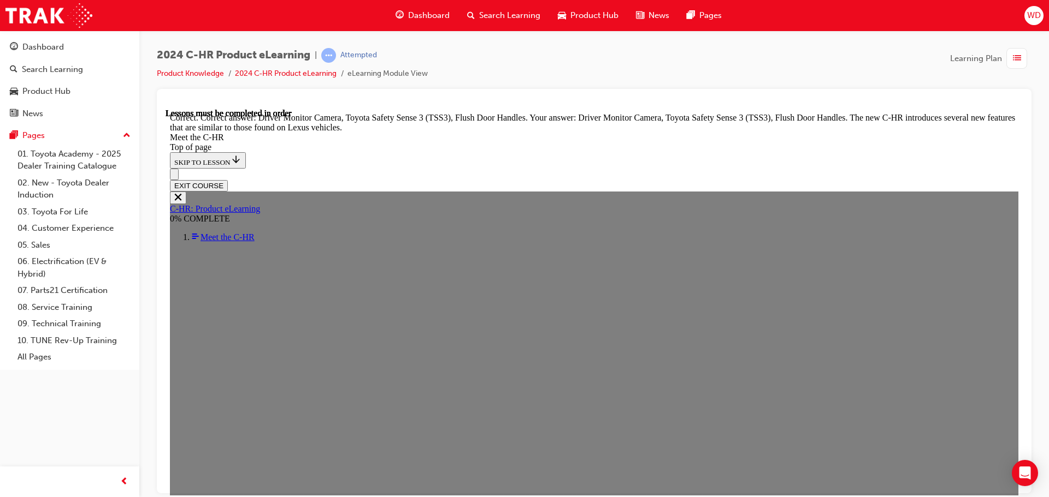
scroll to position [3458, 0]
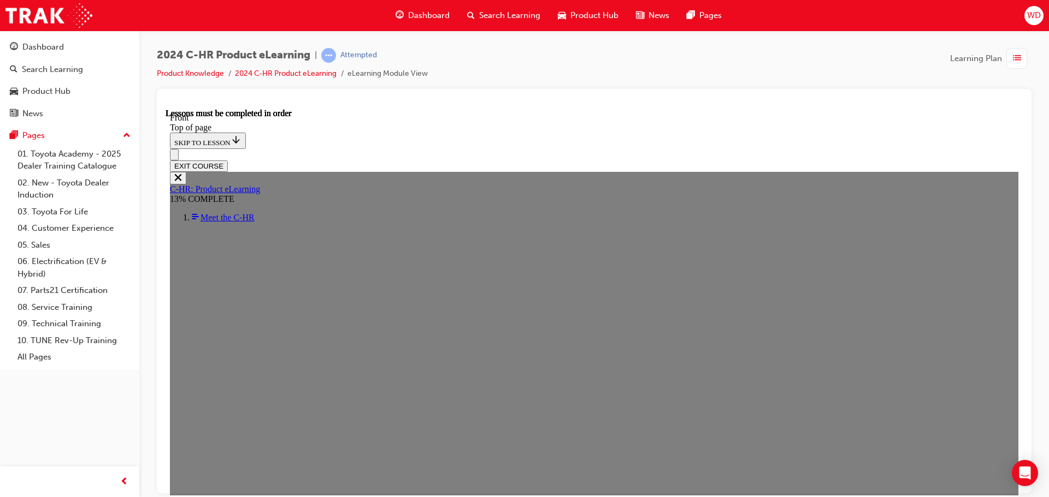
scroll to position [420, 0]
drag, startPoint x: 310, startPoint y: 182, endPoint x: 303, endPoint y: 194, distance: 14.7
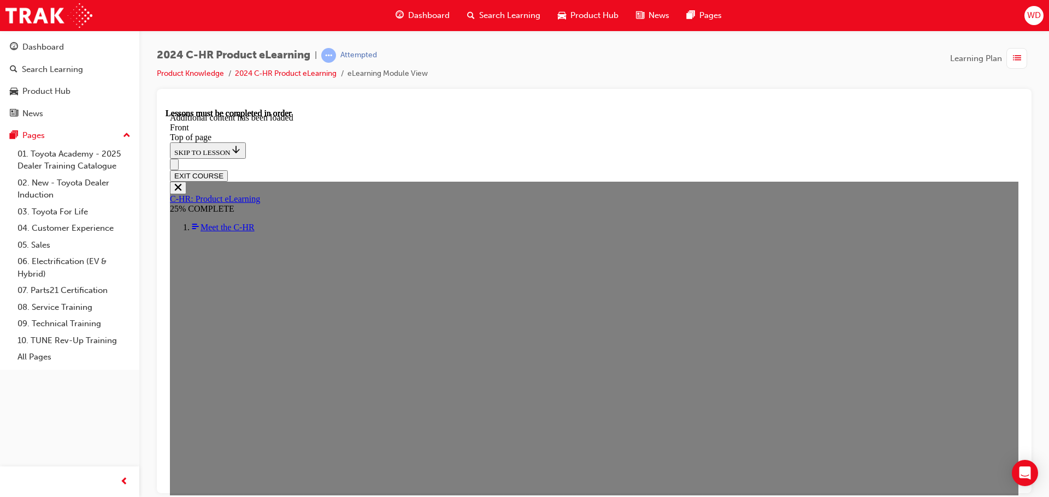
scroll to position [999, 0]
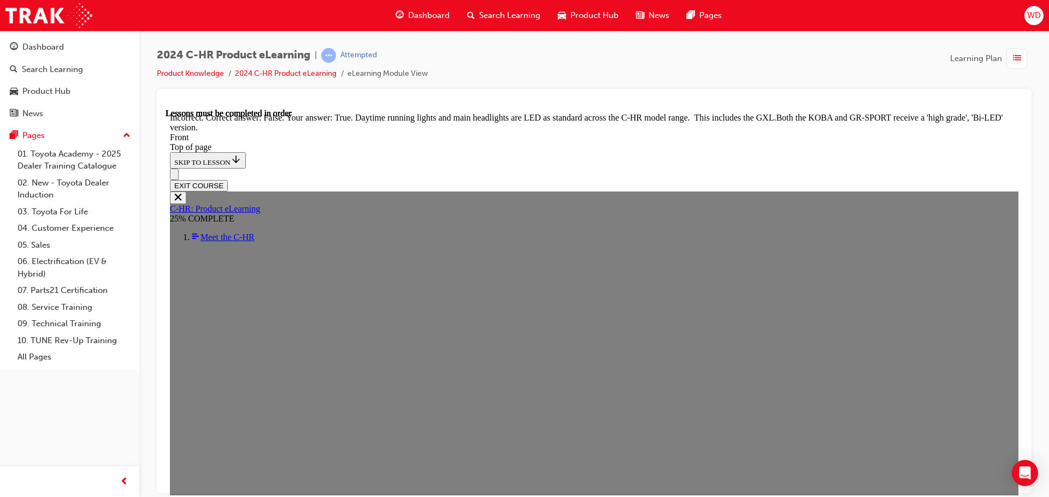
scroll to position [1150, 0]
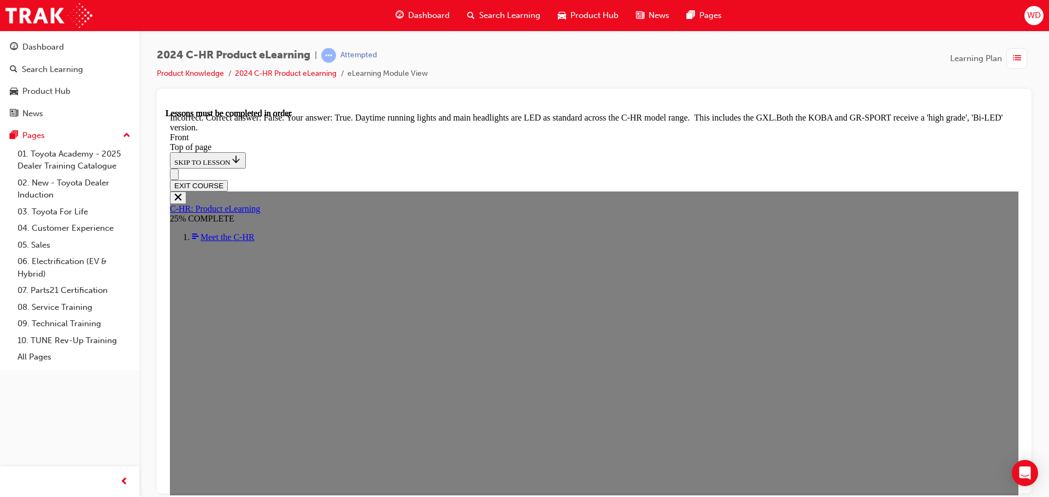
drag, startPoint x: 470, startPoint y: 284, endPoint x: 515, endPoint y: 306, distance: 50.6
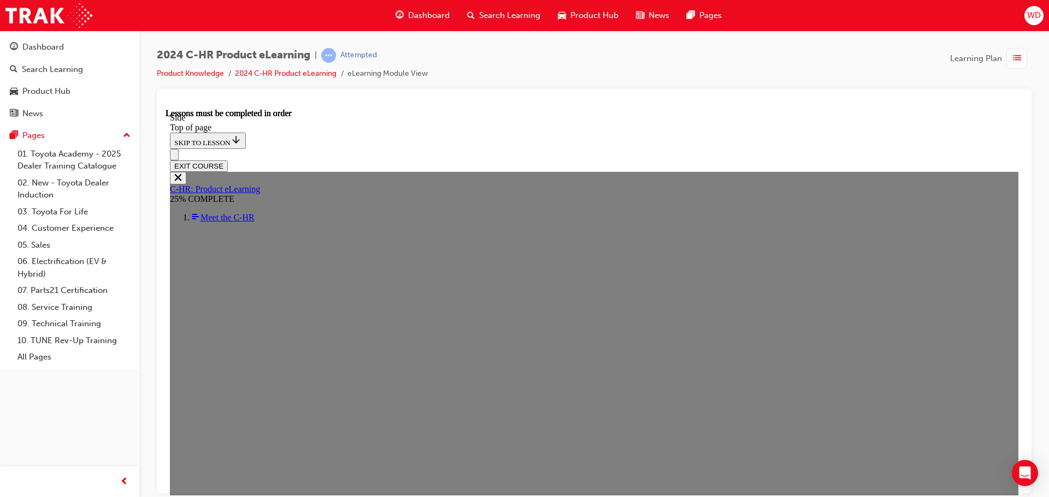
scroll to position [202, 0]
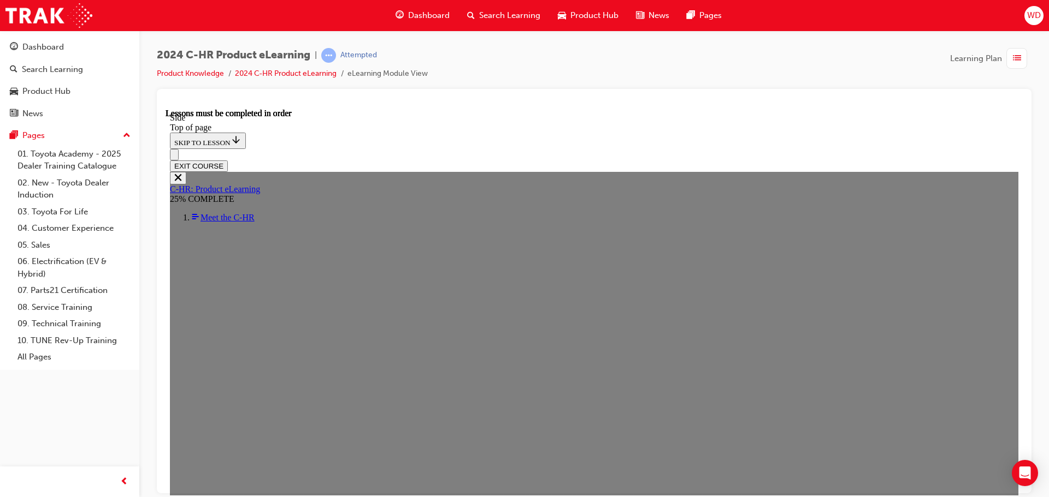
scroll to position [221, 0]
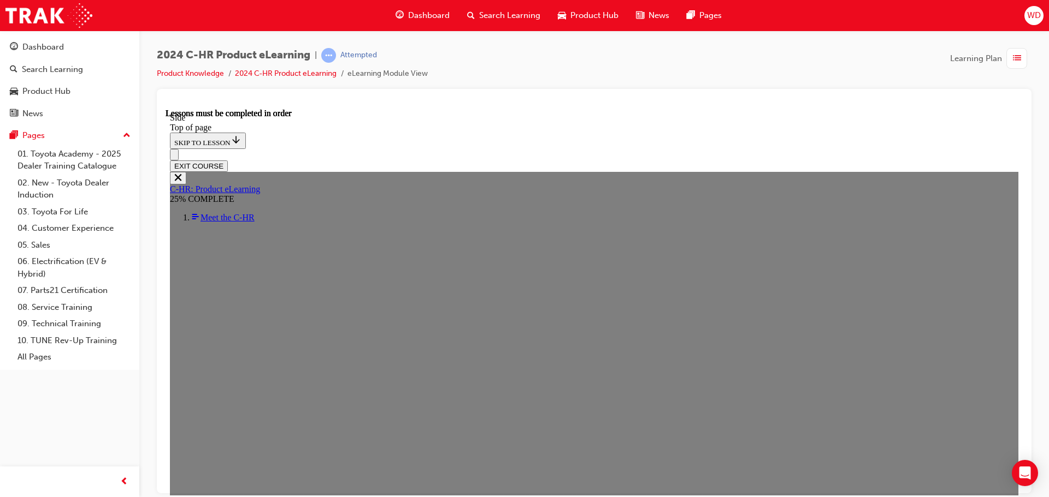
drag, startPoint x: 654, startPoint y: 345, endPoint x: 640, endPoint y: 293, distance: 53.8
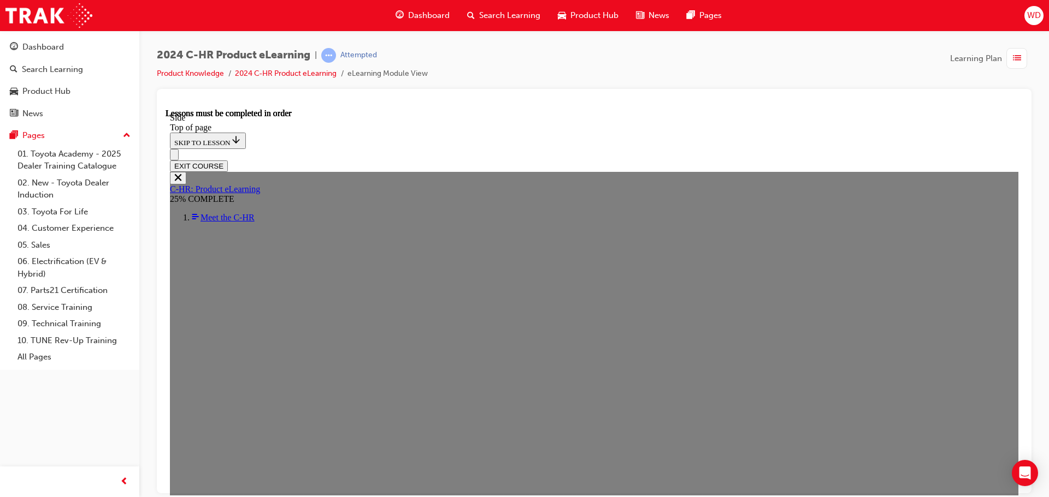
drag, startPoint x: 787, startPoint y: 341, endPoint x: 775, endPoint y: 316, distance: 27.8
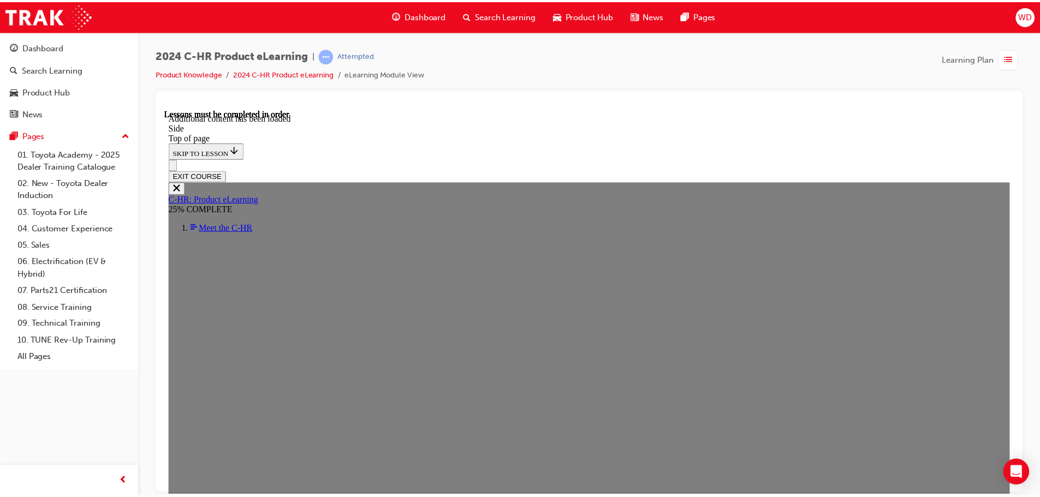
scroll to position [685, 0]
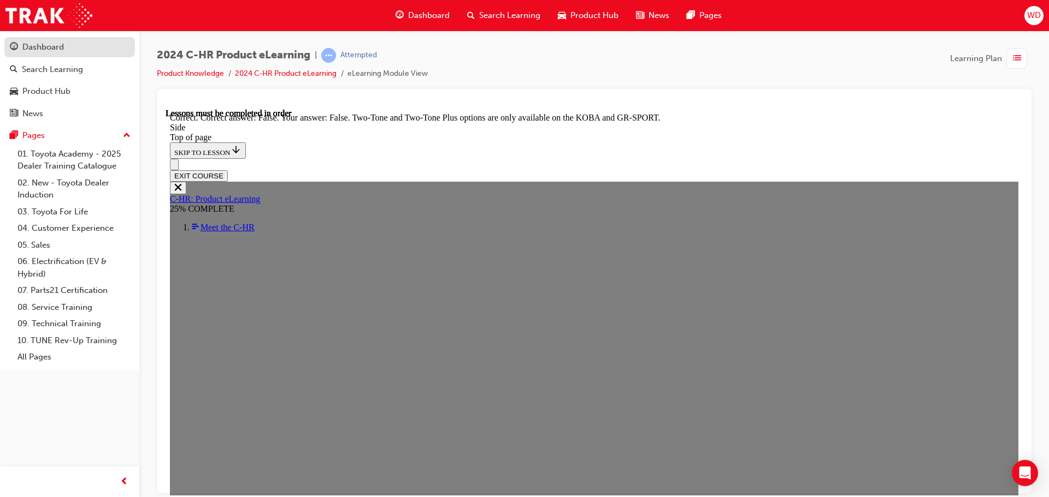
click at [69, 46] on div "Dashboard" at bounding box center [70, 47] width 120 height 14
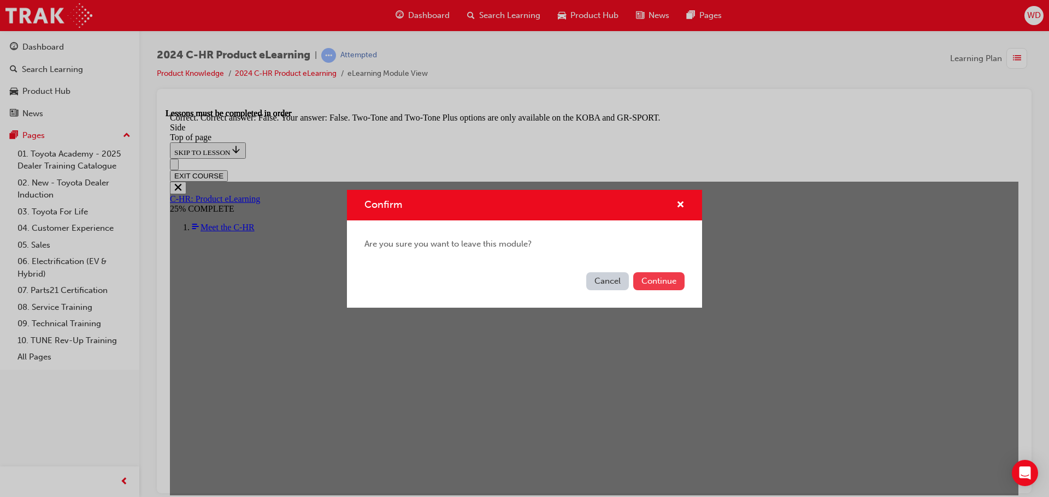
click at [658, 287] on button "Continue" at bounding box center [658, 282] width 51 height 18
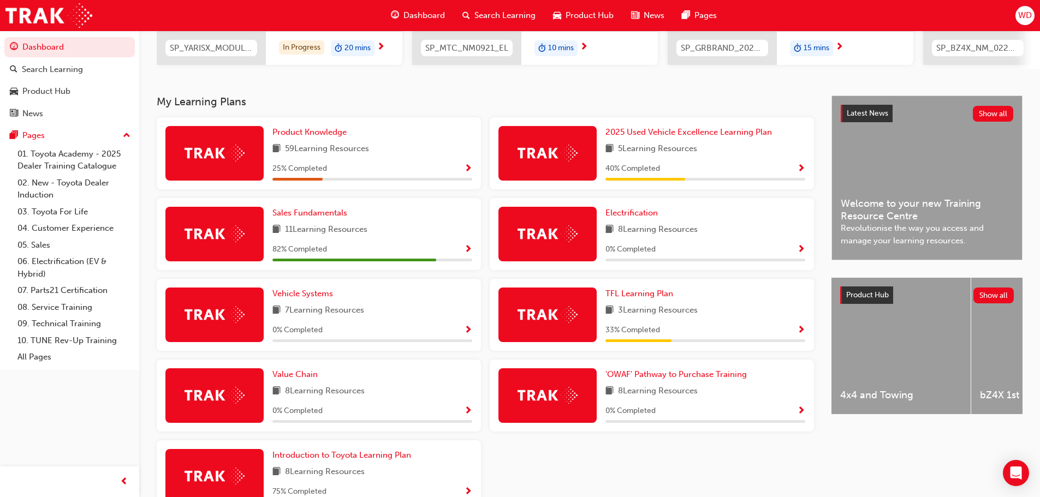
scroll to position [256, 0]
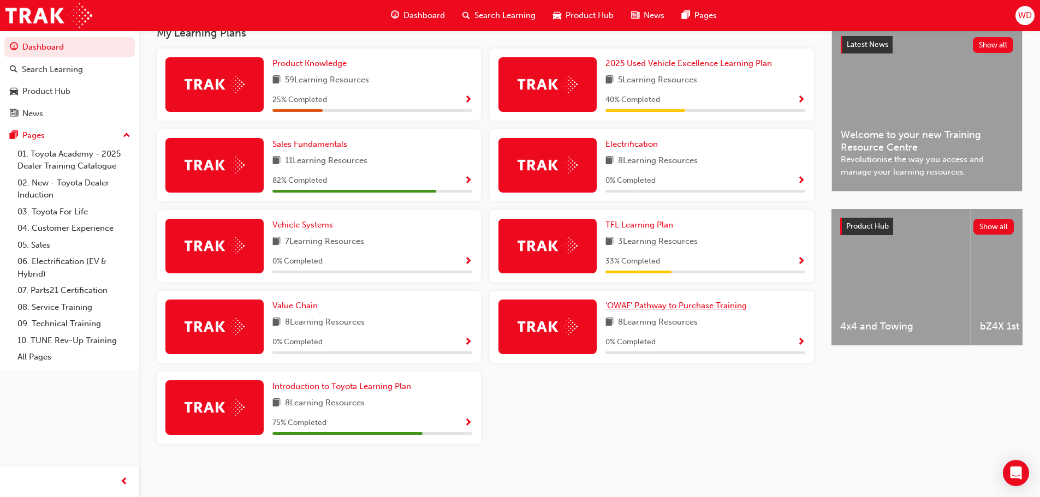
click at [673, 304] on span "'OWAF' Pathway to Purchase Training" at bounding box center [676, 306] width 141 height 10
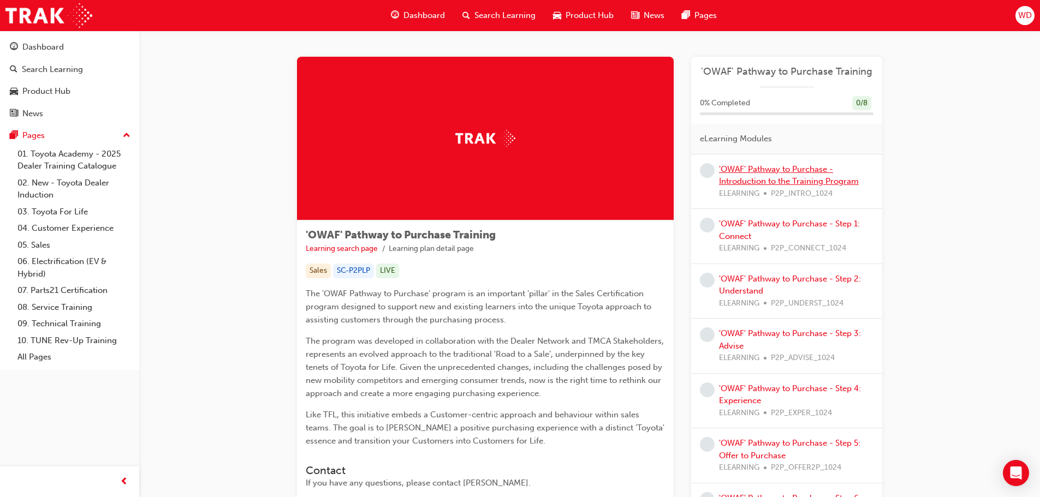
click at [765, 181] on link "'OWAF' Pathway to Purchase - Introduction to the Training Program" at bounding box center [789, 175] width 140 height 22
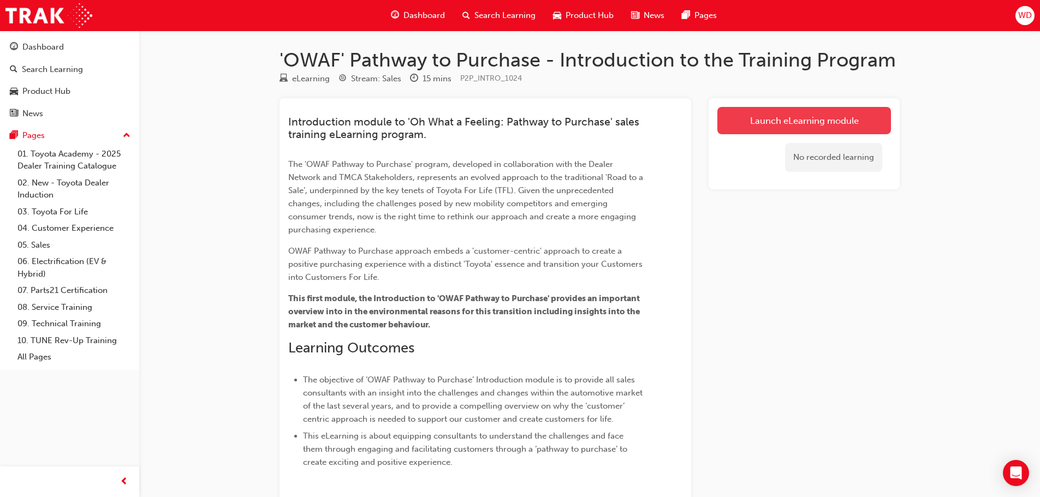
click at [796, 116] on link "Launch eLearning module" at bounding box center [805, 120] width 174 height 27
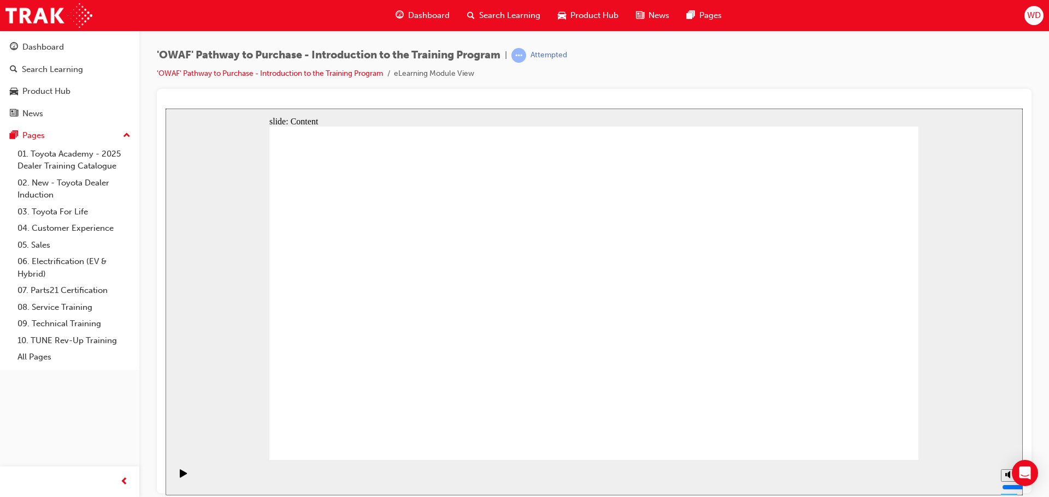
drag, startPoint x: 570, startPoint y: 417, endPoint x: 571, endPoint y: 336, distance: 80.8
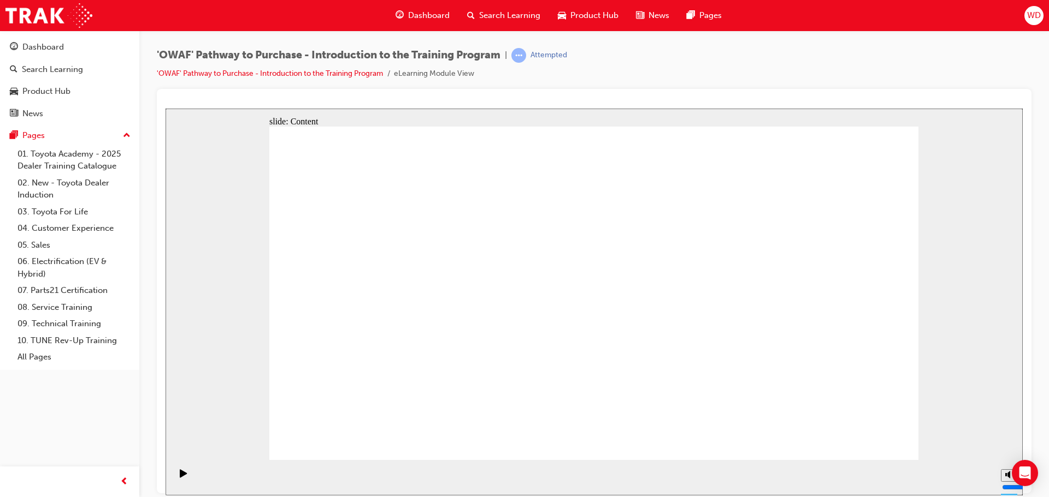
drag, startPoint x: 755, startPoint y: 254, endPoint x: 739, endPoint y: 265, distance: 19.6
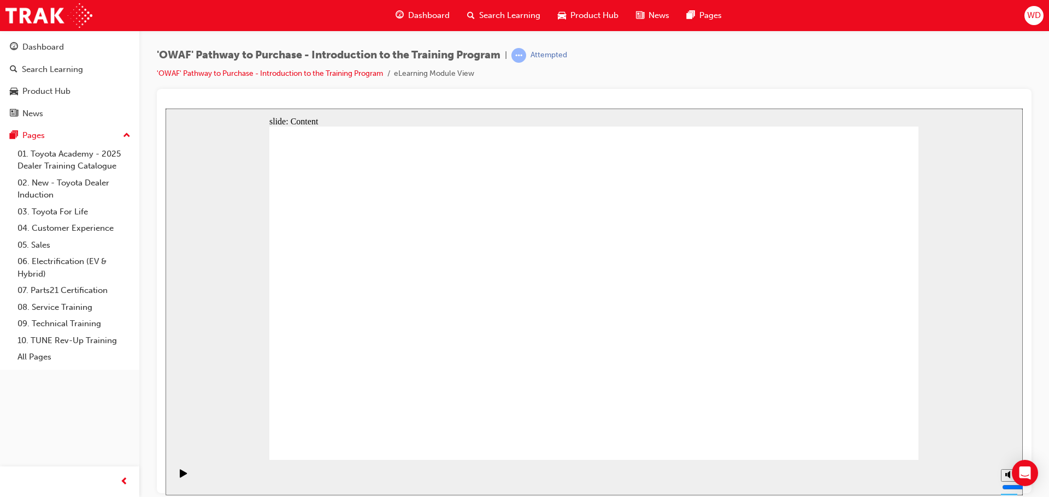
drag, startPoint x: 529, startPoint y: 333, endPoint x: 530, endPoint y: 349, distance: 16.5
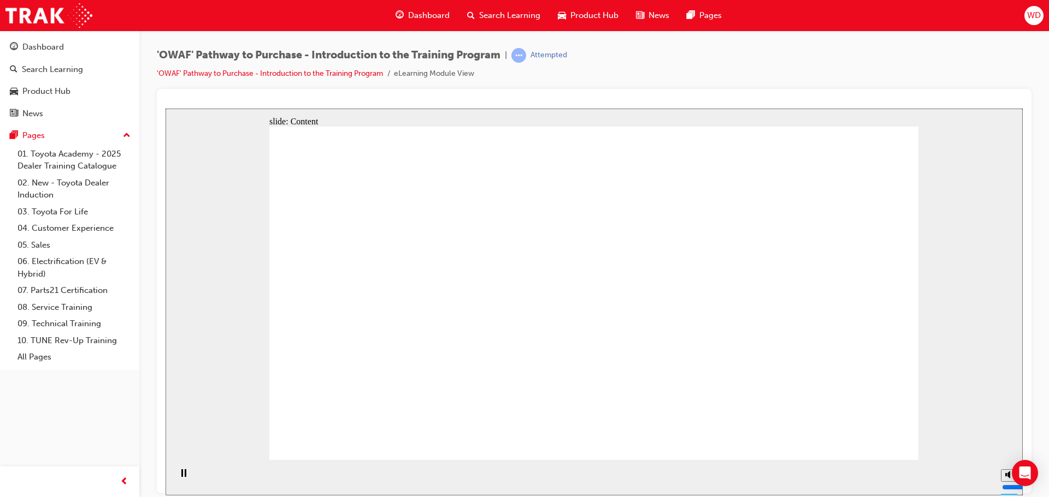
drag, startPoint x: 570, startPoint y: 296, endPoint x: 625, endPoint y: 287, distance: 55.8
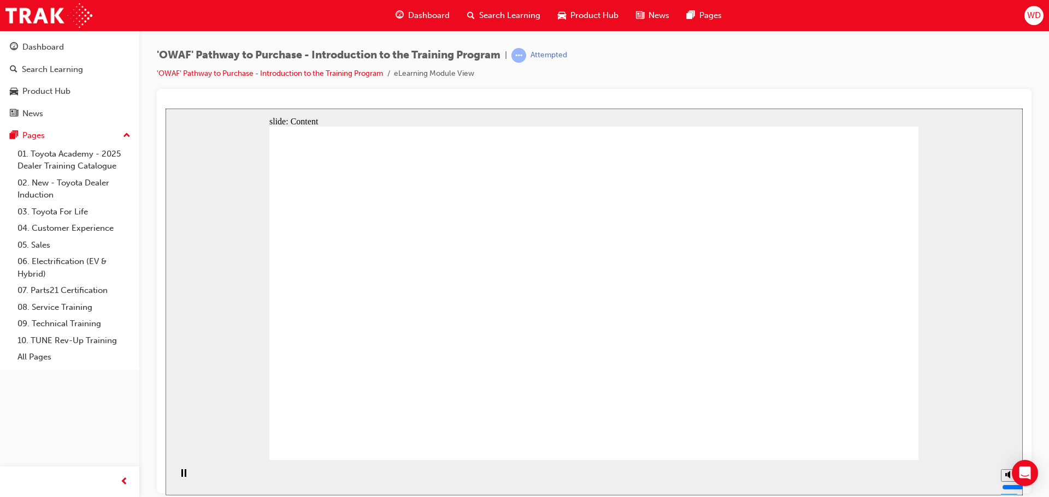
drag, startPoint x: 762, startPoint y: 282, endPoint x: 809, endPoint y: 279, distance: 47.6
drag, startPoint x: 867, startPoint y: 274, endPoint x: 780, endPoint y: 337, distance: 108.2
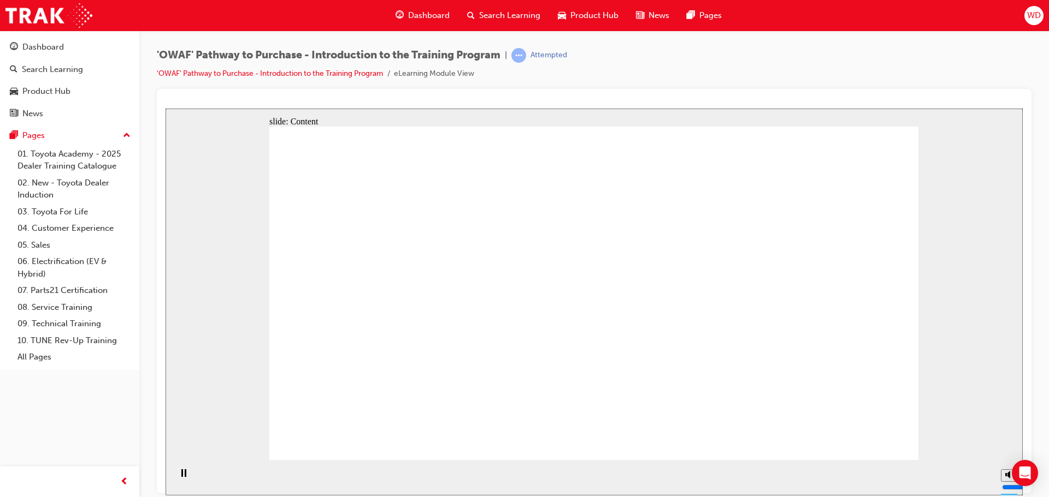
drag, startPoint x: 650, startPoint y: 331, endPoint x: 620, endPoint y: 346, distance: 33.2
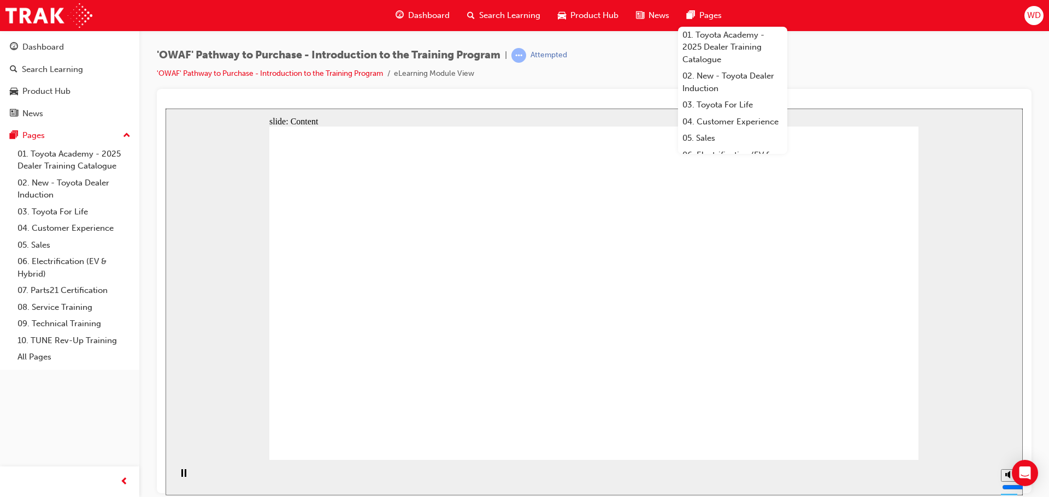
click at [612, 76] on div "'OWAF' Pathway to Purchase - Introduction to the Training Program | Attempted '…" at bounding box center [594, 68] width 874 height 41
click at [648, 32] on div "'OWAF' Pathway to Purchase - Introduction to the Training Program | Attempted '…" at bounding box center [593, 251] width 909 height 440
click at [643, 41] on div "'OWAF' Pathway to Purchase - Introduction to the Training Program | Attempted '…" at bounding box center [593, 251] width 909 height 440
click at [718, 17] on span "Pages" at bounding box center [710, 15] width 22 height 13
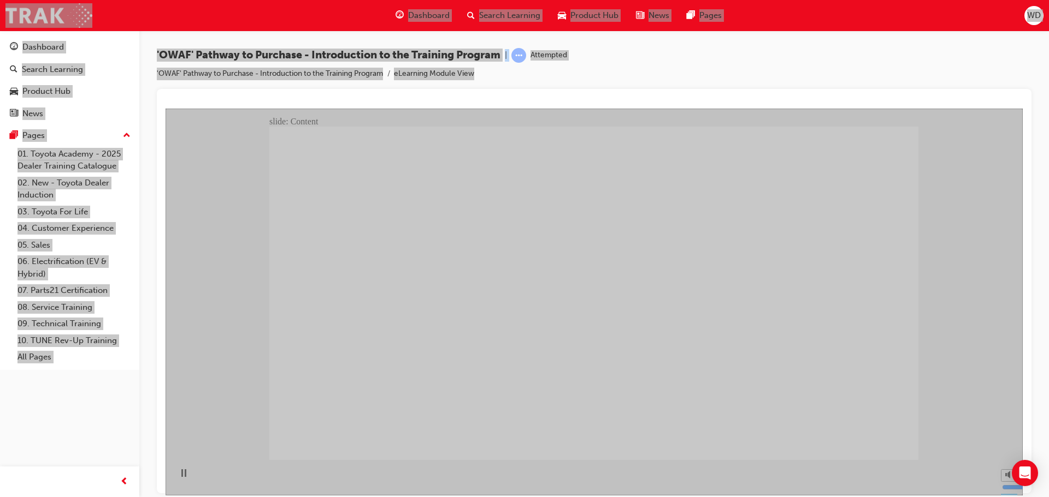
drag, startPoint x: 459, startPoint y: 273, endPoint x: 549, endPoint y: 282, distance: 90.6
drag, startPoint x: 549, startPoint y: 282, endPoint x: 553, endPoint y: 287, distance: 6.2
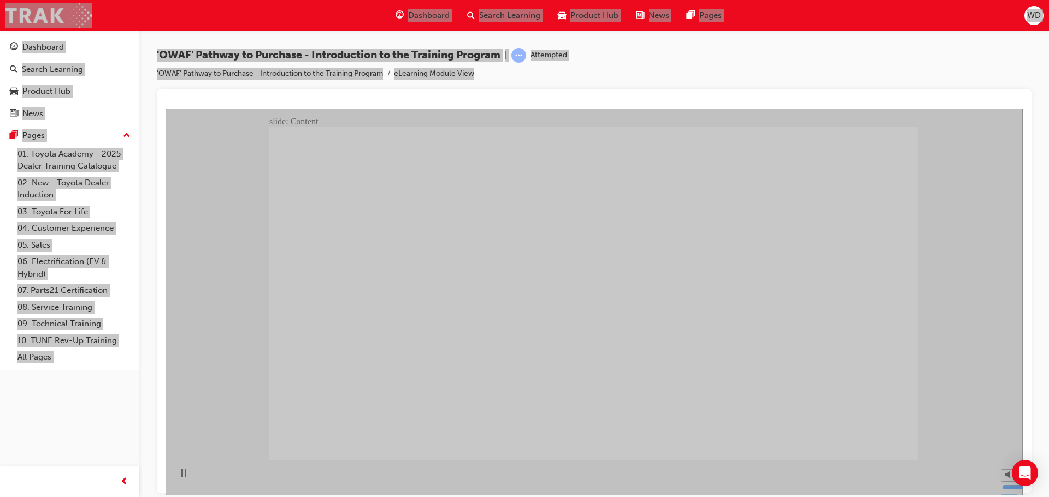
drag, startPoint x: 617, startPoint y: 398, endPoint x: 793, endPoint y: 429, distance: 179.1
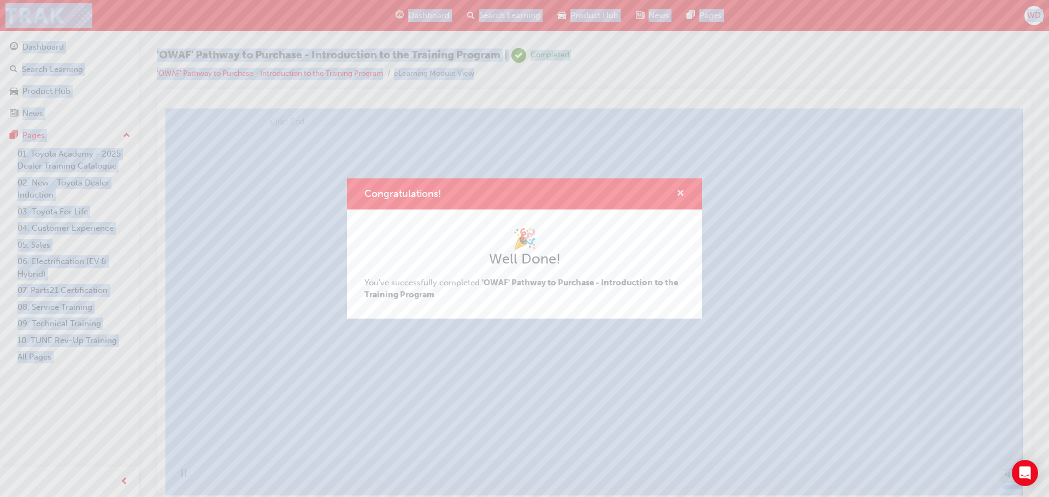
drag, startPoint x: 683, startPoint y: 194, endPoint x: 325, endPoint y: 232, distance: 359.7
click at [683, 194] on span "cross-icon" at bounding box center [680, 194] width 8 height 10
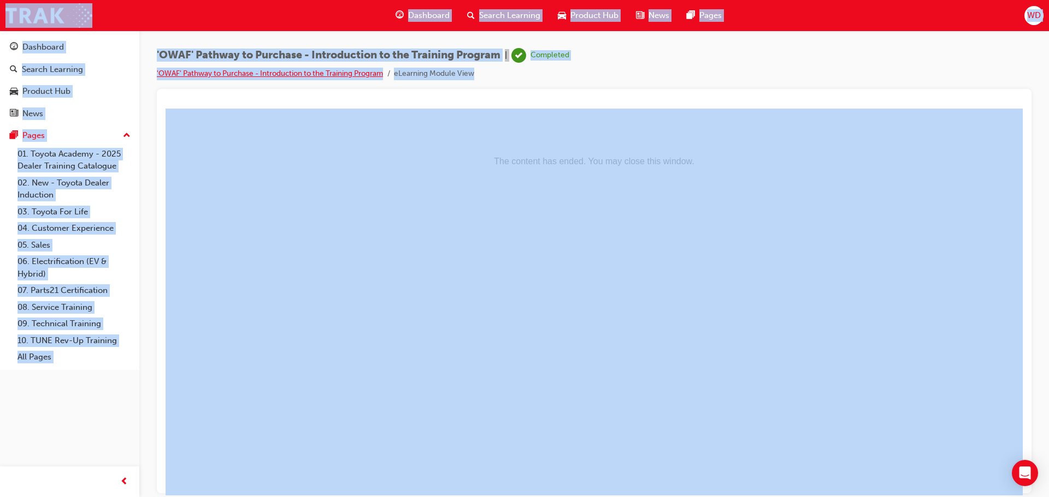
click at [246, 71] on link "'OWAF' Pathway to Purchase - Introduction to the Training Program" at bounding box center [270, 73] width 226 height 9
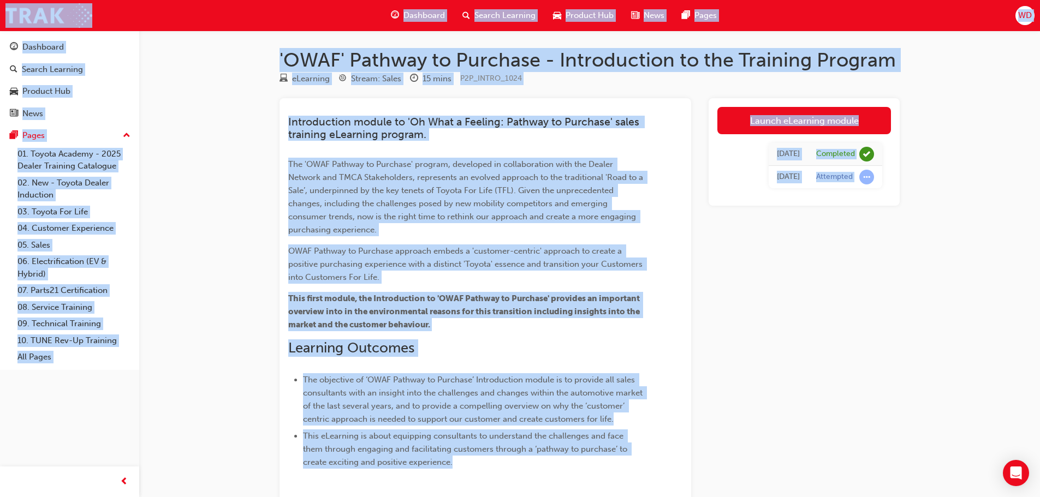
click at [395, 25] on div "Dashboard" at bounding box center [418, 15] width 72 height 22
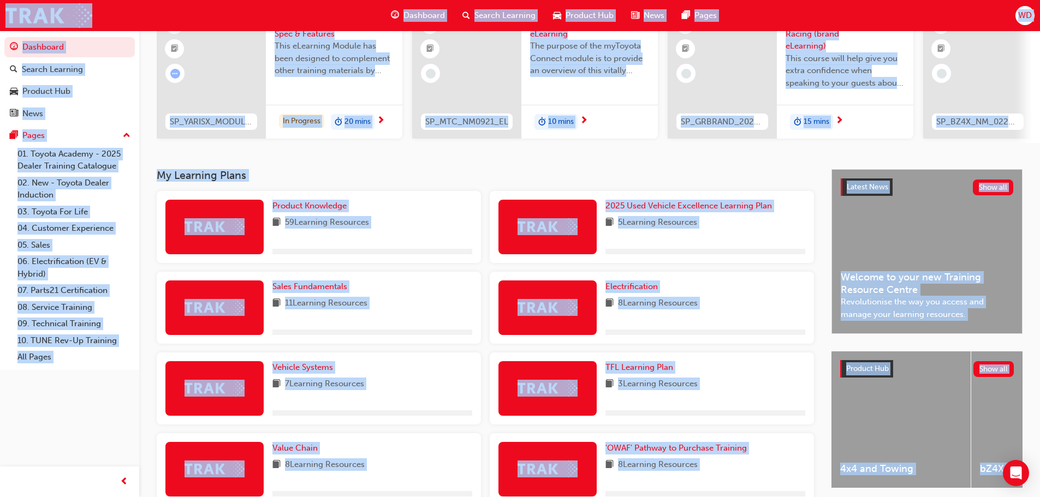
scroll to position [218, 0]
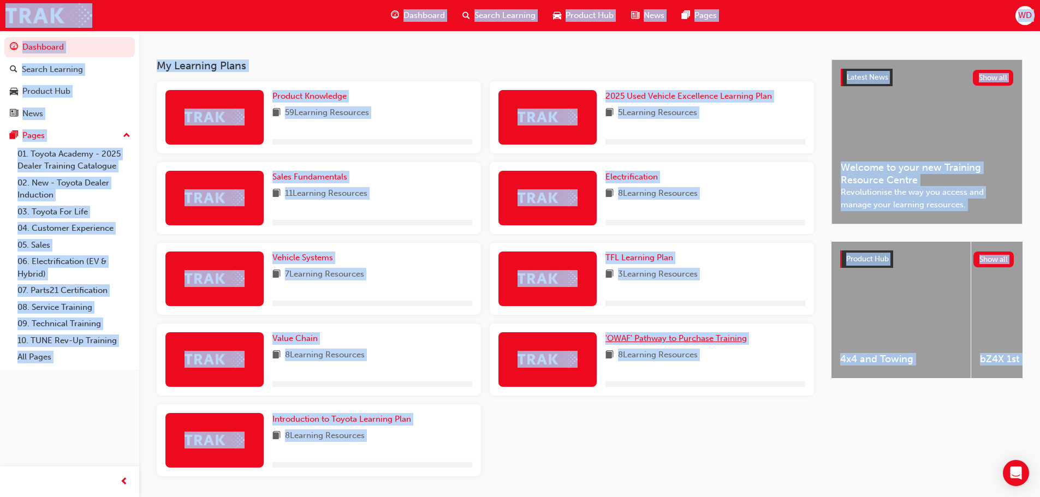
click at [628, 336] on link "'OWAF' Pathway to Purchase Training" at bounding box center [679, 339] width 146 height 13
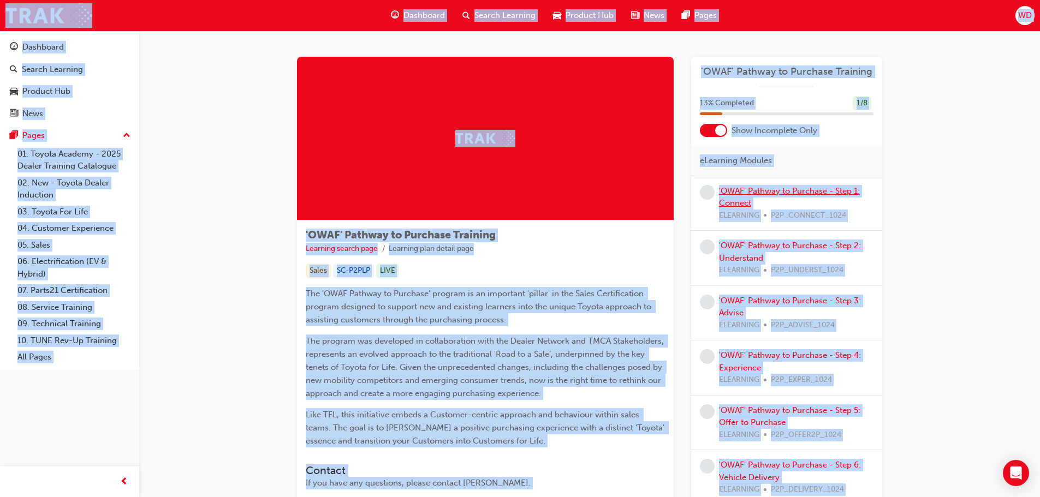
click at [787, 192] on link "'OWAF' Pathway to Purchase - Step 1: Connect" at bounding box center [789, 197] width 141 height 22
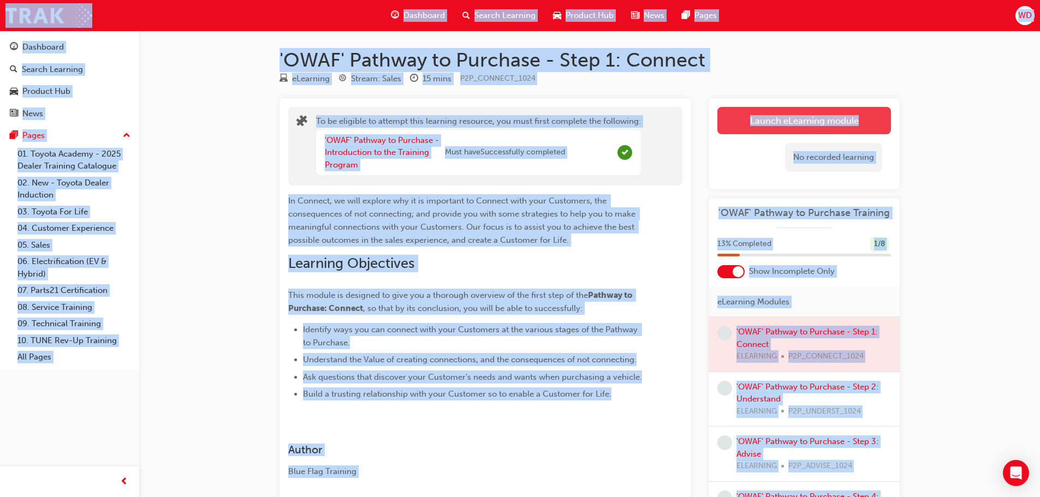
click at [776, 133] on button "Launch eLearning module" at bounding box center [805, 120] width 174 height 27
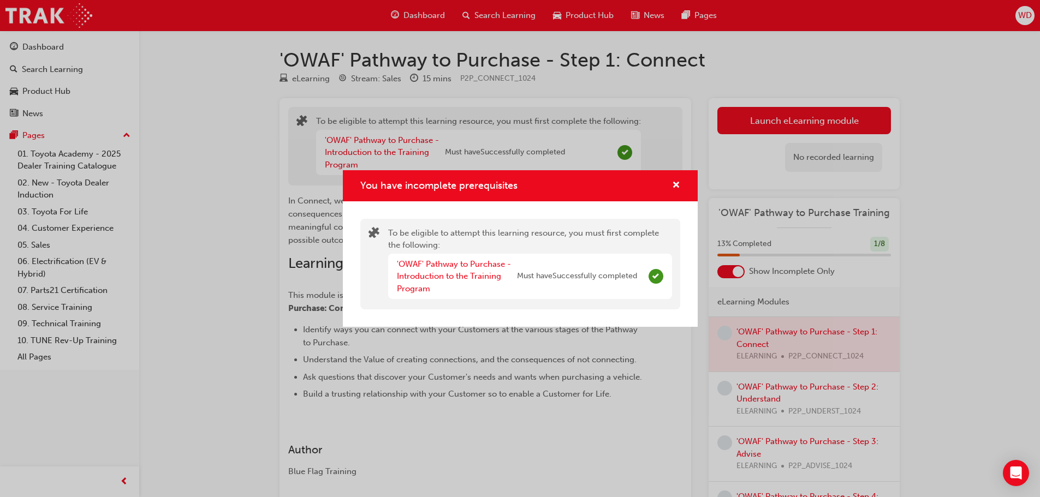
click at [684, 189] on div "You have incomplete prerequisites" at bounding box center [520, 185] width 355 height 31
click at [675, 187] on span "cross-icon" at bounding box center [676, 186] width 8 height 10
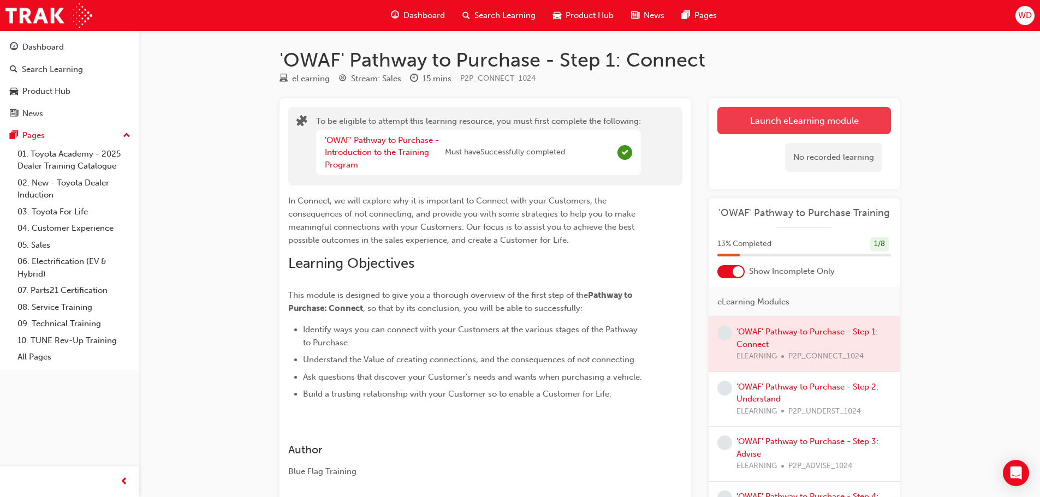
click at [772, 123] on button "Launch eLearning module" at bounding box center [805, 120] width 174 height 27
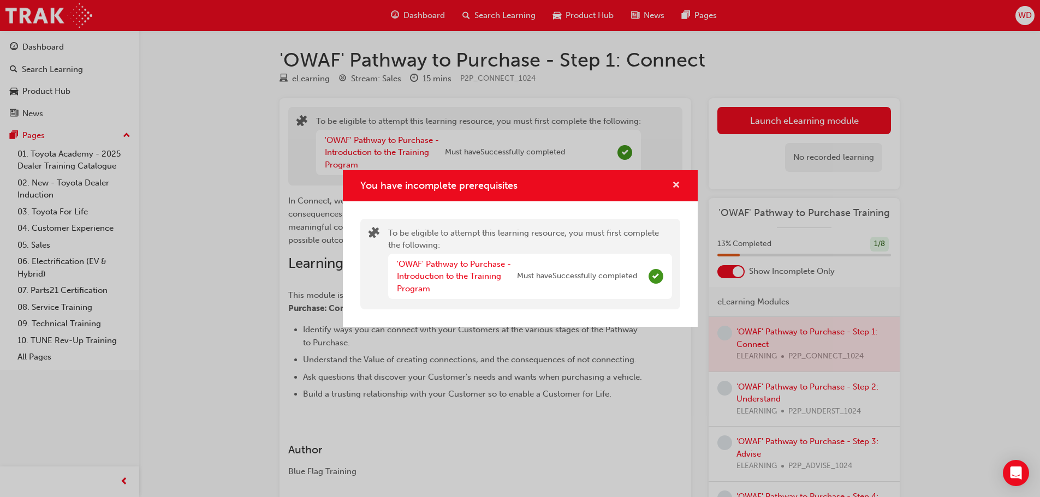
click at [673, 188] on span "cross-icon" at bounding box center [676, 186] width 8 height 10
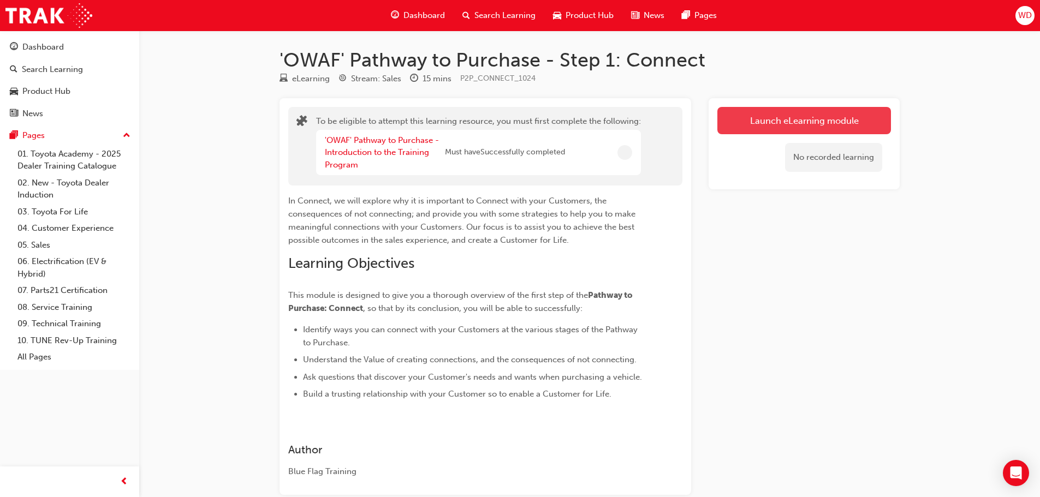
click at [805, 128] on button "Launch eLearning module" at bounding box center [805, 120] width 174 height 27
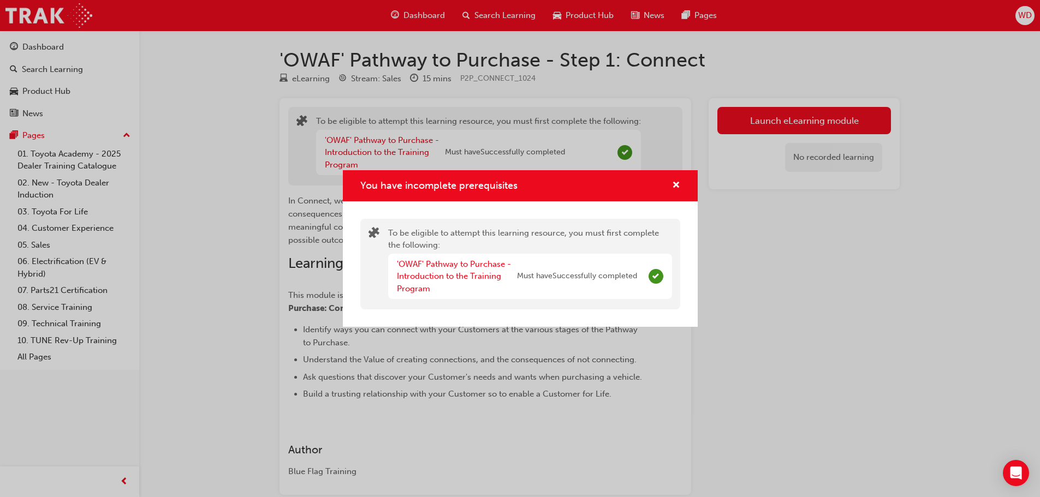
click at [597, 260] on div "'OWAF' Pathway to Purchase - Introduction to the Training Program Must have Suc…" at bounding box center [517, 276] width 240 height 37
click at [685, 180] on div "You have incomplete prerequisites" at bounding box center [520, 185] width 355 height 31
click at [674, 187] on span "cross-icon" at bounding box center [676, 186] width 8 height 10
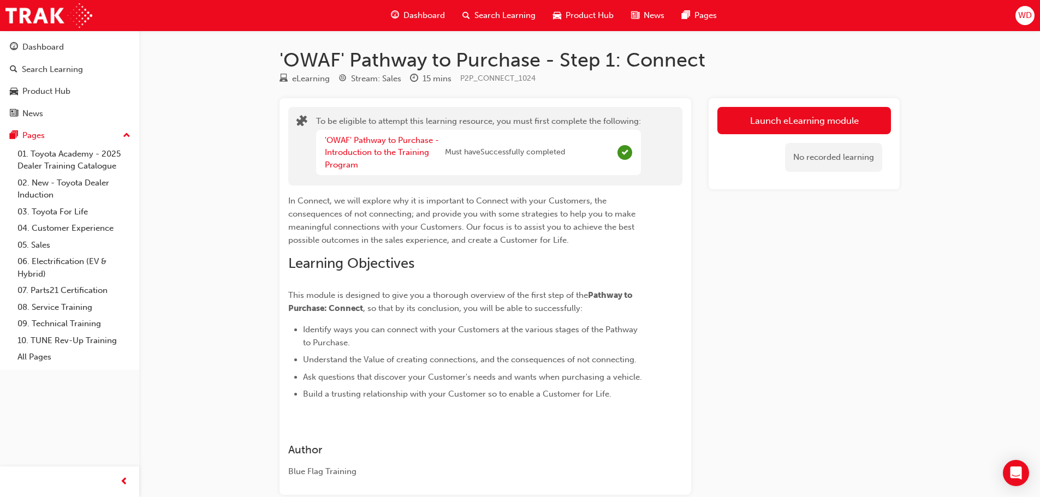
click at [409, 18] on span "Dashboard" at bounding box center [425, 15] width 42 height 13
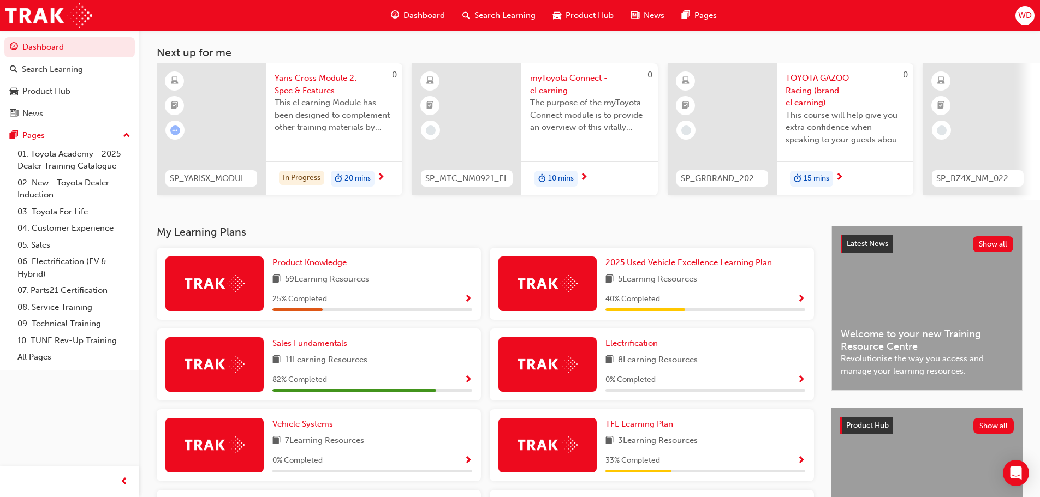
scroll to position [218, 0]
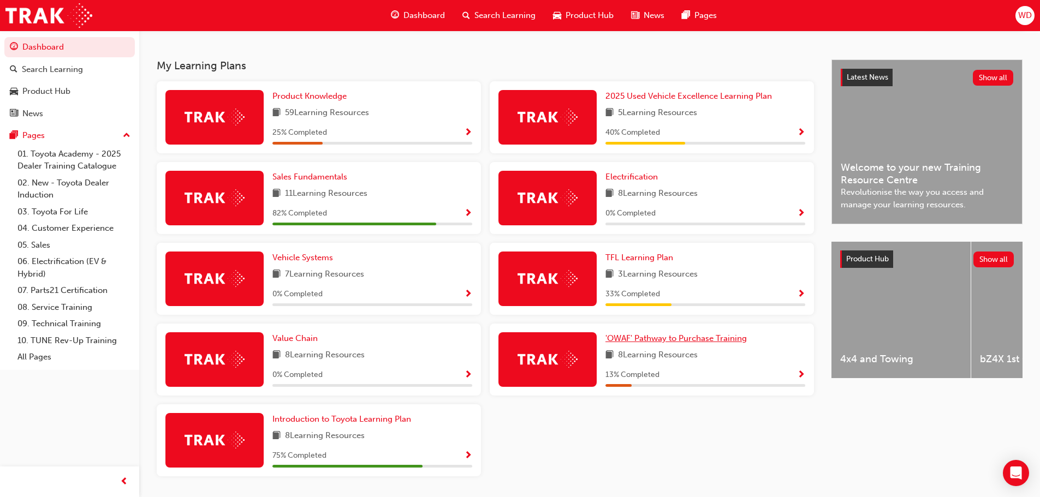
click at [655, 341] on span "'OWAF' Pathway to Purchase Training" at bounding box center [676, 339] width 141 height 10
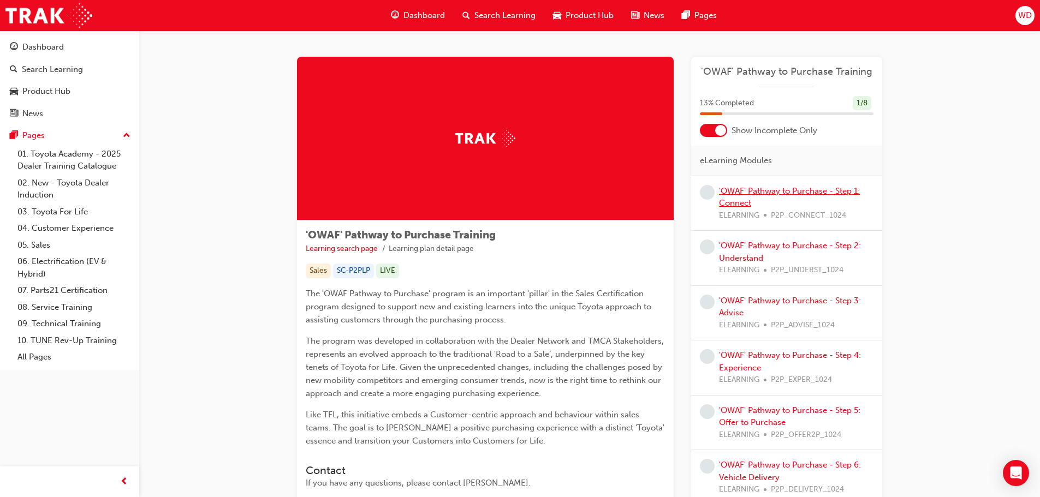
click at [764, 192] on link "'OWAF' Pathway to Purchase - Step 1: Connect" at bounding box center [789, 197] width 141 height 22
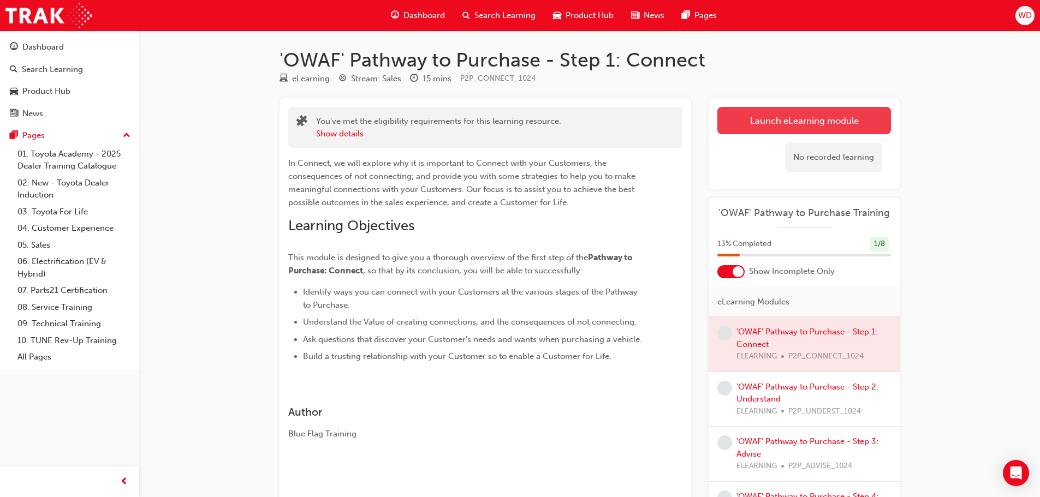
click at [783, 125] on button "Launch eLearning module" at bounding box center [805, 120] width 174 height 27
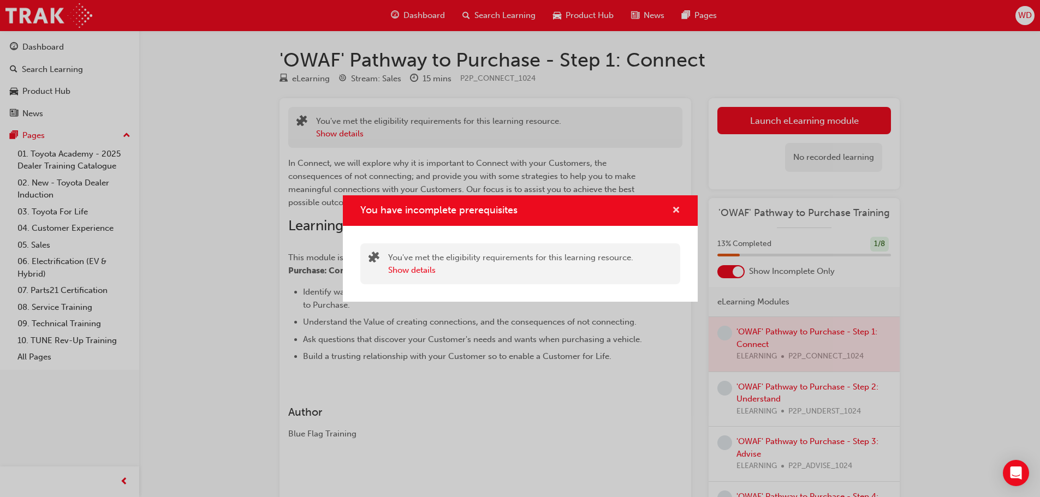
click at [678, 215] on span "cross-icon" at bounding box center [676, 211] width 8 height 10
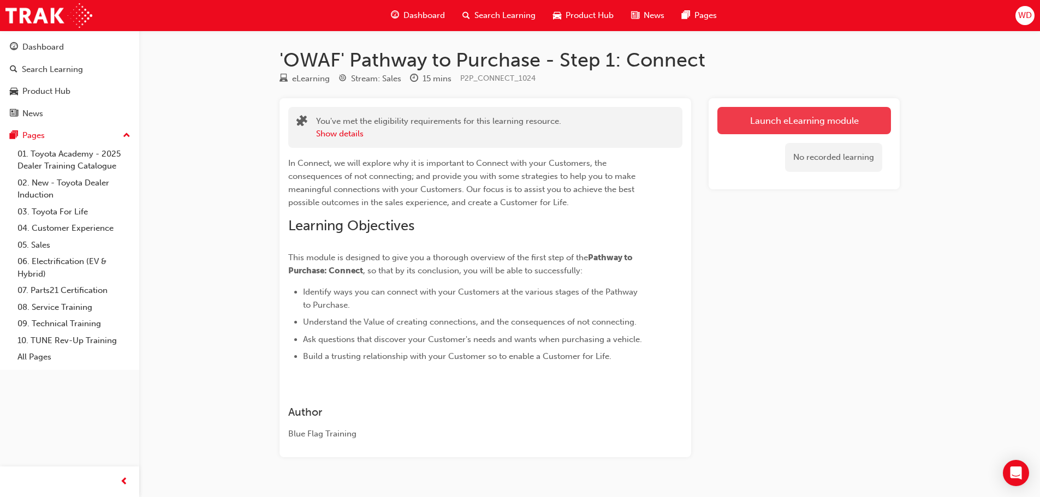
click at [773, 123] on link "Launch eLearning module" at bounding box center [805, 120] width 174 height 27
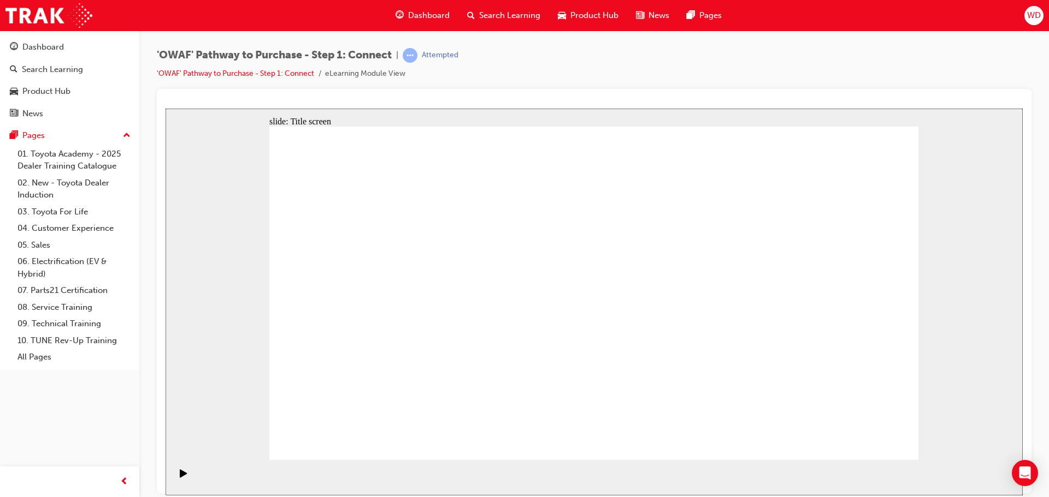
drag, startPoint x: 785, startPoint y: 268, endPoint x: 795, endPoint y: 310, distance: 43.3
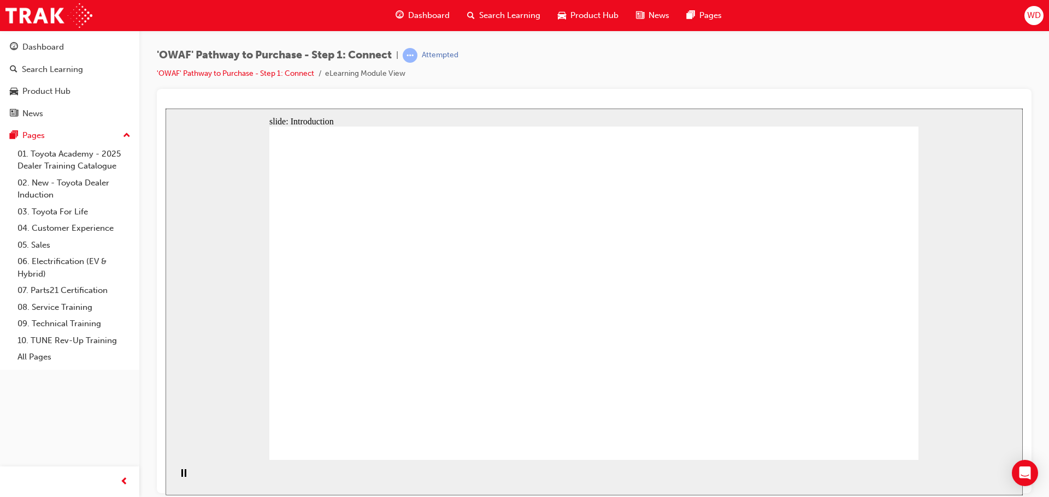
drag, startPoint x: 795, startPoint y: 310, endPoint x: 786, endPoint y: 347, distance: 38.3
drag, startPoint x: 755, startPoint y: 384, endPoint x: 676, endPoint y: 375, distance: 80.3
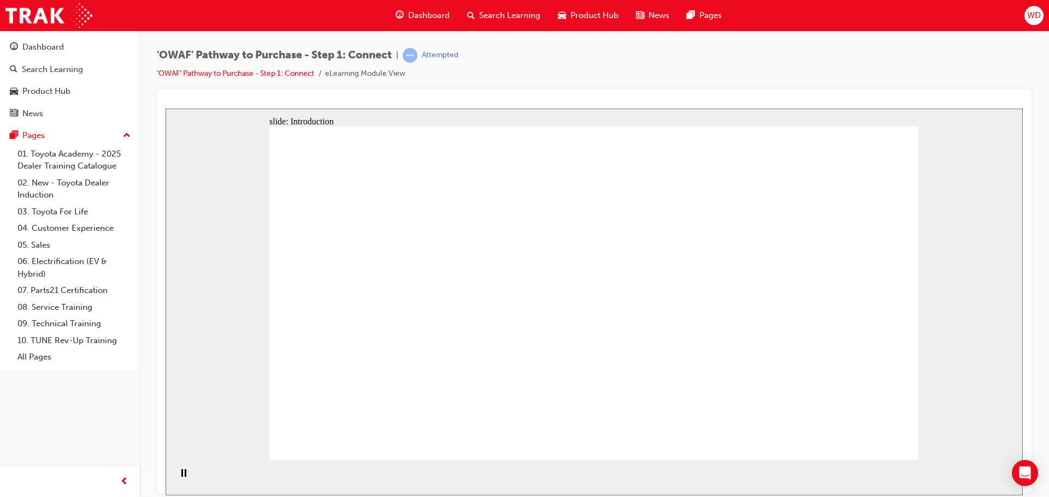
drag, startPoint x: 676, startPoint y: 375, endPoint x: 636, endPoint y: 330, distance: 59.6
drag, startPoint x: 636, startPoint y: 330, endPoint x: 611, endPoint y: 290, distance: 47.4
drag, startPoint x: 685, startPoint y: 146, endPoint x: 681, endPoint y: 161, distance: 15.9
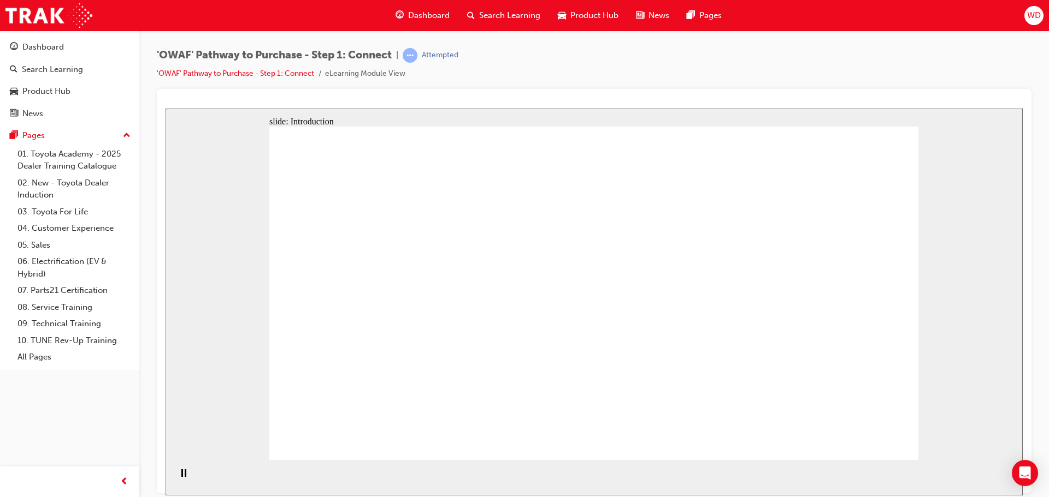
drag, startPoint x: 681, startPoint y: 161, endPoint x: 619, endPoint y: 211, distance: 79.2
drag, startPoint x: 619, startPoint y: 211, endPoint x: 739, endPoint y: 192, distance: 121.0
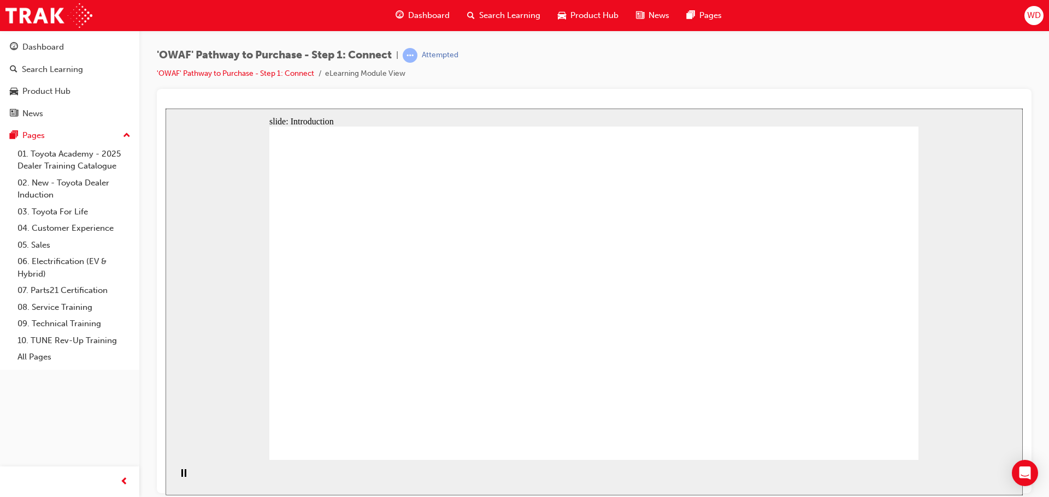
drag, startPoint x: 688, startPoint y: 187, endPoint x: 662, endPoint y: 342, distance: 157.2
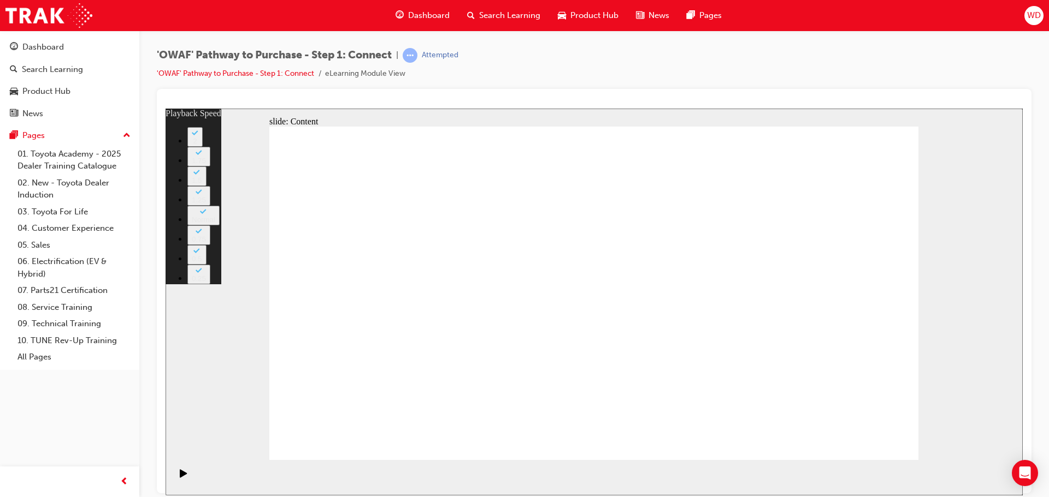
type input "76"
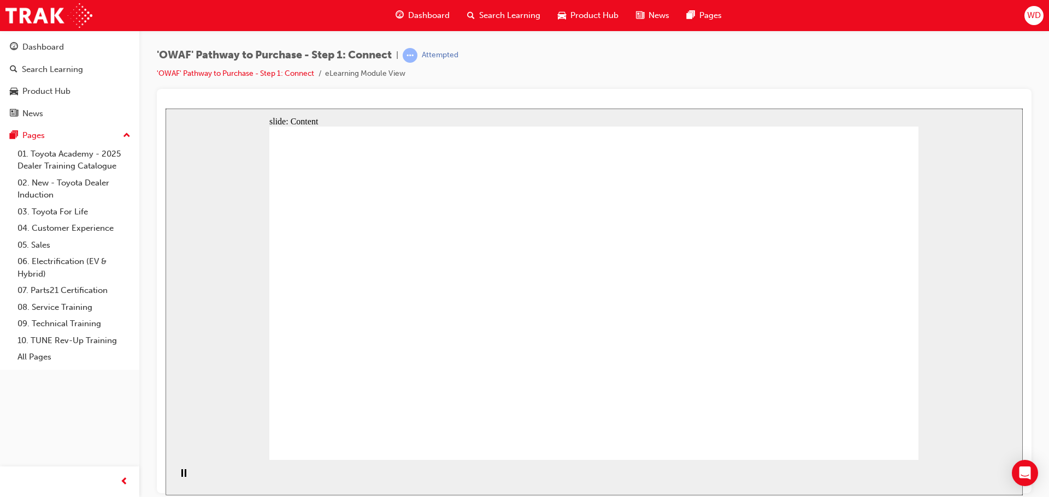
drag, startPoint x: 734, startPoint y: 177, endPoint x: 752, endPoint y: 181, distance: 18.5
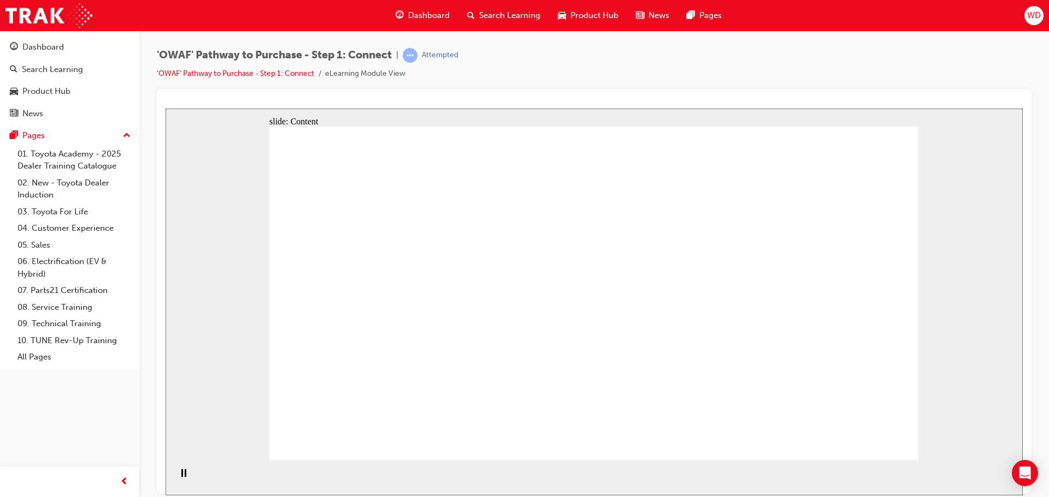
drag, startPoint x: 431, startPoint y: 344, endPoint x: 455, endPoint y: 329, distance: 28.0
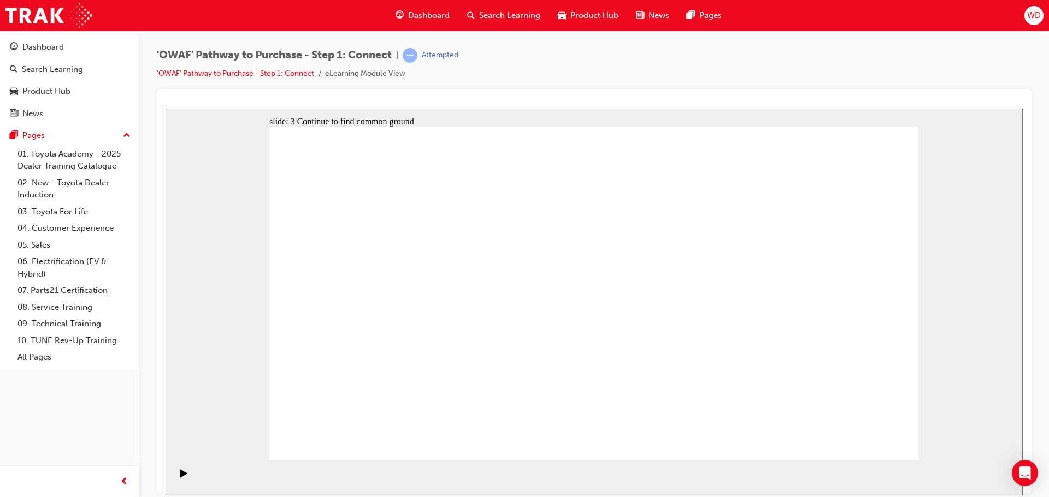
drag, startPoint x: 744, startPoint y: 229, endPoint x: 731, endPoint y: 230, distance: 12.7
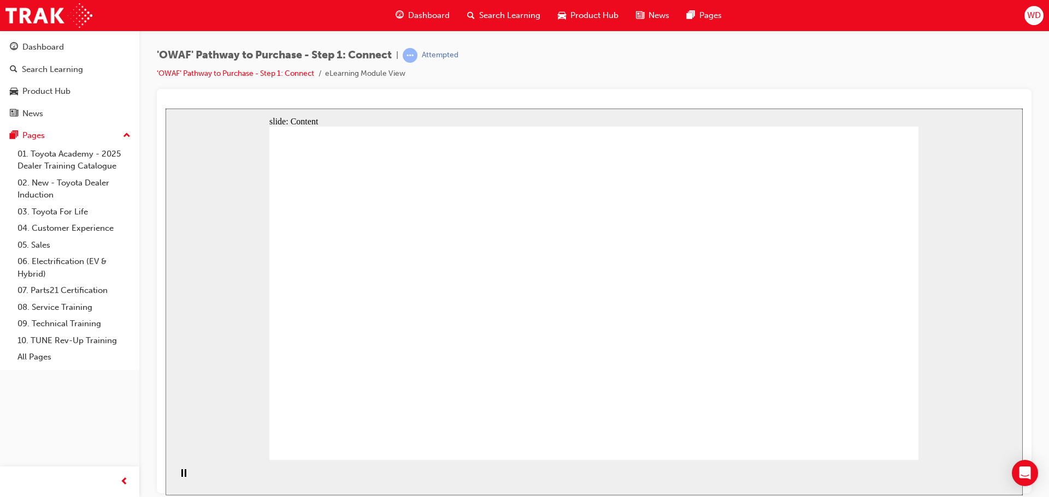
drag, startPoint x: 353, startPoint y: 174, endPoint x: 360, endPoint y: 186, distance: 14.4
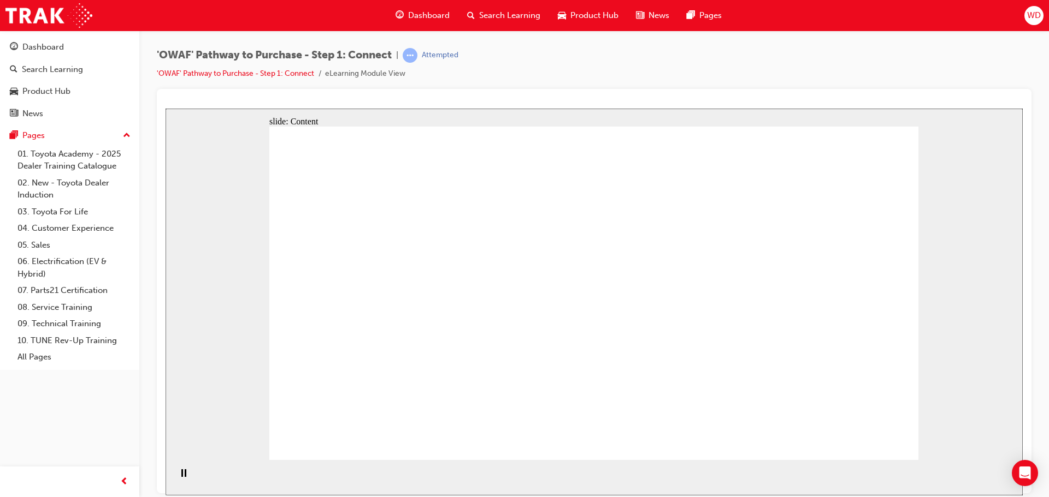
drag, startPoint x: 403, startPoint y: 211, endPoint x: 403, endPoint y: 227, distance: 15.3
drag, startPoint x: 403, startPoint y: 227, endPoint x: 403, endPoint y: 233, distance: 6.6
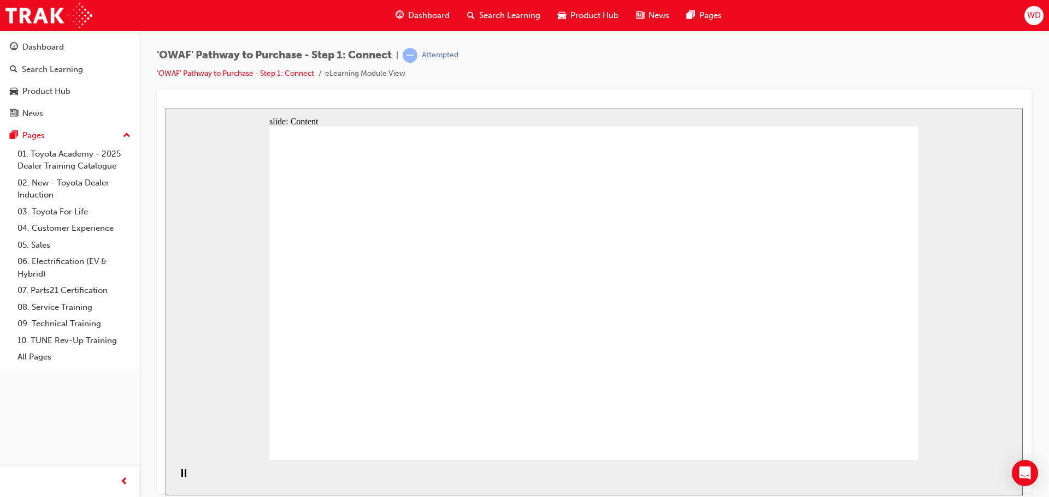
drag, startPoint x: 416, startPoint y: 292, endPoint x: 420, endPoint y: 333, distance: 41.1
drag, startPoint x: 420, startPoint y: 333, endPoint x: 417, endPoint y: 348, distance: 15.5
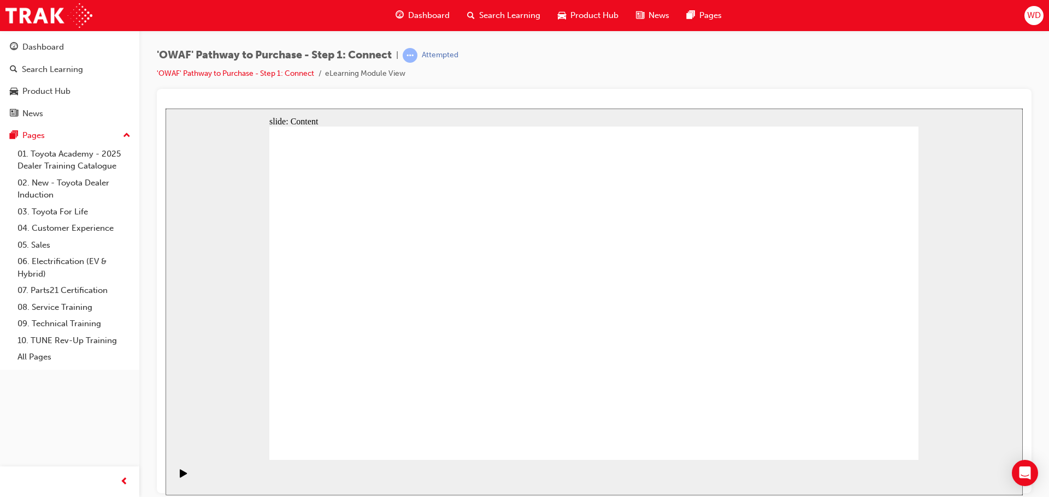
drag, startPoint x: 694, startPoint y: 220, endPoint x: 681, endPoint y: 365, distance: 145.8
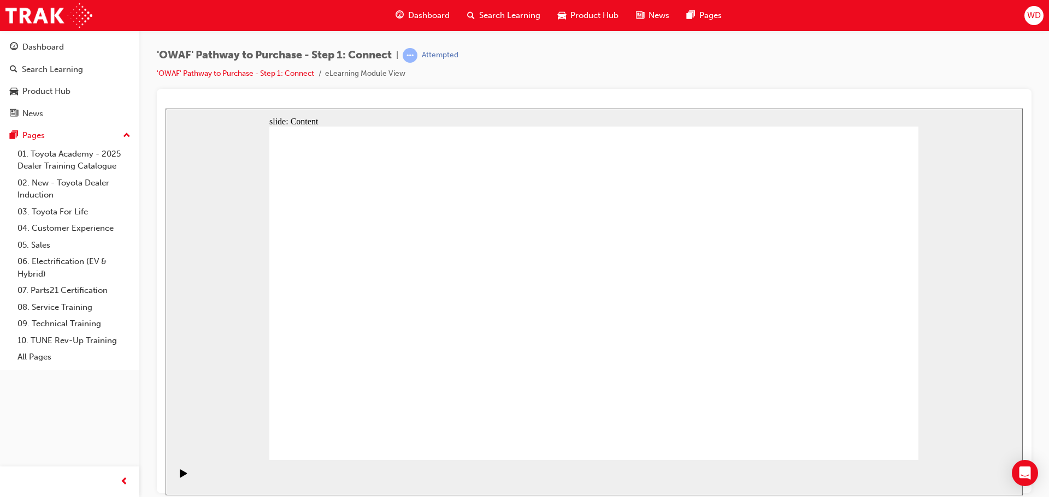
drag, startPoint x: 684, startPoint y: 251, endPoint x: 683, endPoint y: 241, distance: 9.8
drag, startPoint x: 683, startPoint y: 241, endPoint x: 680, endPoint y: 277, distance: 36.2
drag, startPoint x: 680, startPoint y: 277, endPoint x: 685, endPoint y: 304, distance: 27.3
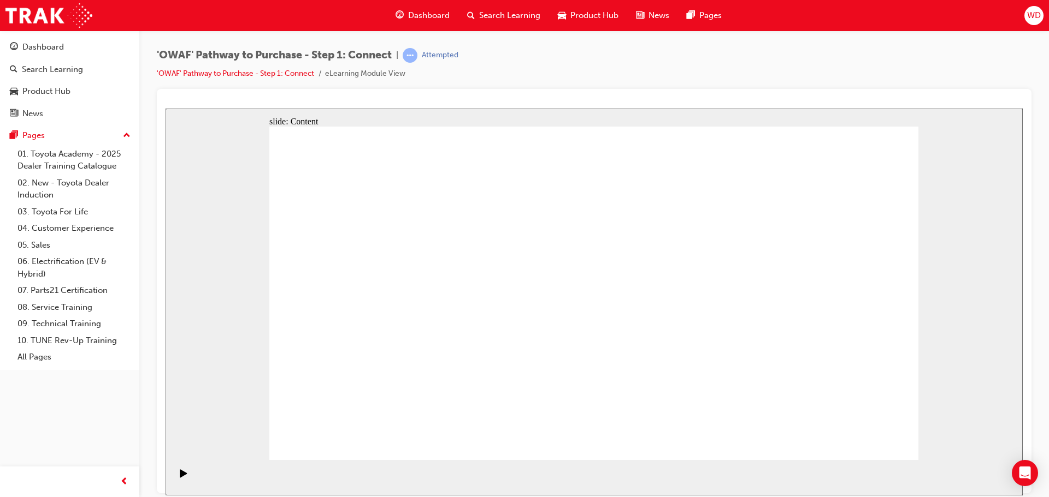
drag, startPoint x: 685, startPoint y: 304, endPoint x: 686, endPoint y: 320, distance: 16.4
drag, startPoint x: 686, startPoint y: 320, endPoint x: 686, endPoint y: 325, distance: 5.5
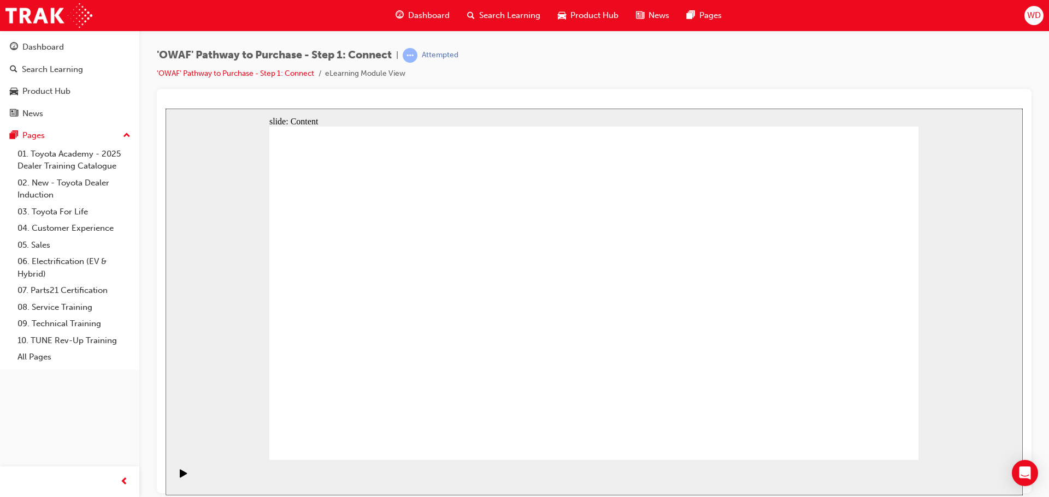
drag, startPoint x: 686, startPoint y: 325, endPoint x: 689, endPoint y: 318, distance: 7.4
drag, startPoint x: 687, startPoint y: 303, endPoint x: 686, endPoint y: 273, distance: 30.6
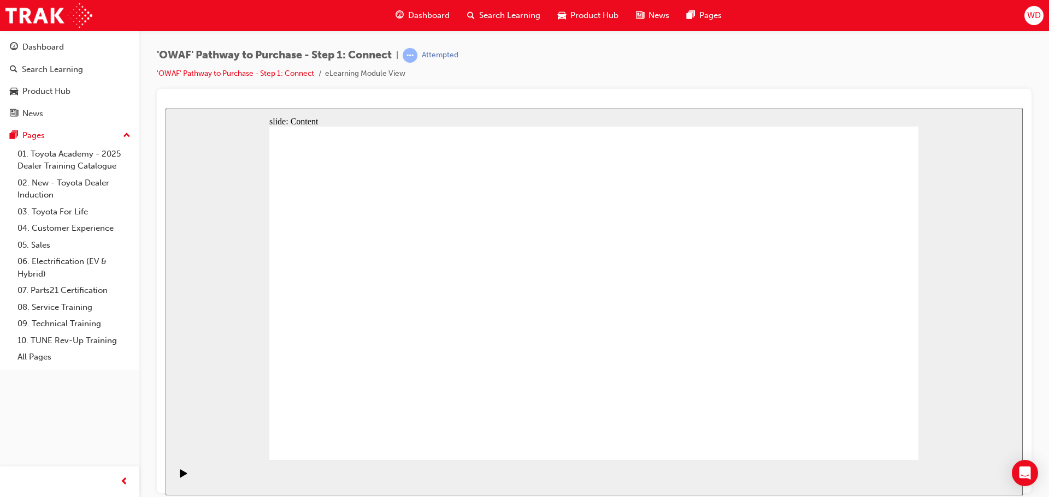
drag, startPoint x: 687, startPoint y: 238, endPoint x: 686, endPoint y: 269, distance: 30.6
drag, startPoint x: 686, startPoint y: 269, endPoint x: 684, endPoint y: 299, distance: 30.2
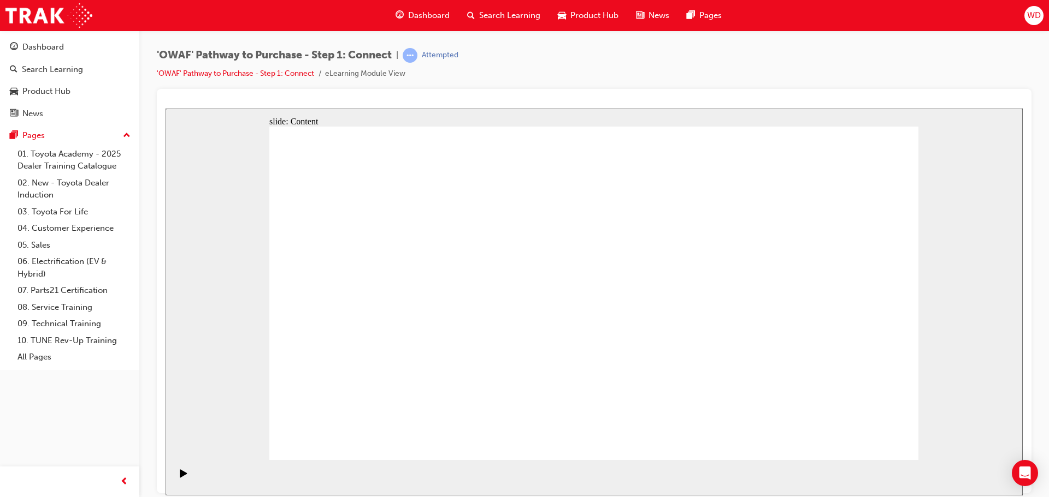
drag, startPoint x: 684, startPoint y: 299, endPoint x: 684, endPoint y: 305, distance: 6.0
drag, startPoint x: 684, startPoint y: 322, endPoint x: 685, endPoint y: 331, distance: 9.3
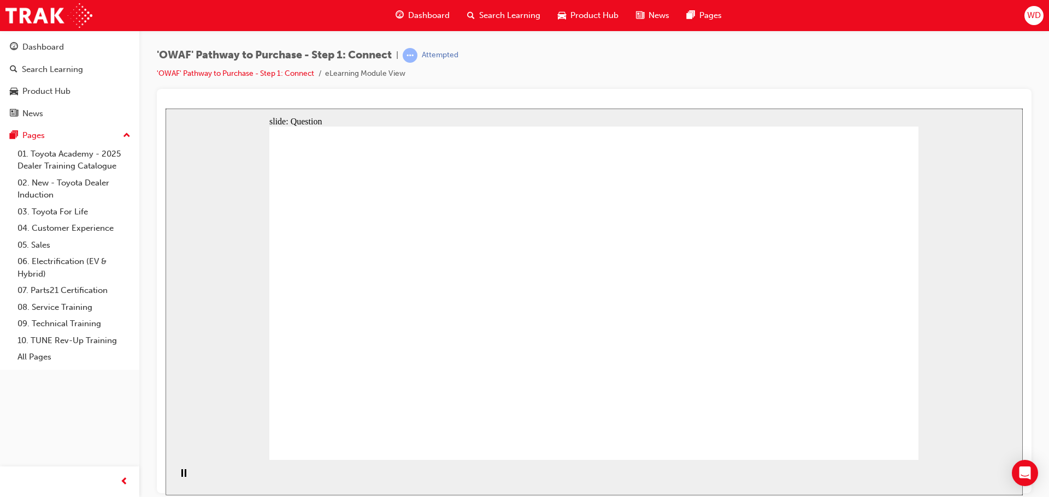
drag, startPoint x: 330, startPoint y: 332, endPoint x: 336, endPoint y: 327, distance: 8.1
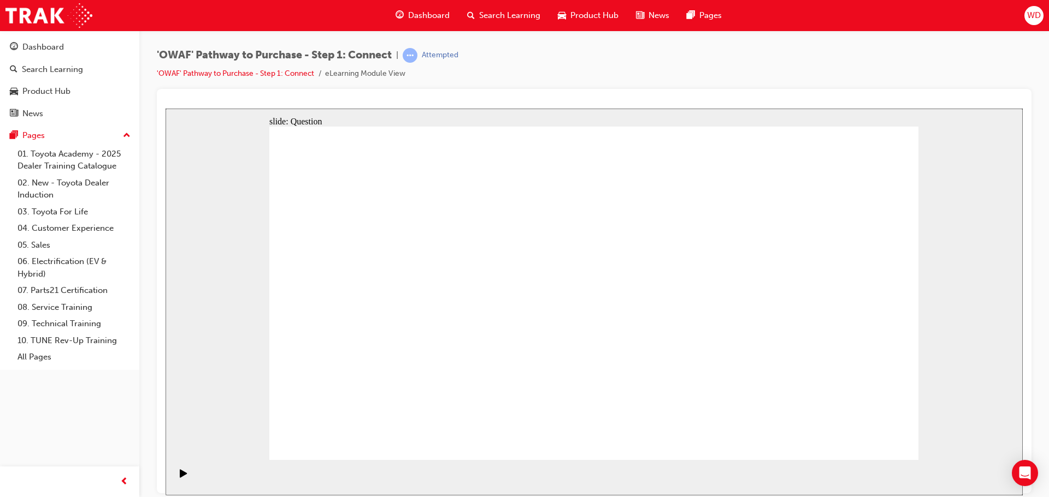
drag, startPoint x: 534, startPoint y: 400, endPoint x: 761, endPoint y: 181, distance: 315.5
drag, startPoint x: 544, startPoint y: 370, endPoint x: 830, endPoint y: 226, distance: 319.9
drag, startPoint x: 359, startPoint y: 402, endPoint x: 841, endPoint y: 271, distance: 499.2
drag, startPoint x: 841, startPoint y: 271, endPoint x: 844, endPoint y: 279, distance: 8.6
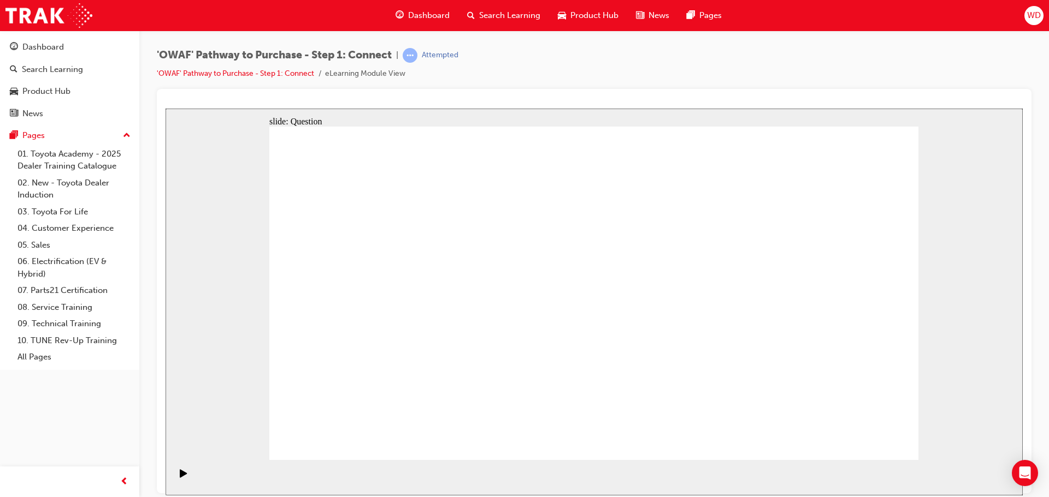
drag, startPoint x: 875, startPoint y: 294, endPoint x: 375, endPoint y: 412, distance: 513.3
drag, startPoint x: 550, startPoint y: 332, endPoint x: 406, endPoint y: 411, distance: 164.7
drag, startPoint x: 412, startPoint y: 312, endPoint x: 851, endPoint y: 298, distance: 439.3
drag, startPoint x: 487, startPoint y: 326, endPoint x: 825, endPoint y: 364, distance: 340.2
drag, startPoint x: 380, startPoint y: 408, endPoint x: 701, endPoint y: 386, distance: 321.8
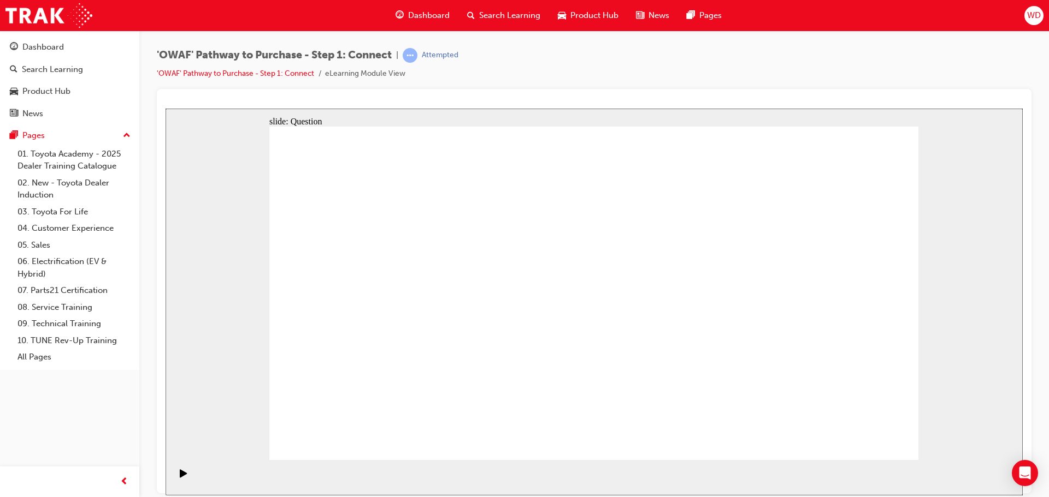
drag, startPoint x: 555, startPoint y: 331, endPoint x: 649, endPoint y: 322, distance: 94.9
drag, startPoint x: 362, startPoint y: 313, endPoint x: 728, endPoint y: 211, distance: 380.4
drag, startPoint x: 857, startPoint y: 215, endPoint x: 778, endPoint y: 184, distance: 84.9
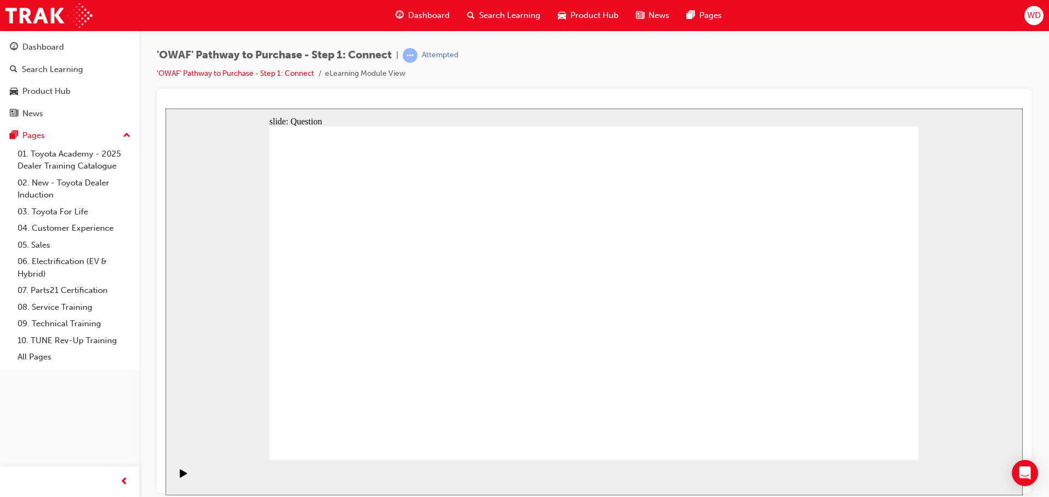
drag, startPoint x: 703, startPoint y: 316, endPoint x: 858, endPoint y: 235, distance: 175.1
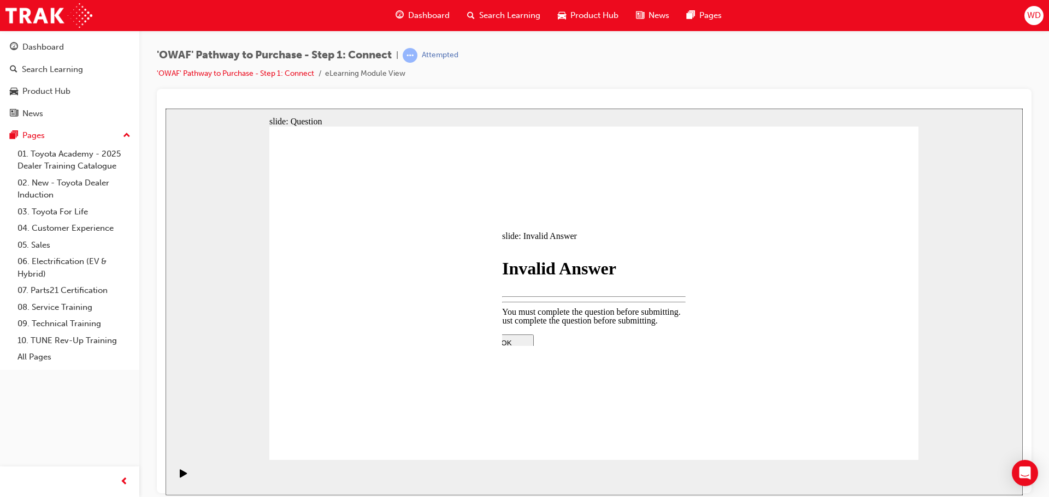
click at [599, 430] on div at bounding box center [593, 430] width 229 height 0
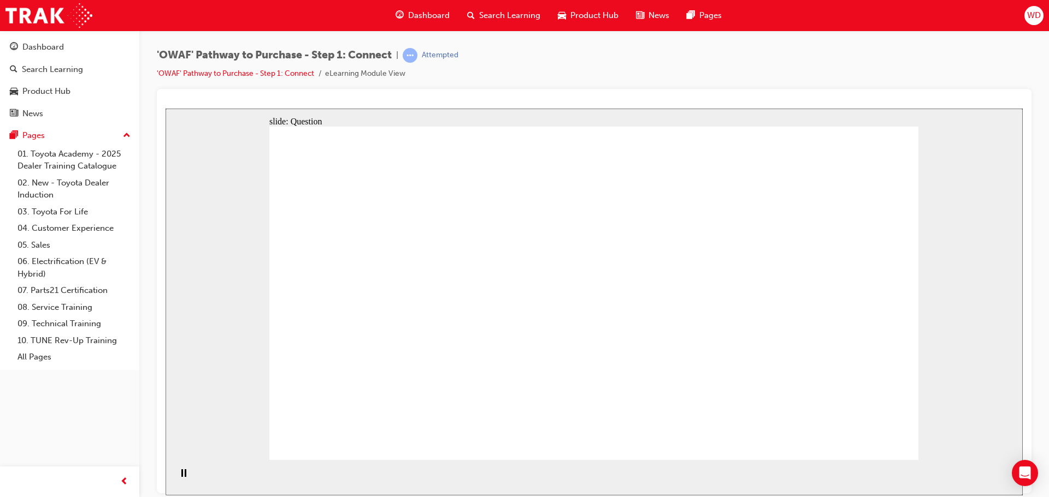
drag, startPoint x: 845, startPoint y: 319, endPoint x: 668, endPoint y: 315, distance: 176.4
drag, startPoint x: 838, startPoint y: 325, endPoint x: 437, endPoint y: 330, distance: 400.9
drag, startPoint x: 803, startPoint y: 318, endPoint x: 614, endPoint y: 324, distance: 188.5
drag, startPoint x: 833, startPoint y: 322, endPoint x: 714, endPoint y: 323, distance: 118.5
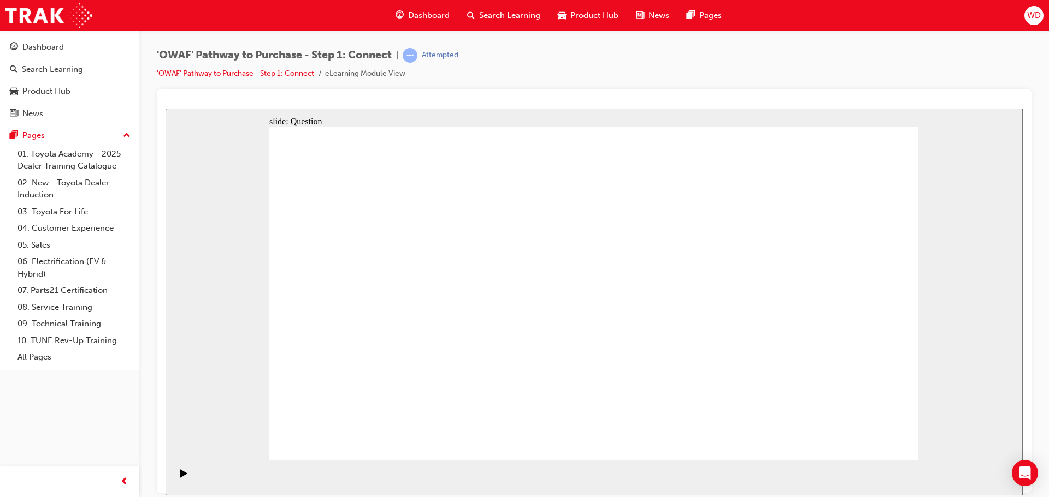
drag, startPoint x: 756, startPoint y: 326, endPoint x: 630, endPoint y: 330, distance: 126.2
drag, startPoint x: 757, startPoint y: 311, endPoint x: 395, endPoint y: 318, distance: 361.6
drag, startPoint x: 825, startPoint y: 321, endPoint x: 614, endPoint y: 335, distance: 211.3
drag, startPoint x: 825, startPoint y: 348, endPoint x: 425, endPoint y: 357, distance: 399.8
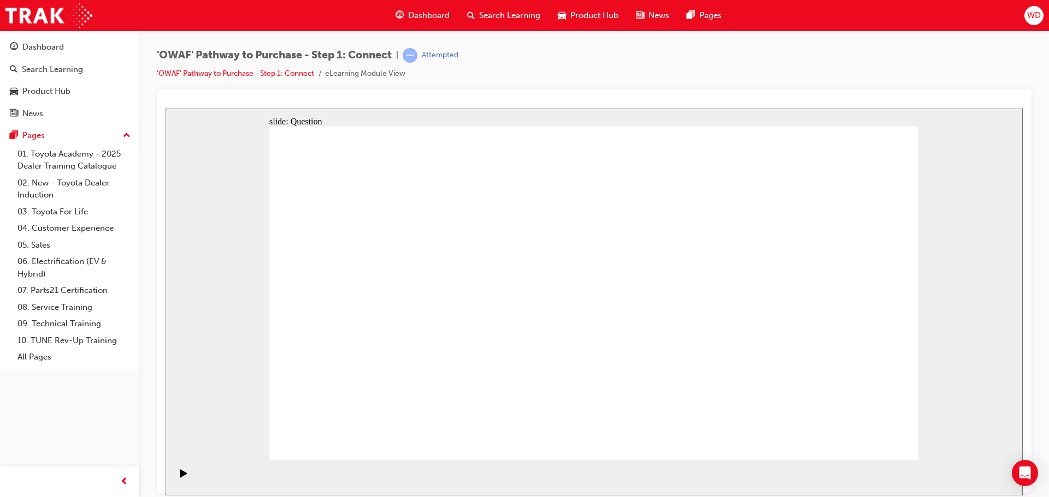
drag, startPoint x: 744, startPoint y: 328, endPoint x: 594, endPoint y: 329, distance: 149.6
drag, startPoint x: 810, startPoint y: 332, endPoint x: 448, endPoint y: 339, distance: 362.7
drag, startPoint x: 797, startPoint y: 331, endPoint x: 586, endPoint y: 341, distance: 211.0
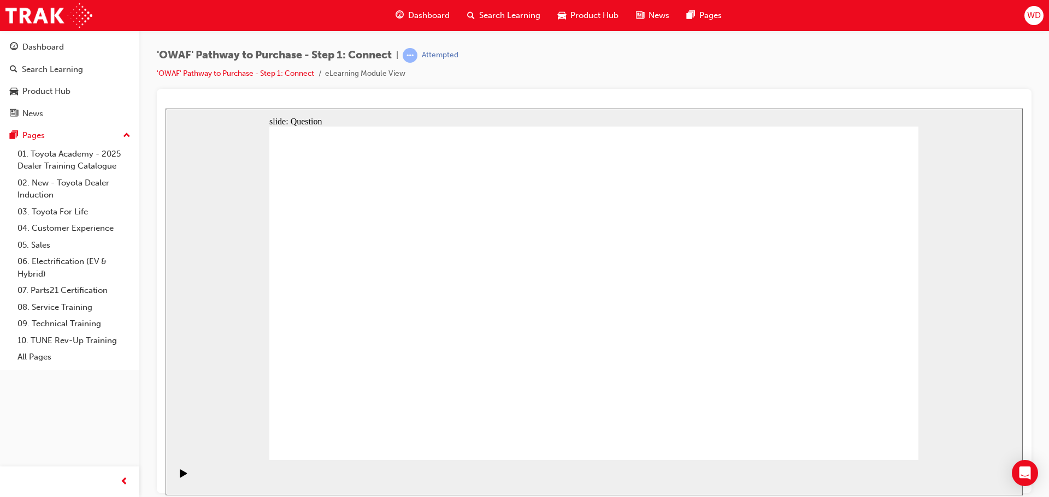
drag, startPoint x: 803, startPoint y: 334, endPoint x: 578, endPoint y: 356, distance: 226.0
drag, startPoint x: 781, startPoint y: 337, endPoint x: 619, endPoint y: 344, distance: 162.9
drag, startPoint x: 787, startPoint y: 336, endPoint x: 368, endPoint y: 343, distance: 419.5
drag, startPoint x: 780, startPoint y: 337, endPoint x: 322, endPoint y: 338, distance: 458.2
drag, startPoint x: 784, startPoint y: 343, endPoint x: 498, endPoint y: 353, distance: 286.3
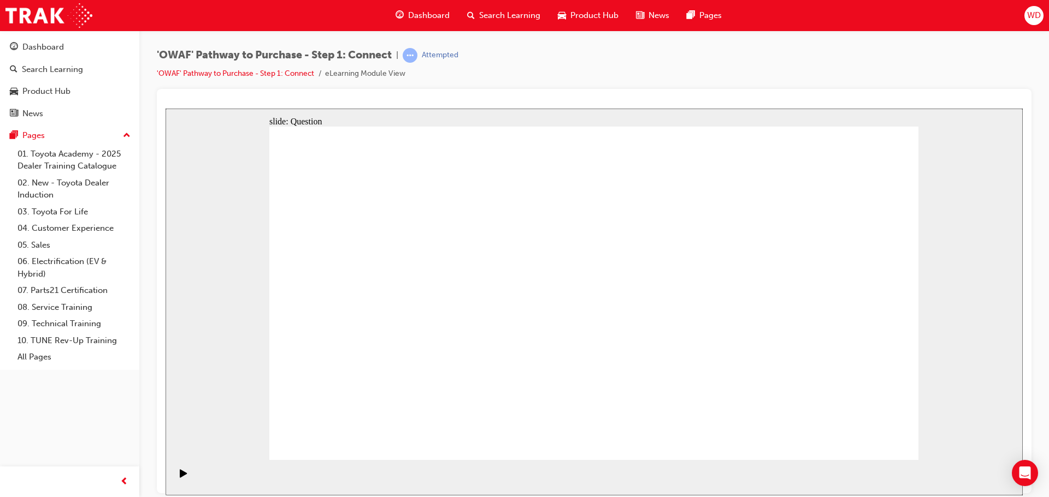
radio input "false"
drag, startPoint x: 610, startPoint y: 362, endPoint x: 649, endPoint y: 382, distance: 43.7
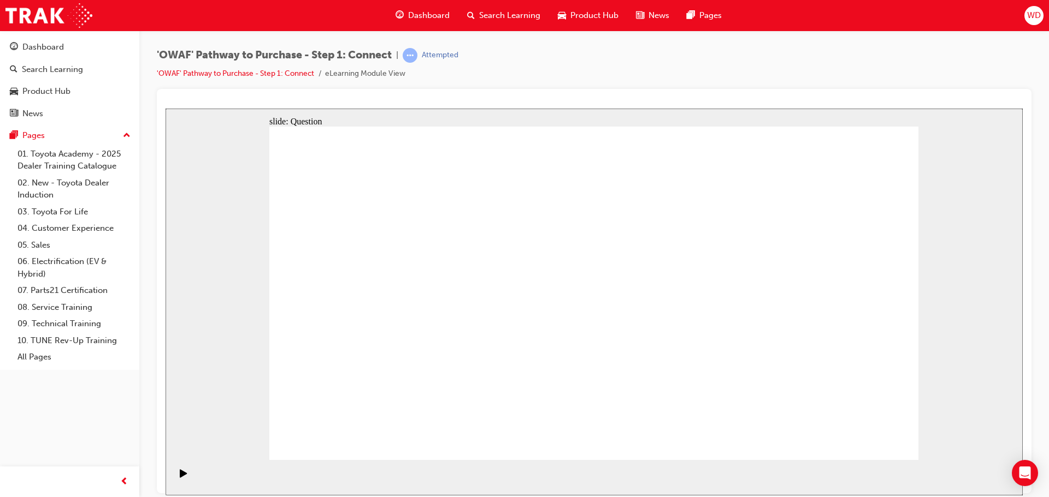
radio input "false"
radio input "true"
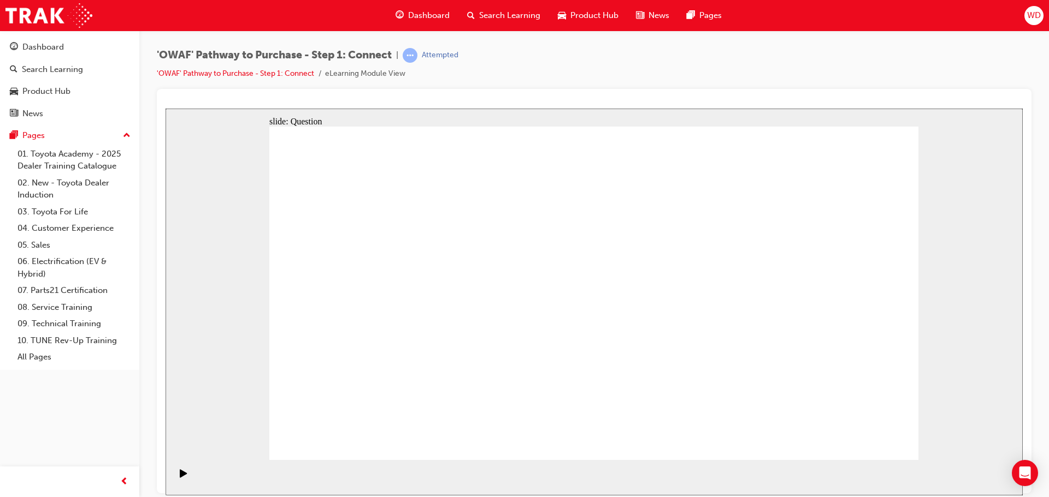
radio input "true"
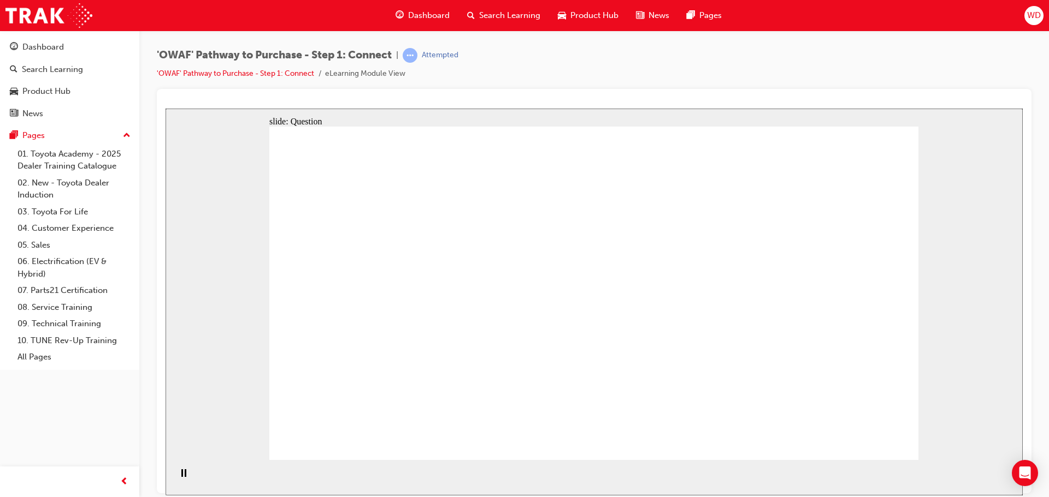
drag, startPoint x: 410, startPoint y: 324, endPoint x: 346, endPoint y: 315, distance: 64.5
checkbox input "true"
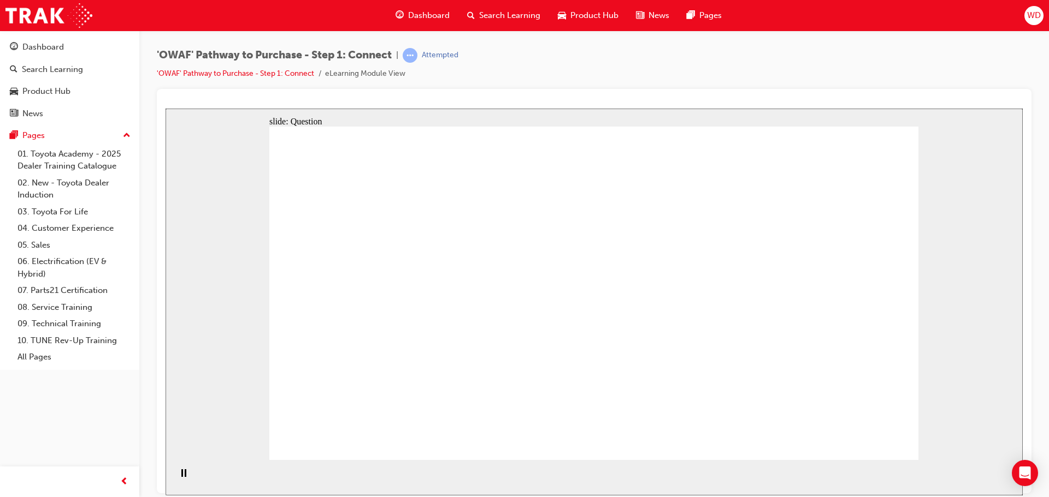
checkbox input "true"
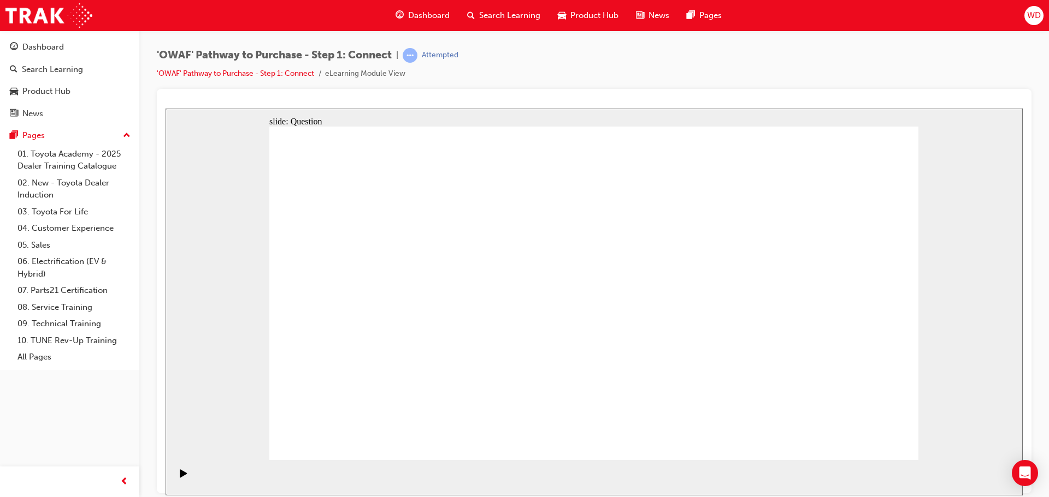
checkbox input "false"
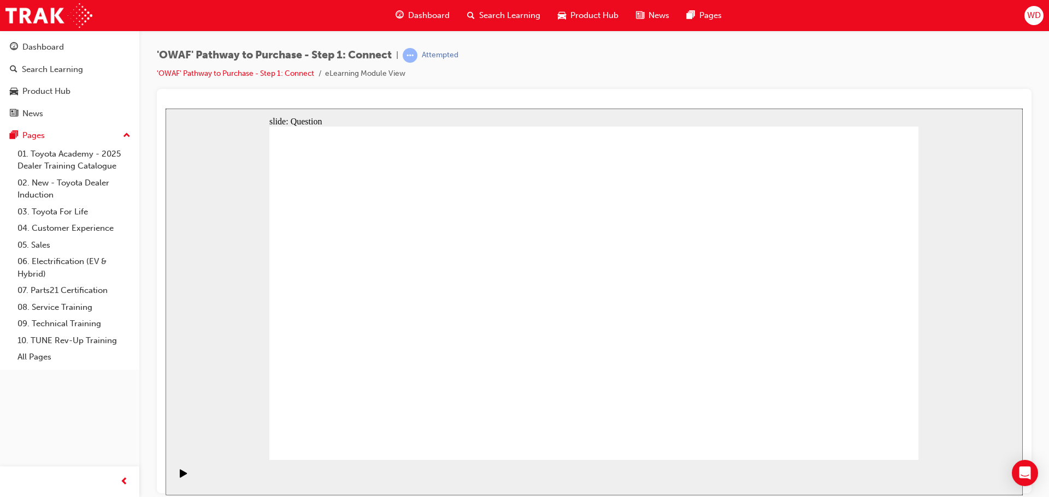
checkbox input "false"
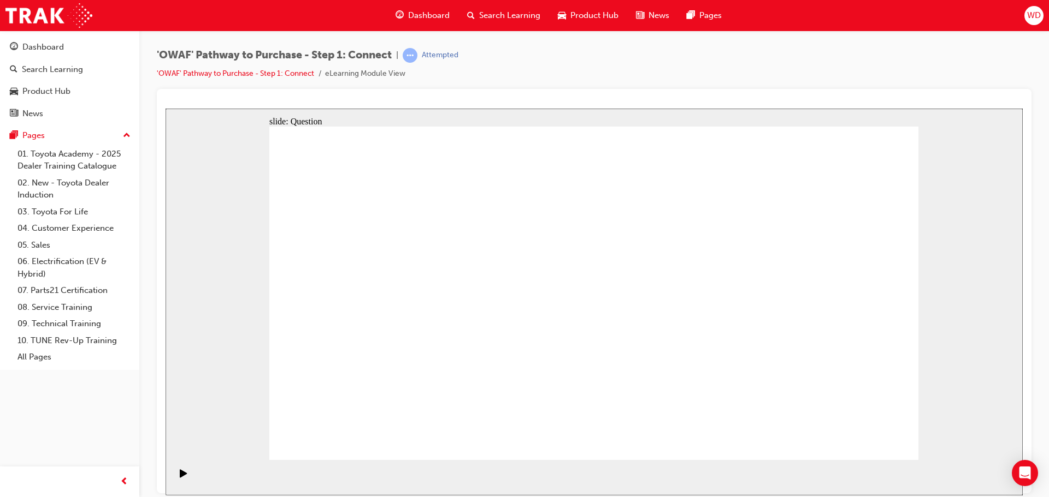
checkbox input "false"
checkbox input "true"
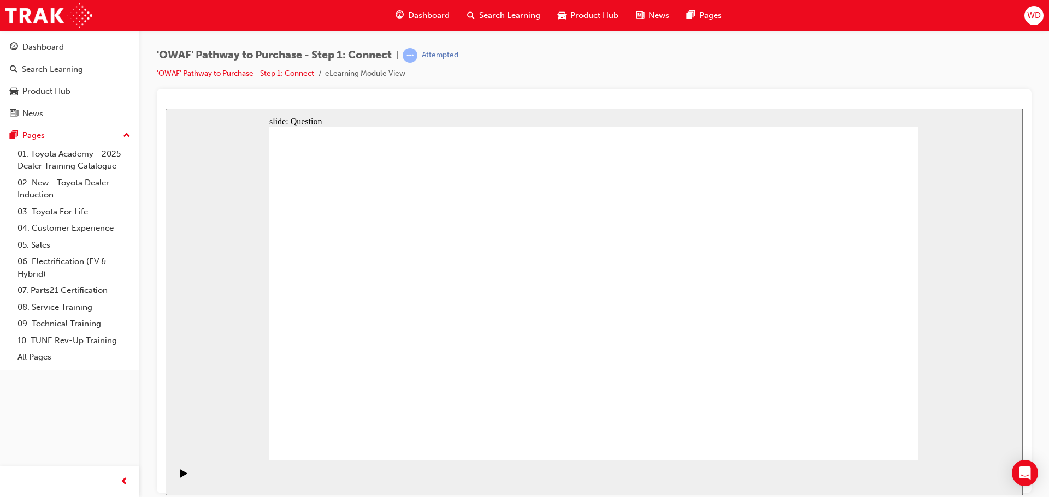
checkbox input "true"
